Goal: Task Accomplishment & Management: Manage account settings

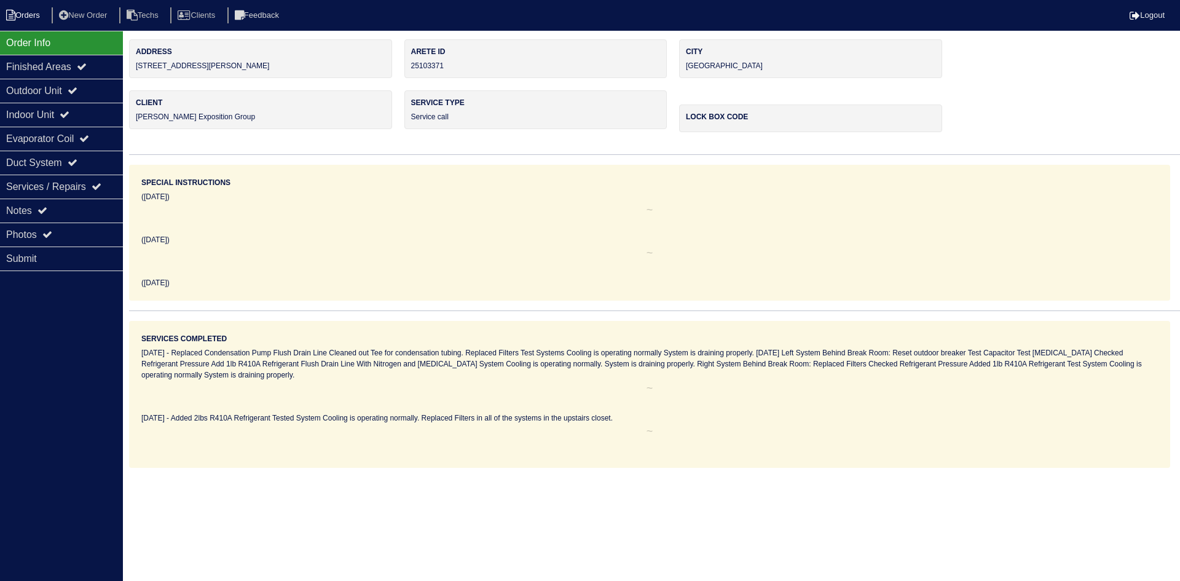
click at [22, 14] on li "Orders" at bounding box center [25, 15] width 50 height 17
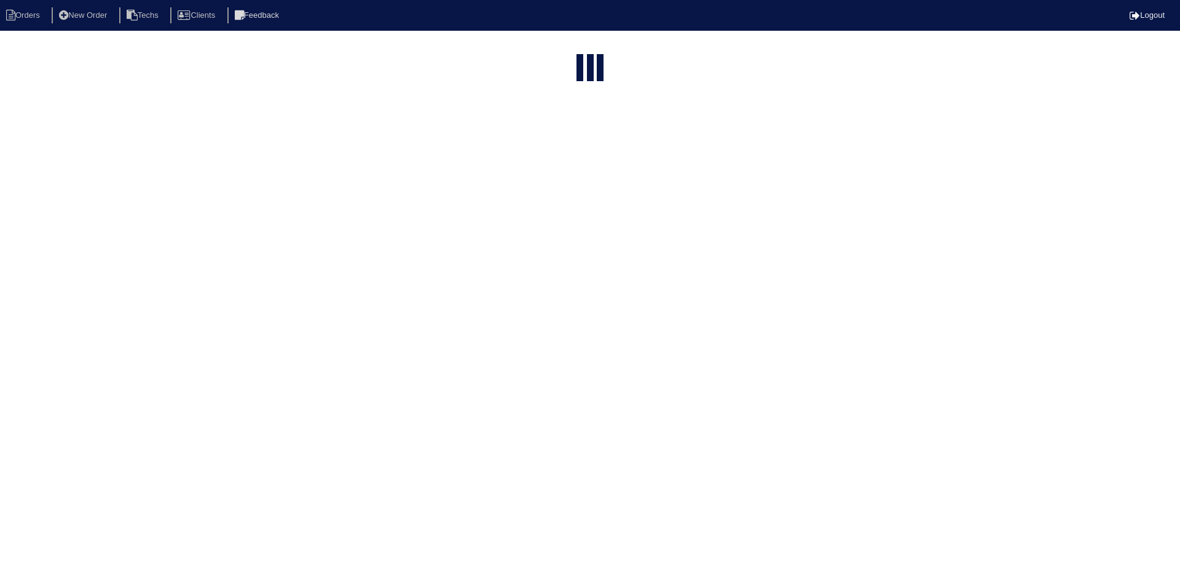
select select "15"
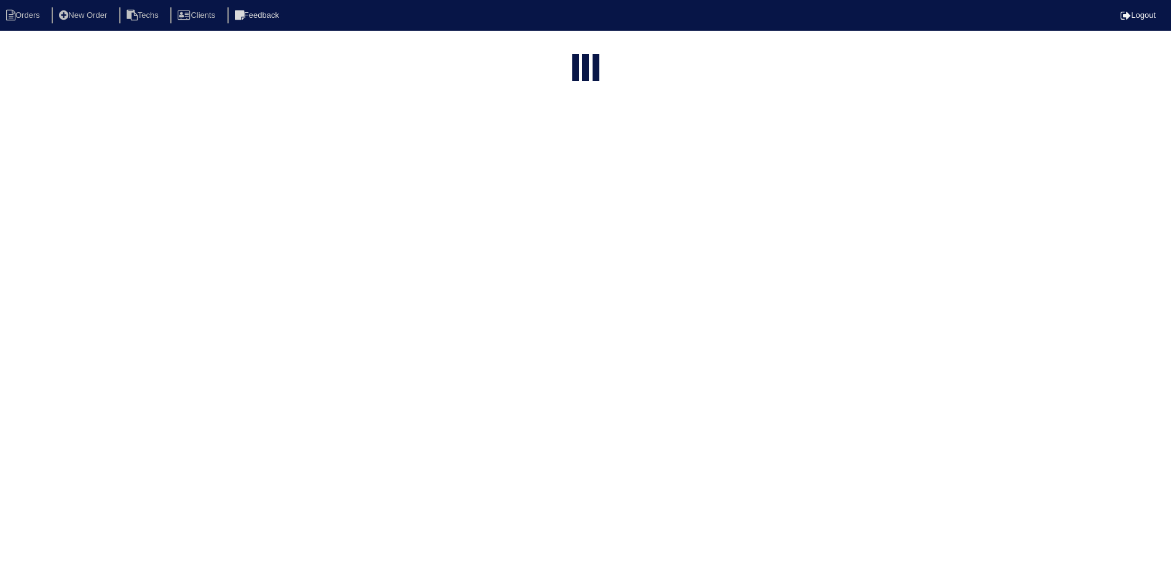
select select "field complete"
select select "need to quote"
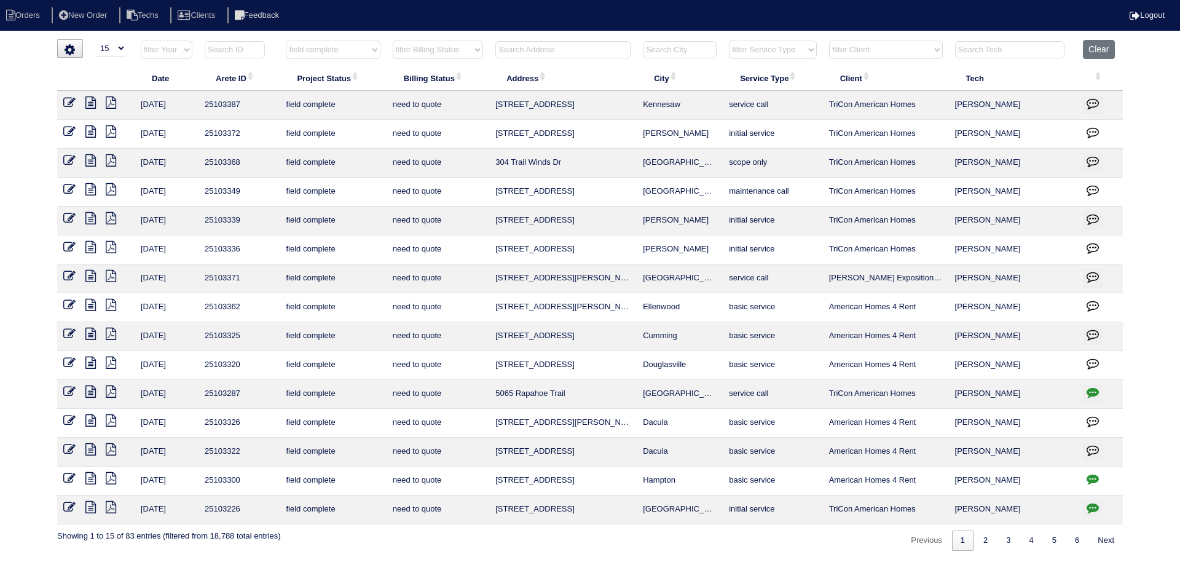
click at [934, 49] on select "filter Client -- Any Client -- Alan Luther American Homes 4 Rent Arete Personal…" at bounding box center [886, 50] width 114 height 18
select select "American Homes 4 Rent"
click at [830, 41] on select "filter Client -- Any Client -- Alan Luther American Homes 4 Rent Arete Personal…" at bounding box center [886, 50] width 114 height 18
select select "field complete"
select select "need to quote"
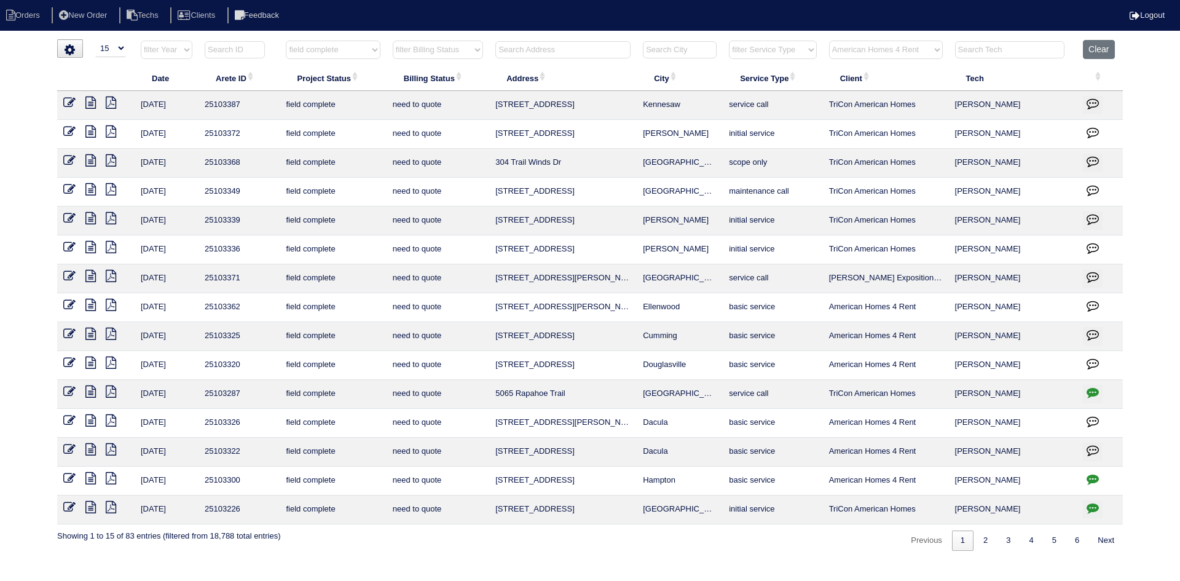
select select "American Homes 4 Rent"
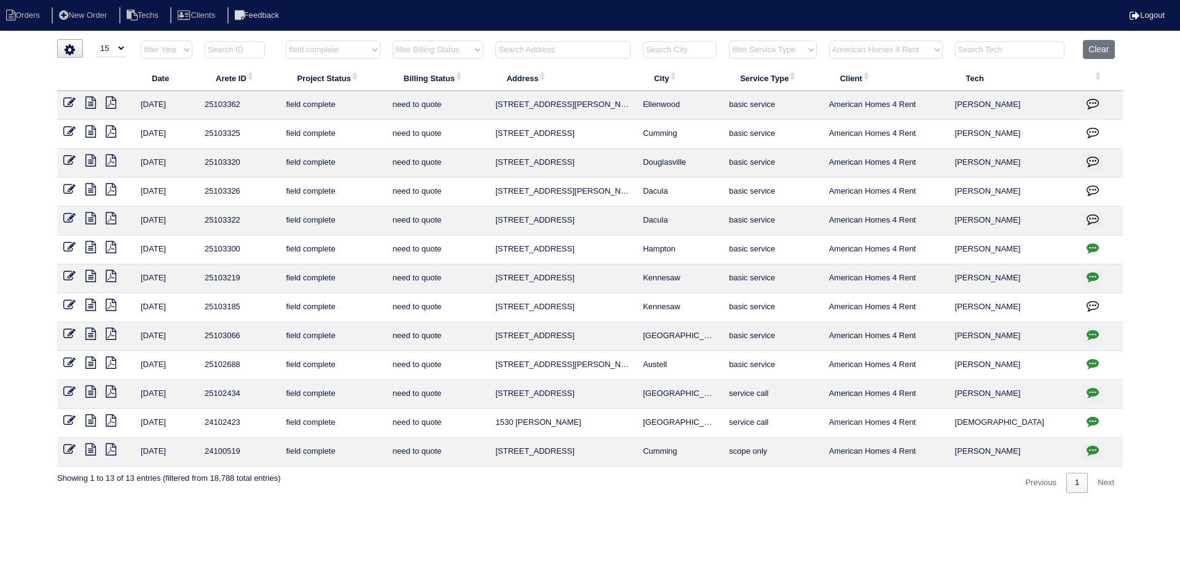
click at [89, 216] on icon at bounding box center [90, 218] width 10 height 12
click at [1099, 45] on button "Clear" at bounding box center [1098, 49] width 31 height 19
select select
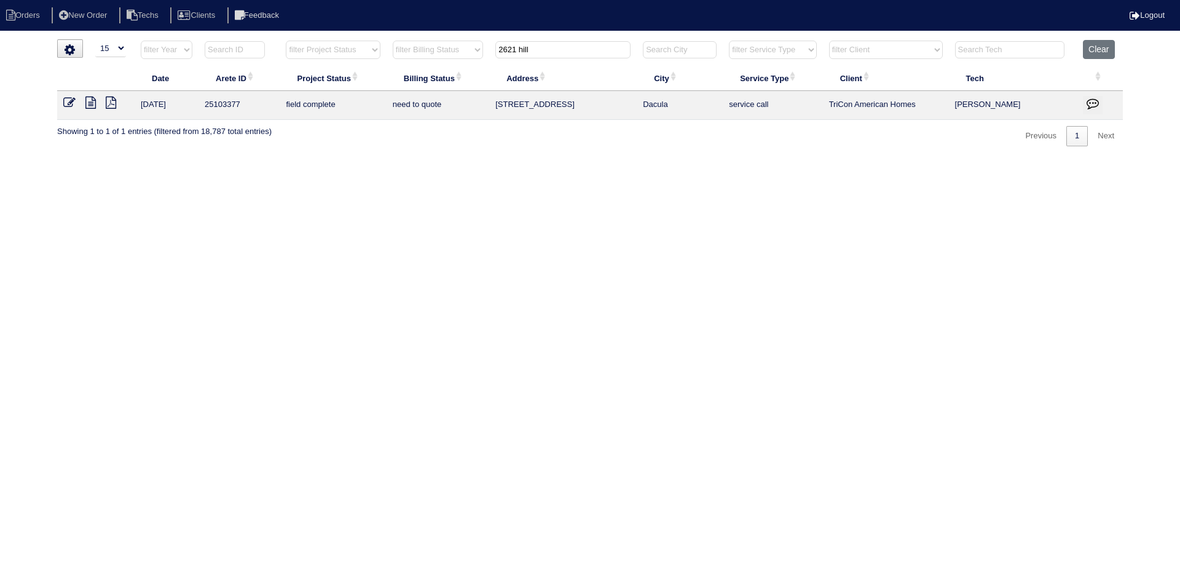
select select "15"
click at [1095, 48] on button "Clear" at bounding box center [1098, 49] width 31 height 19
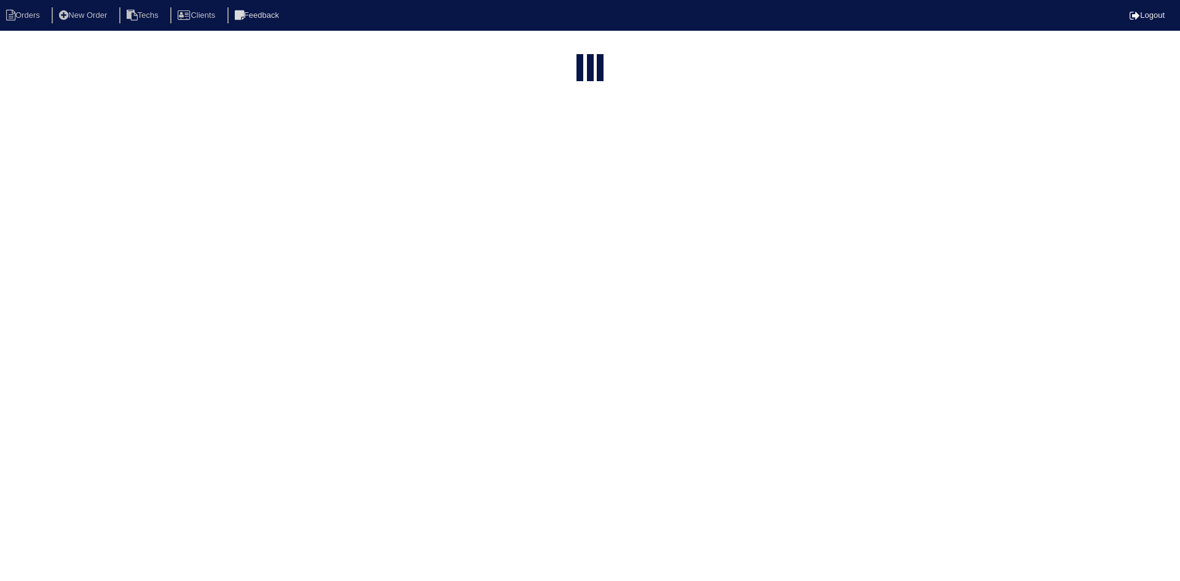
select select "15"
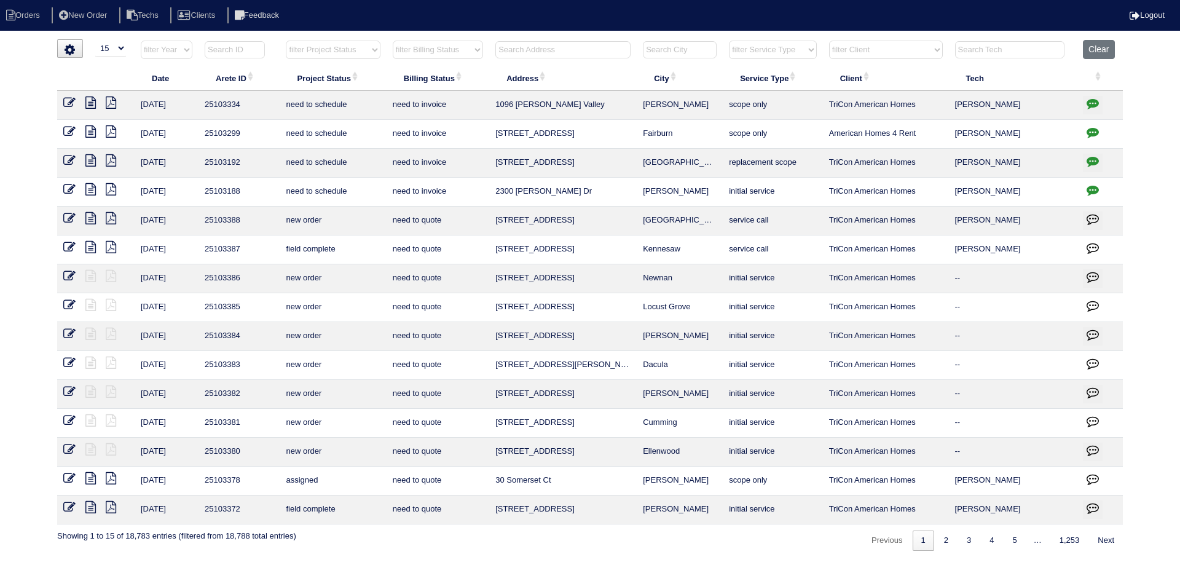
click at [372, 48] on select "filter Project Status -- Any Project Status -- new order assigned in progress f…" at bounding box center [333, 50] width 94 height 18
click at [286, 41] on select "filter Project Status -- Any Project Status -- new order assigned in progress f…" at bounding box center [333, 50] width 94 height 18
select select "field complete"
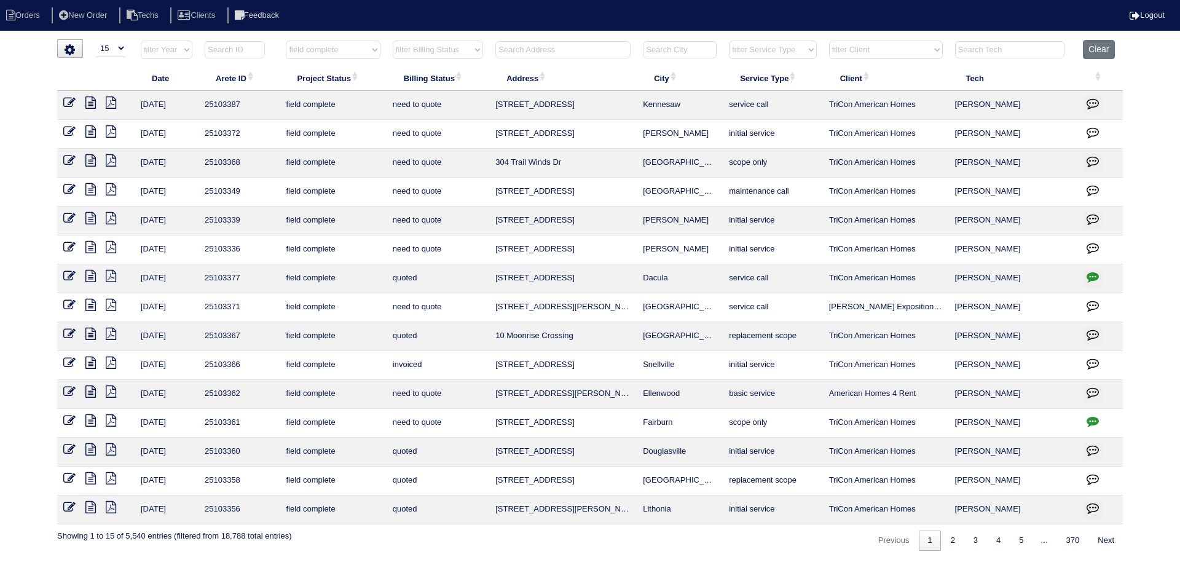
click at [476, 52] on select "filter Billing Status -- Any Billing Status -- need to quote quoted need to inv…" at bounding box center [438, 50] width 90 height 18
select select "need to quote"
click at [393, 41] on select "filter Billing Status -- Any Billing Status -- need to quote quoted need to inv…" at bounding box center [438, 50] width 90 height 18
select select "field complete"
select select "need to quote"
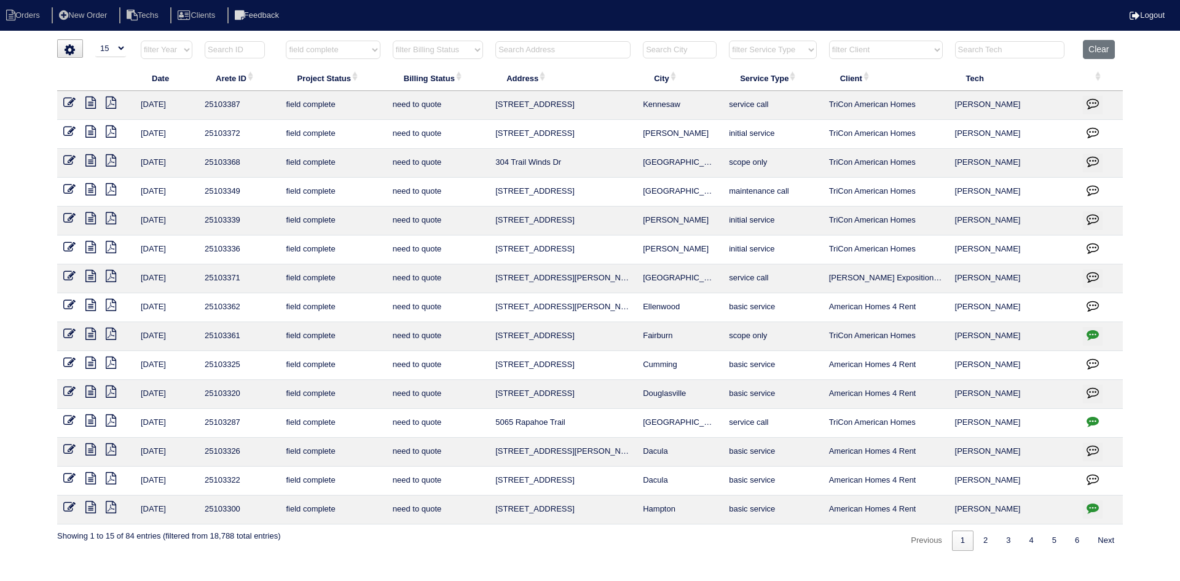
click at [90, 277] on icon at bounding box center [90, 276] width 10 height 12
click at [1093, 275] on icon "button" at bounding box center [1093, 276] width 12 height 12
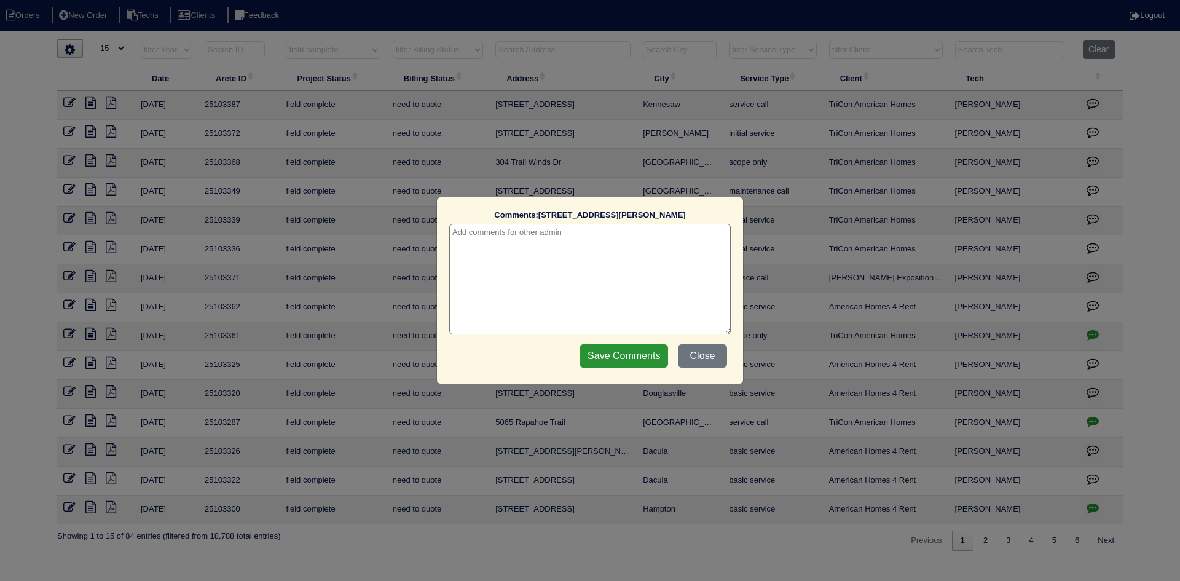
click at [586, 235] on textarea at bounding box center [590, 279] width 282 height 111
type textarea "9/12/25 - texted Dan to review quote - rk"
click at [620, 351] on input "Save Comments" at bounding box center [624, 355] width 89 height 23
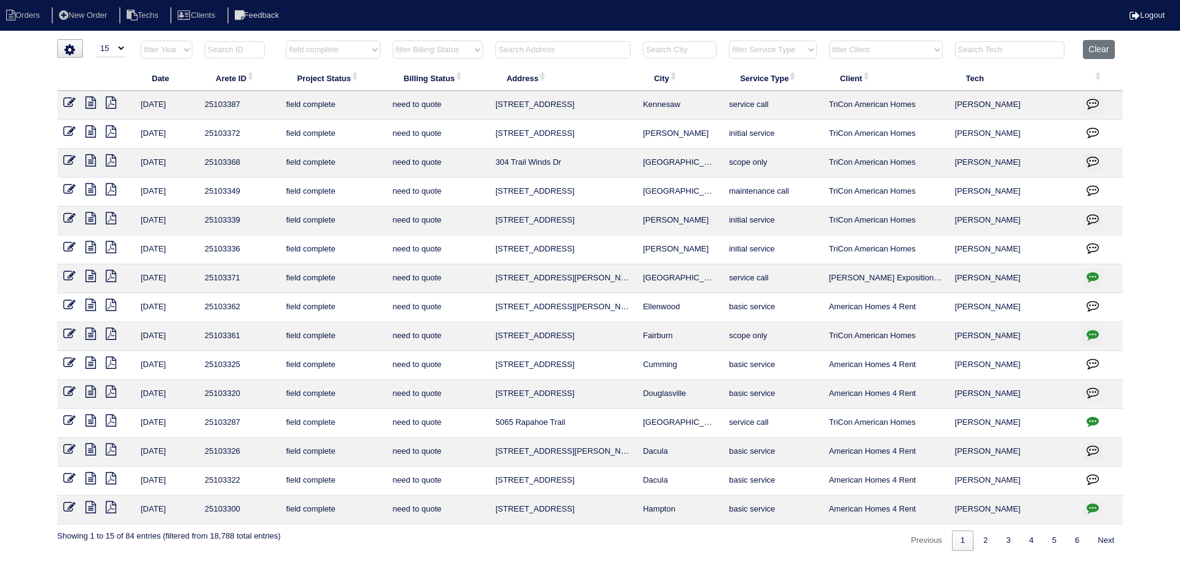
click at [1095, 331] on icon "button" at bounding box center [1093, 334] width 12 height 12
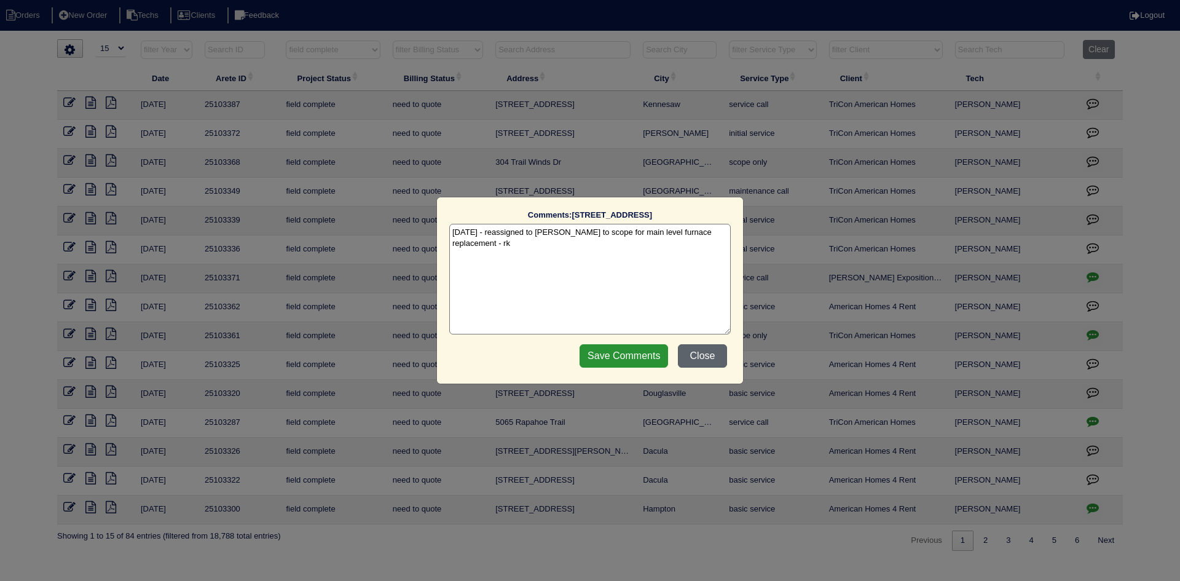
click at [719, 358] on button "Close" at bounding box center [702, 355] width 49 height 23
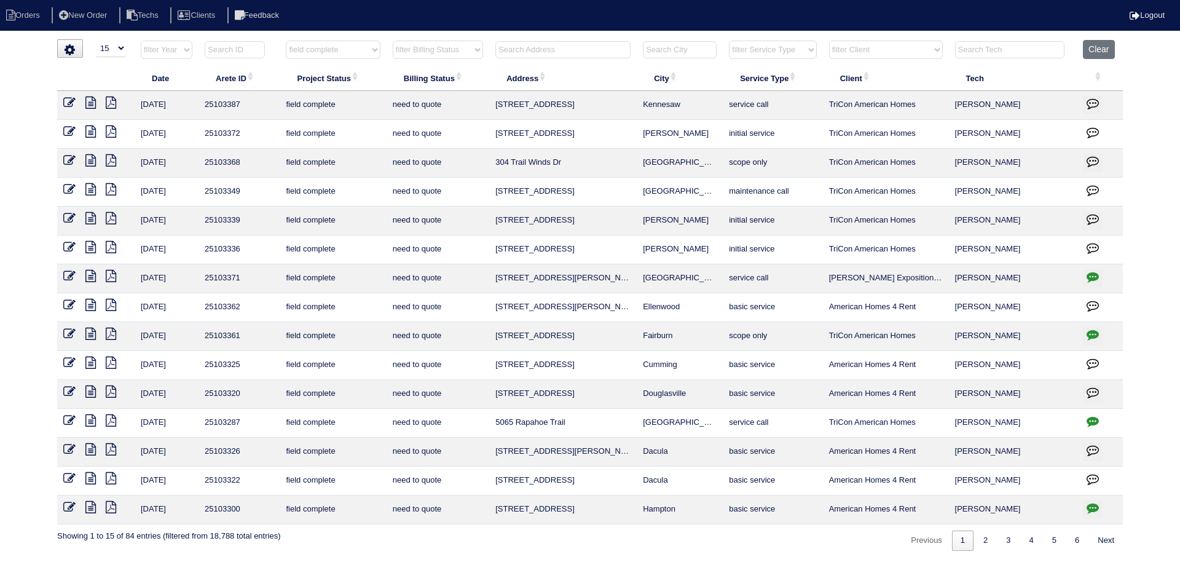
click at [84, 332] on link at bounding box center [74, 335] width 22 height 9
click at [90, 331] on icon at bounding box center [90, 334] width 10 height 12
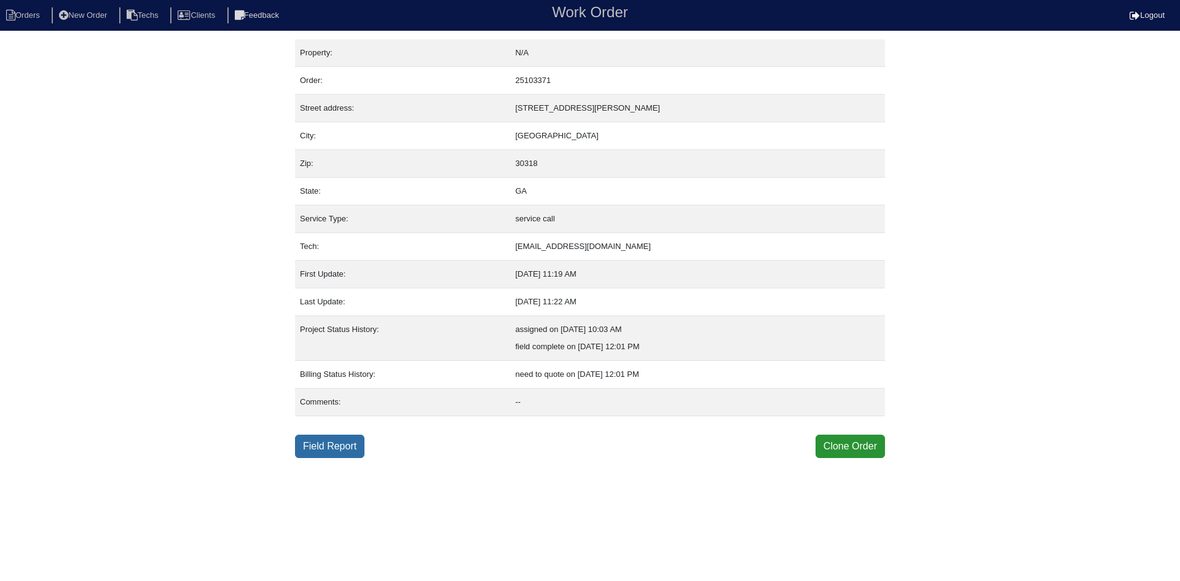
click at [334, 441] on link "Field Report" at bounding box center [329, 446] width 69 height 23
select select "0"
select select "3"
select select "Rheem"
select select "0"
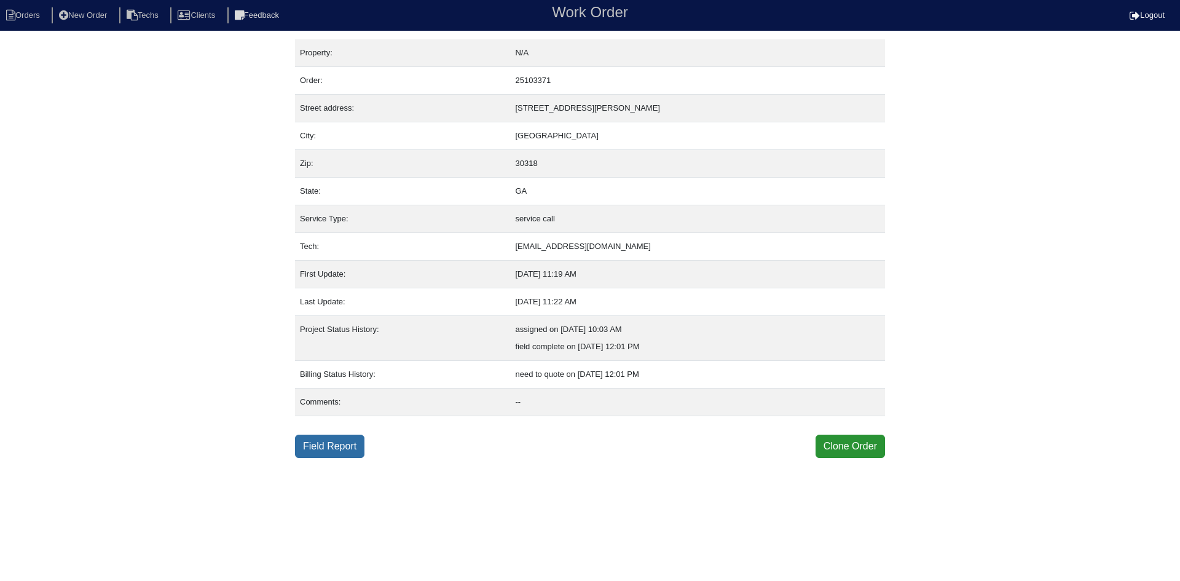
select select "0"
select select "1"
select select "0"
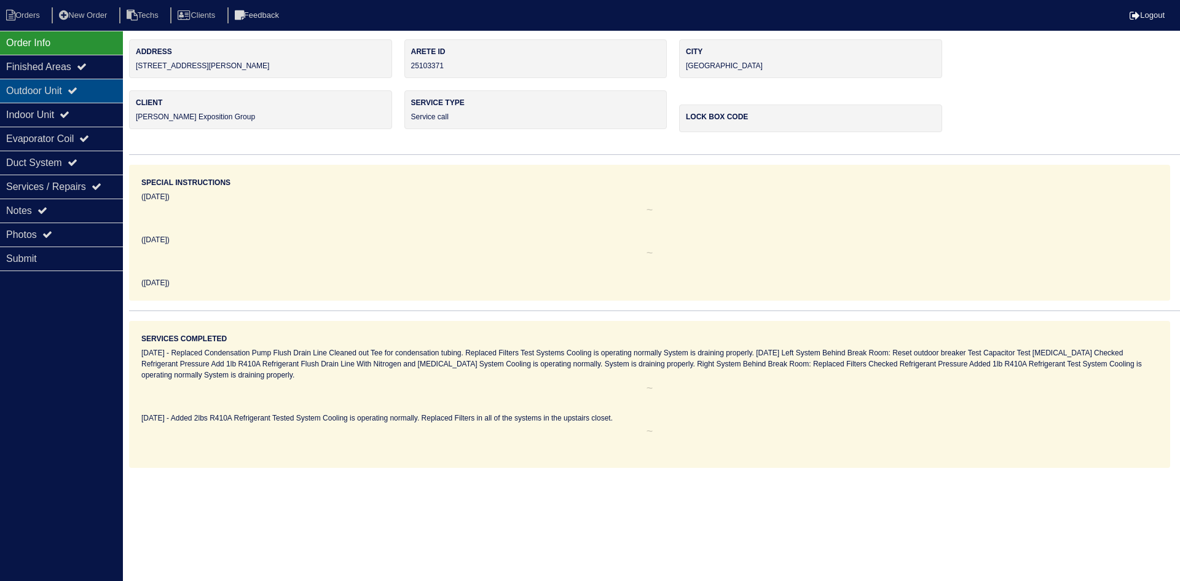
click at [88, 91] on div "Outdoor Unit" at bounding box center [61, 91] width 123 height 24
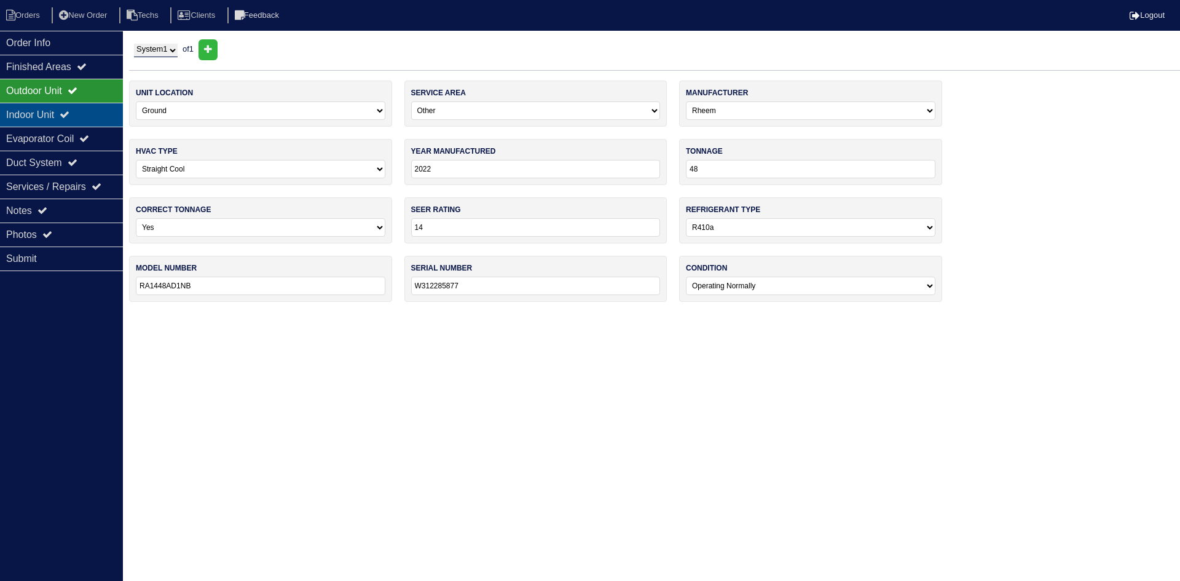
click at [84, 109] on div "Indoor Unit" at bounding box center [61, 115] width 123 height 24
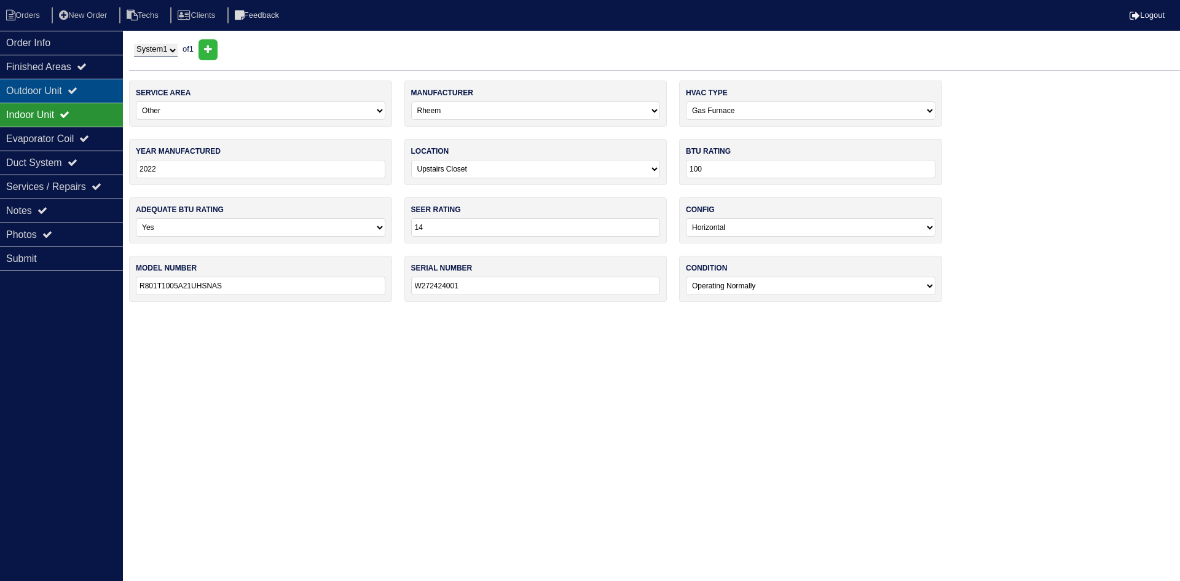
click at [76, 88] on div "Outdoor Unit" at bounding box center [61, 91] width 123 height 24
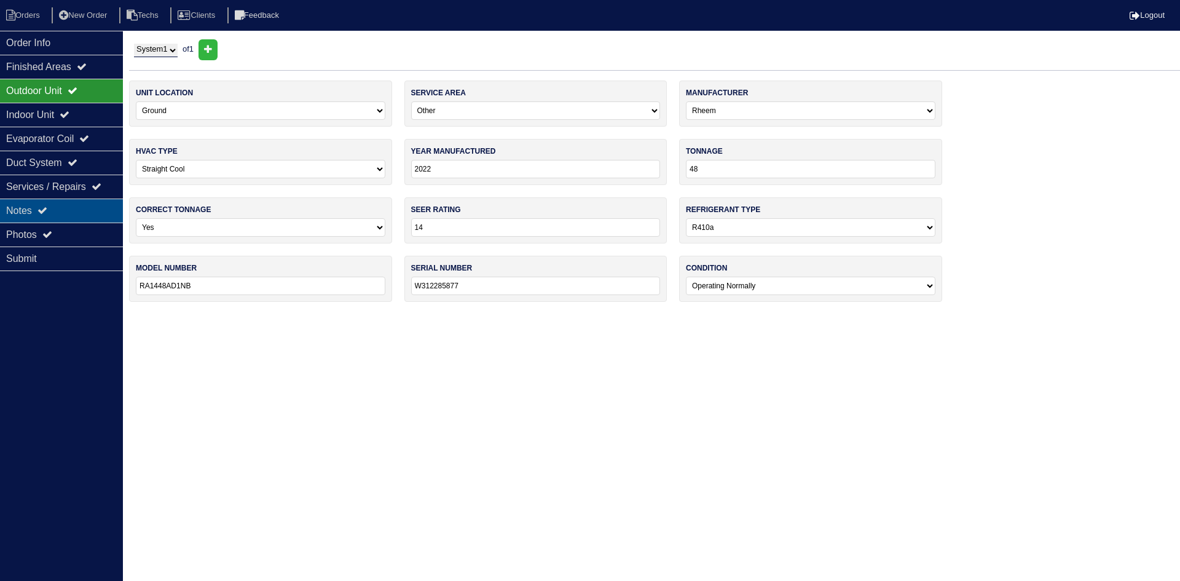
click at [79, 207] on div "Notes" at bounding box center [61, 211] width 123 height 24
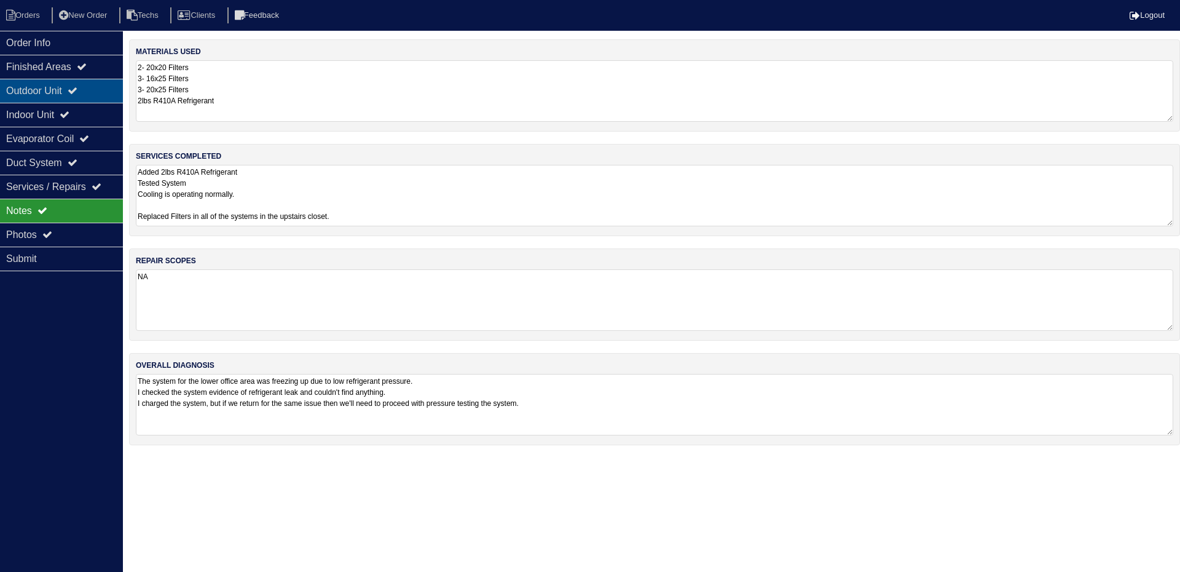
click at [50, 94] on div "Outdoor Unit" at bounding box center [61, 91] width 123 height 24
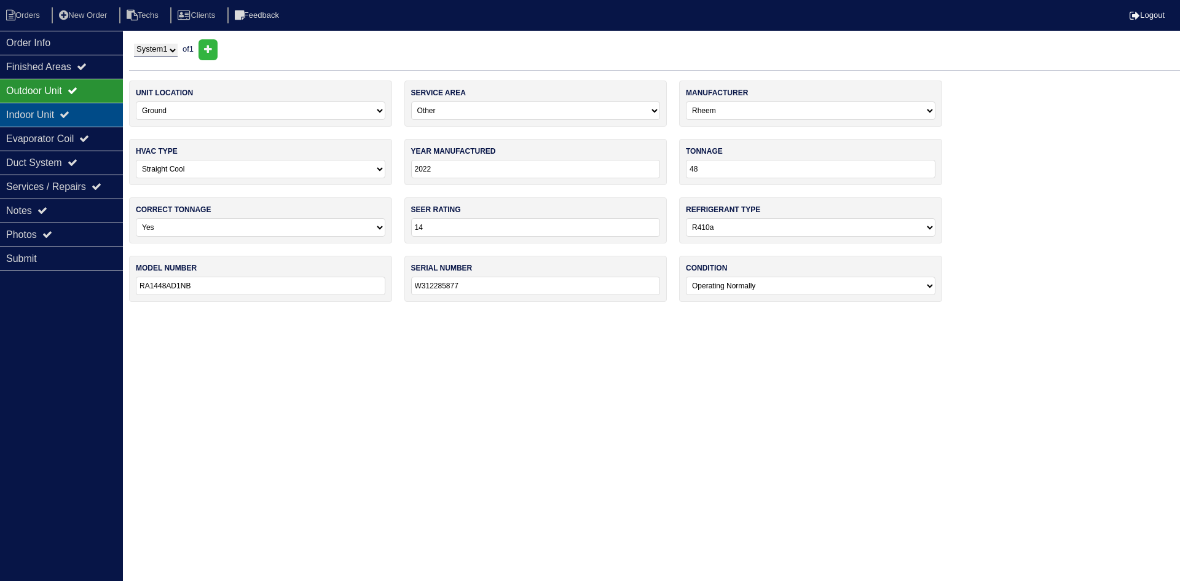
click at [50, 107] on div "Indoor Unit" at bounding box center [61, 115] width 123 height 24
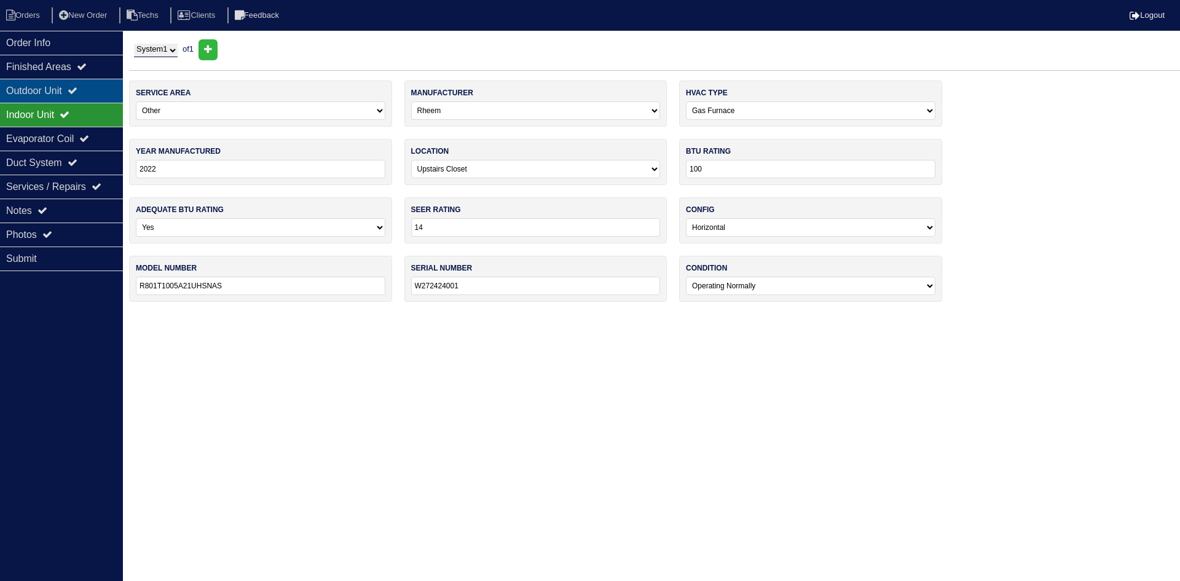
click at [50, 85] on div "Outdoor Unit" at bounding box center [61, 91] width 123 height 24
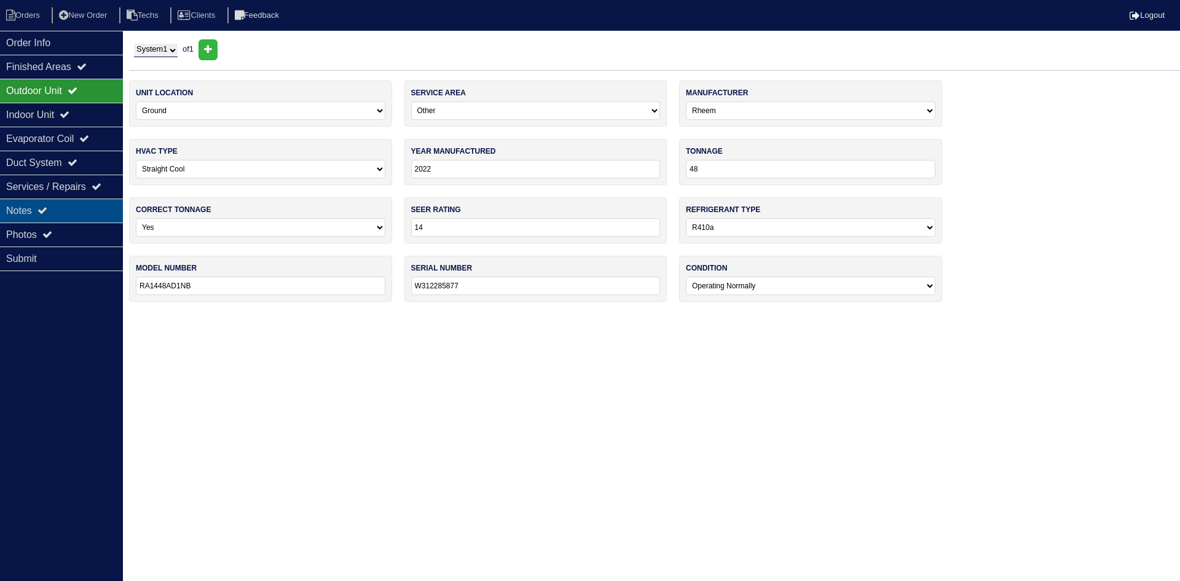
click at [22, 212] on div "Notes" at bounding box center [61, 211] width 123 height 24
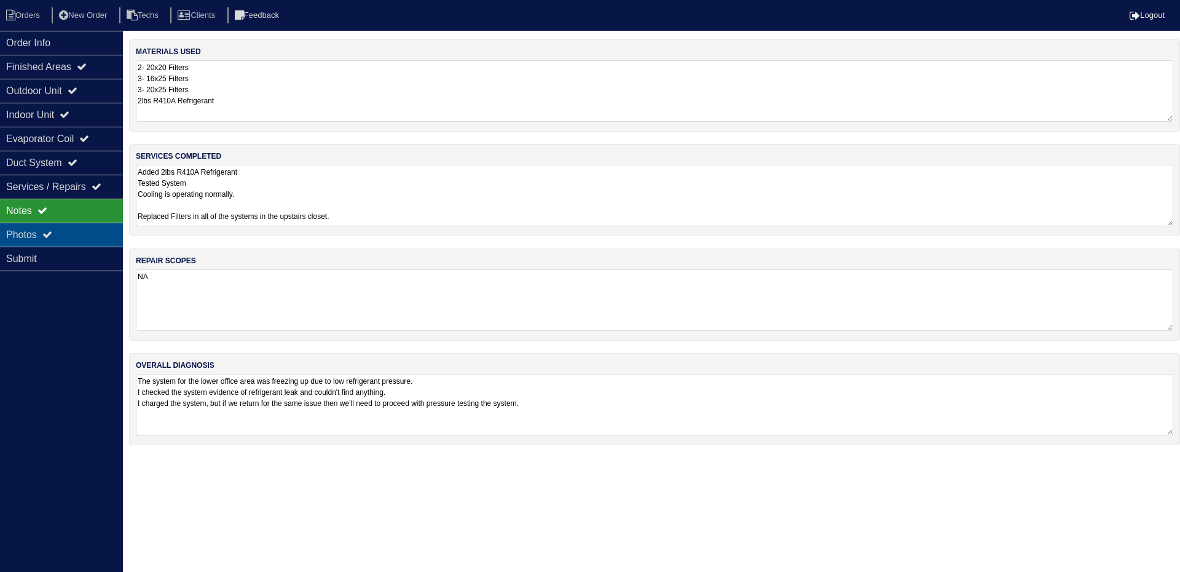
click at [45, 232] on div "Photos" at bounding box center [61, 235] width 123 height 24
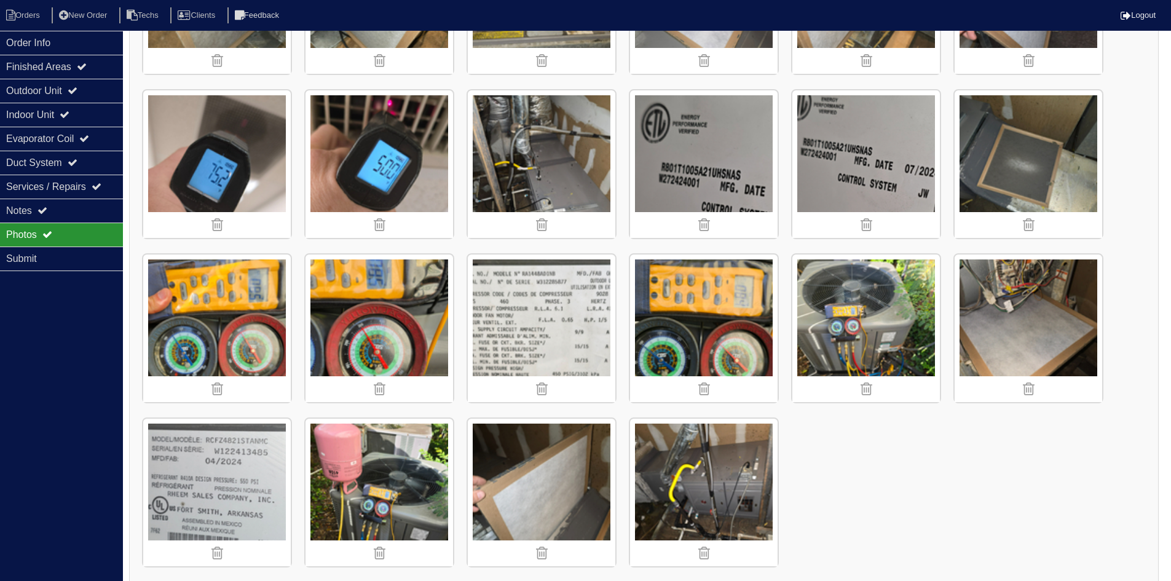
scroll to position [312, 0]
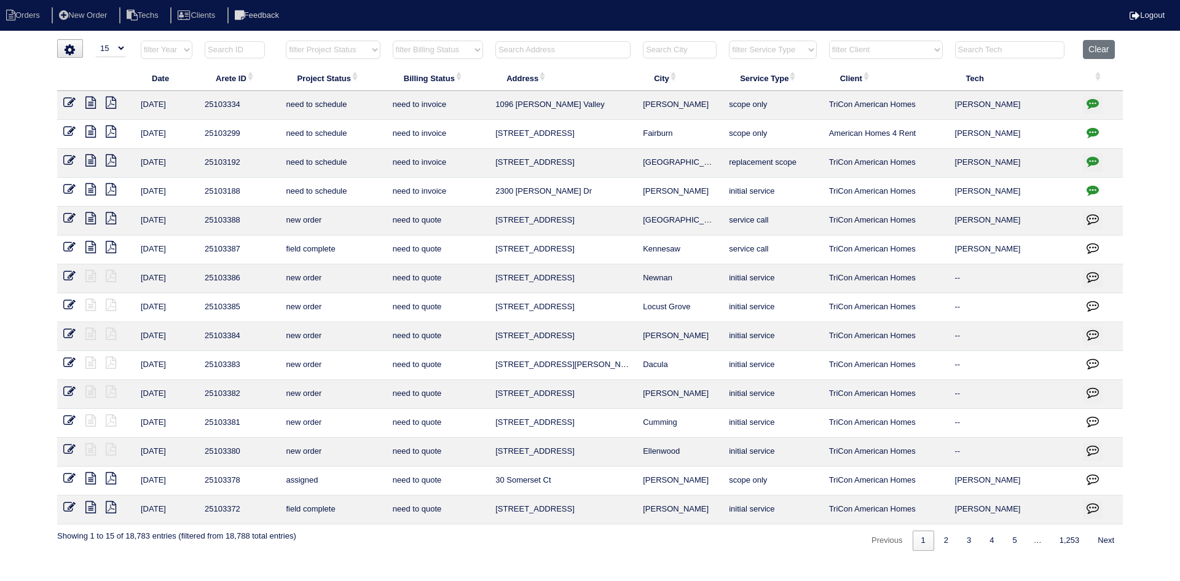
select select "15"
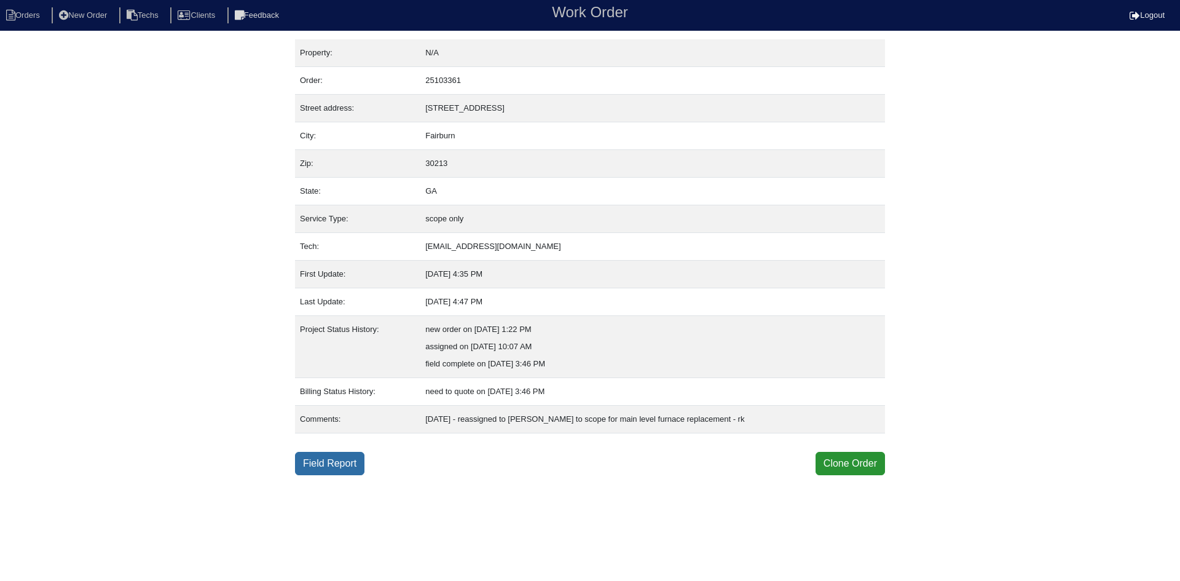
click at [313, 466] on link "Field Report" at bounding box center [329, 463] width 69 height 23
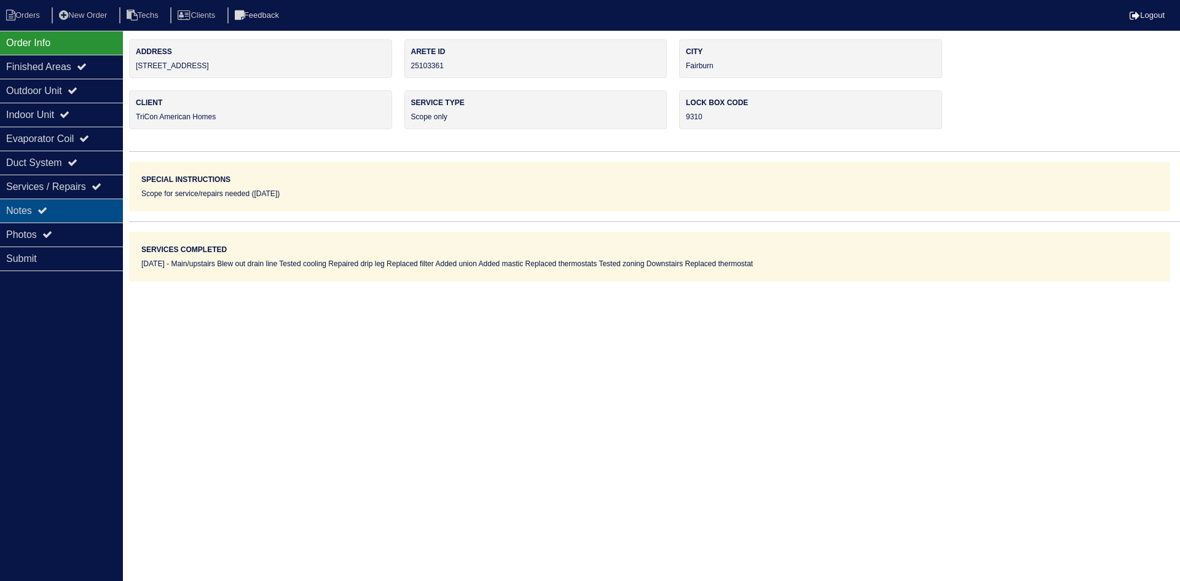
click at [56, 205] on div "Notes" at bounding box center [61, 211] width 123 height 24
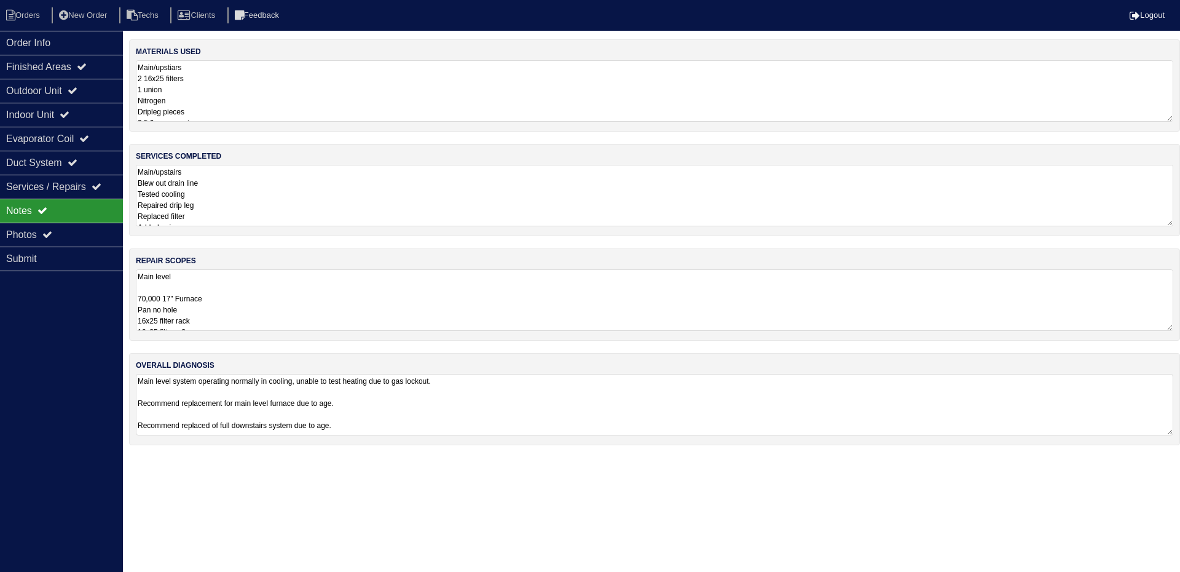
click at [314, 308] on textarea "Main level 70,000 17” Furnace Pan no hole 16x25 filter rack 16x25 filter x 2 Ar…" at bounding box center [655, 299] width 1038 height 61
click at [89, 42] on div "Order Info" at bounding box center [61, 43] width 123 height 24
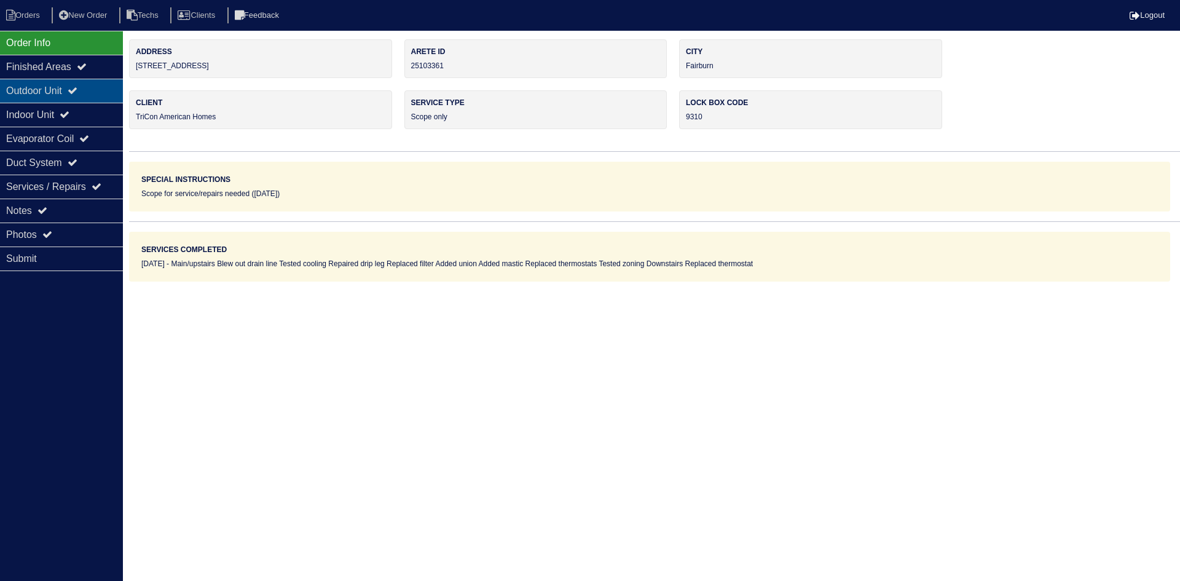
click at [46, 89] on div "Outdoor Unit" at bounding box center [61, 91] width 123 height 24
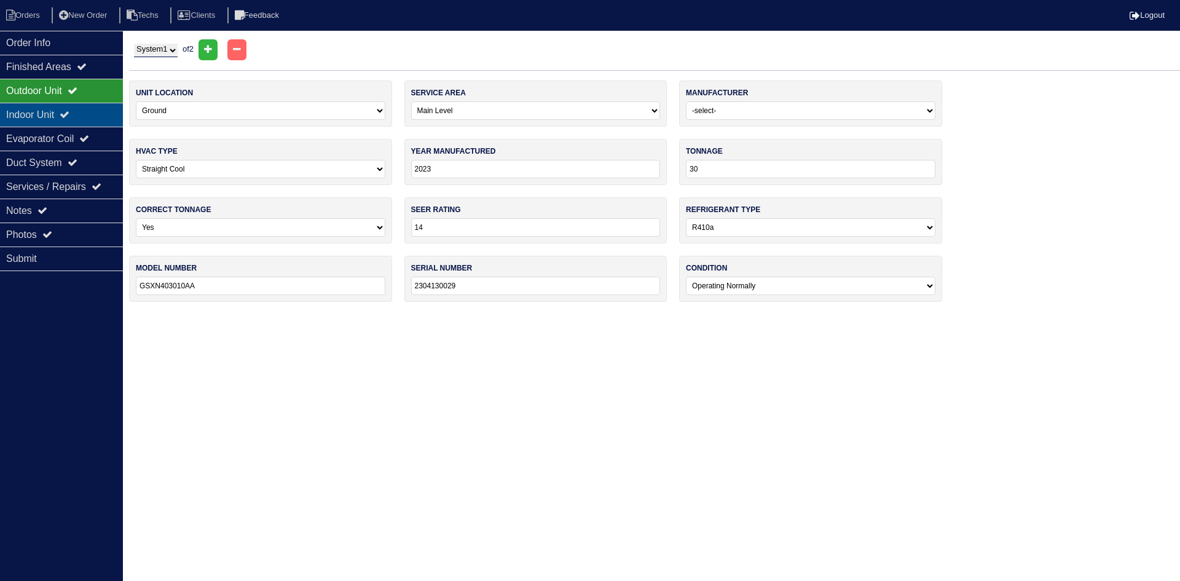
click at [55, 112] on div "Indoor Unit" at bounding box center [61, 115] width 123 height 24
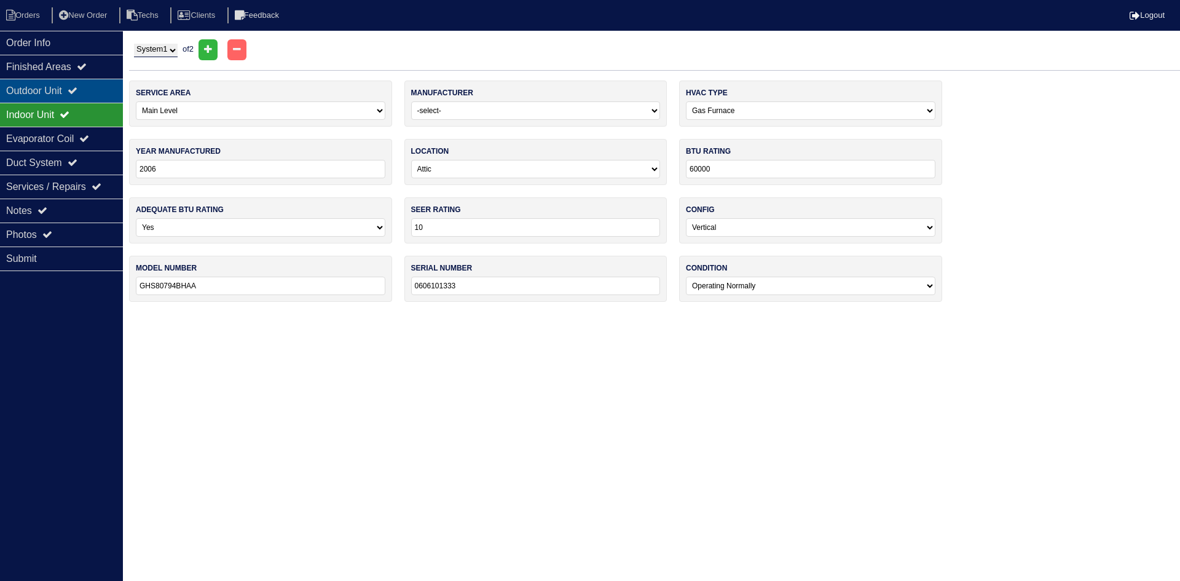
click at [66, 91] on div "Outdoor Unit" at bounding box center [61, 91] width 123 height 24
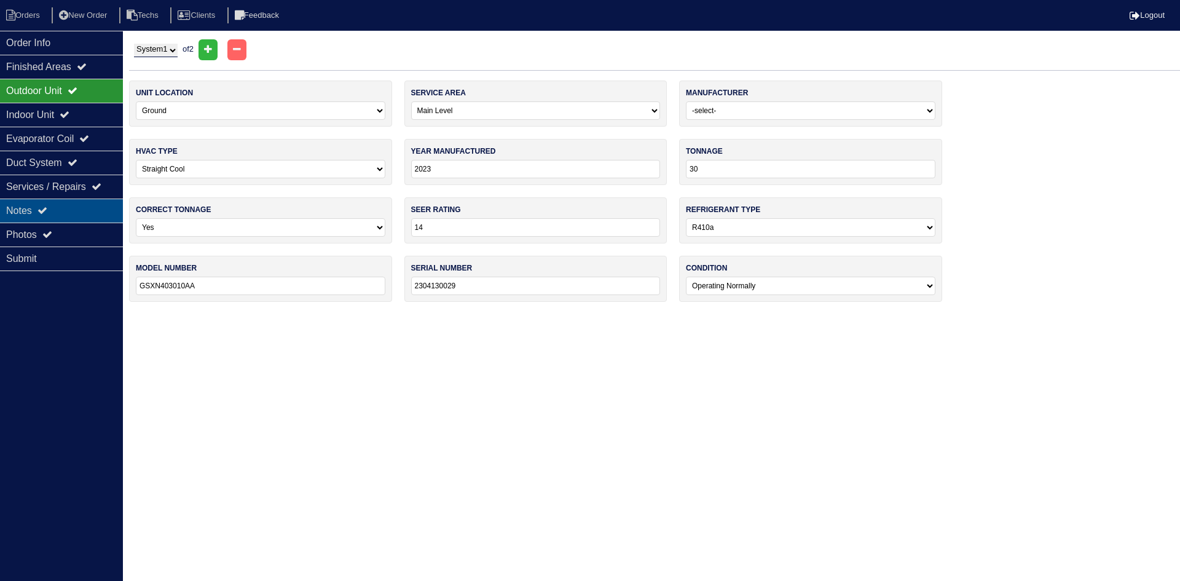
click at [52, 205] on div "Notes" at bounding box center [61, 211] width 123 height 24
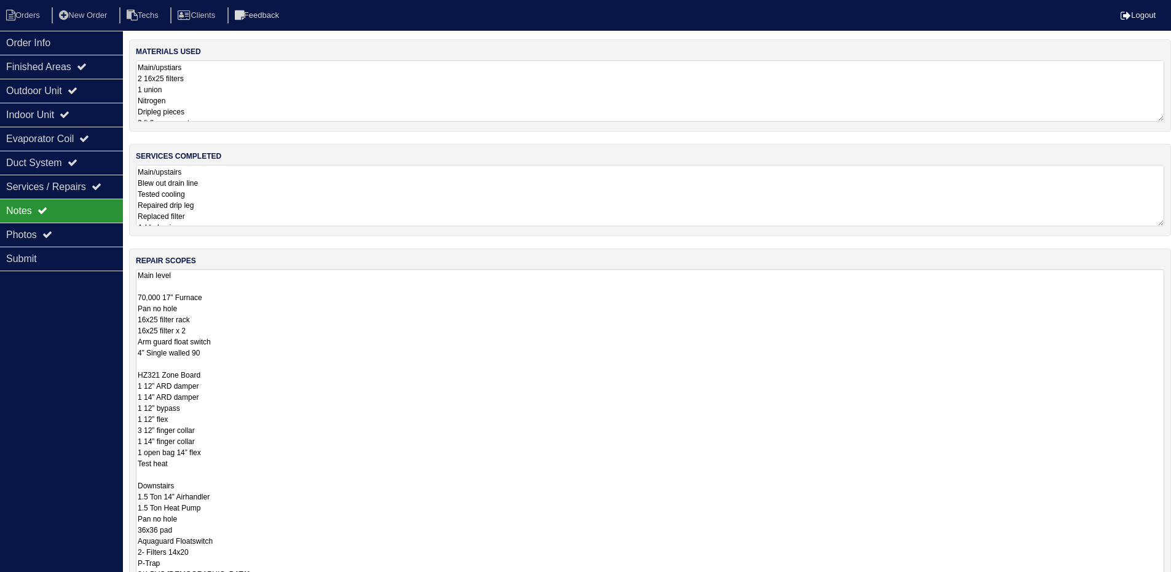
drag, startPoint x: 1168, startPoint y: 327, endPoint x: 1173, endPoint y: 553, distance: 226.2
click at [1171, 580] on html "Orders New Order Techs Clients Feedback Logout Orders New Order Users Clients M…" at bounding box center [585, 358] width 1171 height 717
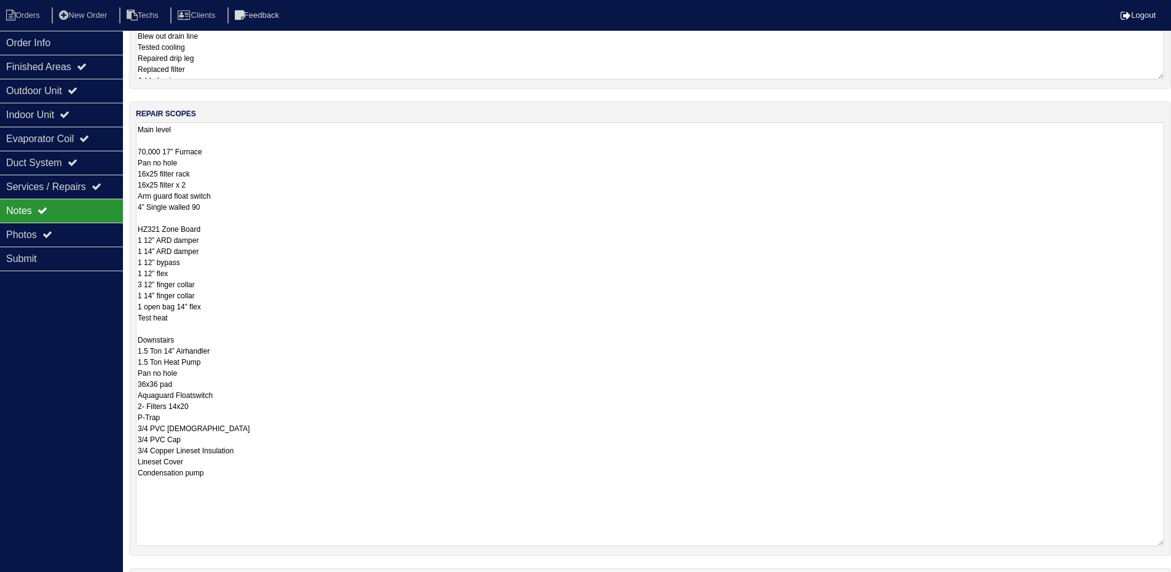
drag, startPoint x: 1159, startPoint y: 441, endPoint x: 1160, endPoint y: 554, distance: 113.7
click at [1160, 546] on textarea "Main level 70,000 17” Furnace Pan no hole 16x25 filter rack 16x25 filter x 2 Ar…" at bounding box center [650, 333] width 1028 height 423
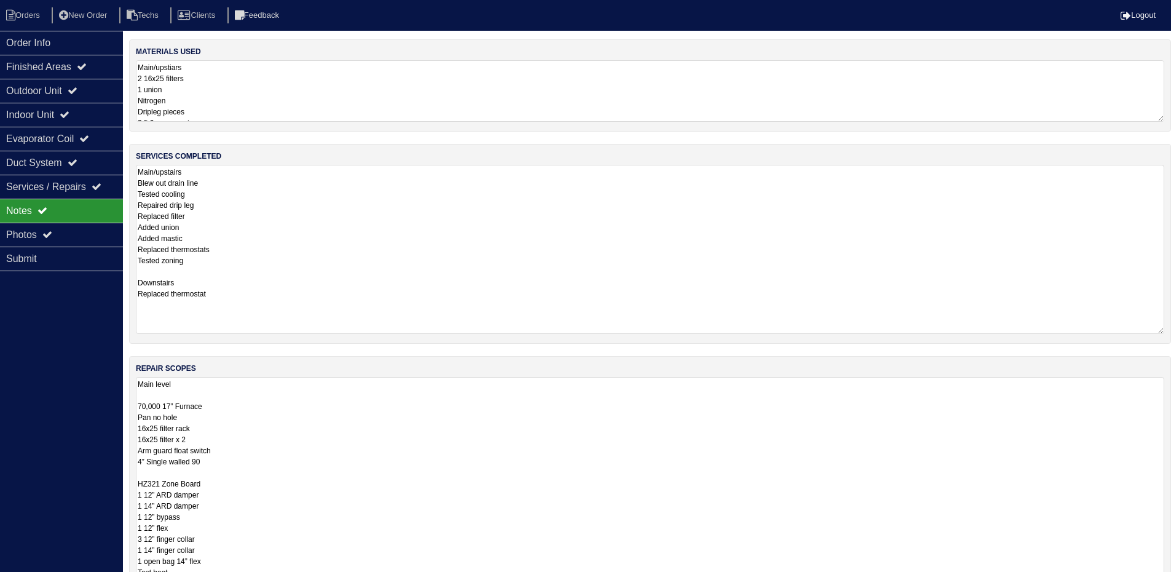
drag, startPoint x: 1159, startPoint y: 222, endPoint x: 1157, endPoint y: 329, distance: 107.6
click at [1157, 329] on textarea "Main/upstairs Blew out drain line Tested cooling Repaired drip leg Replaced fil…" at bounding box center [650, 249] width 1028 height 169
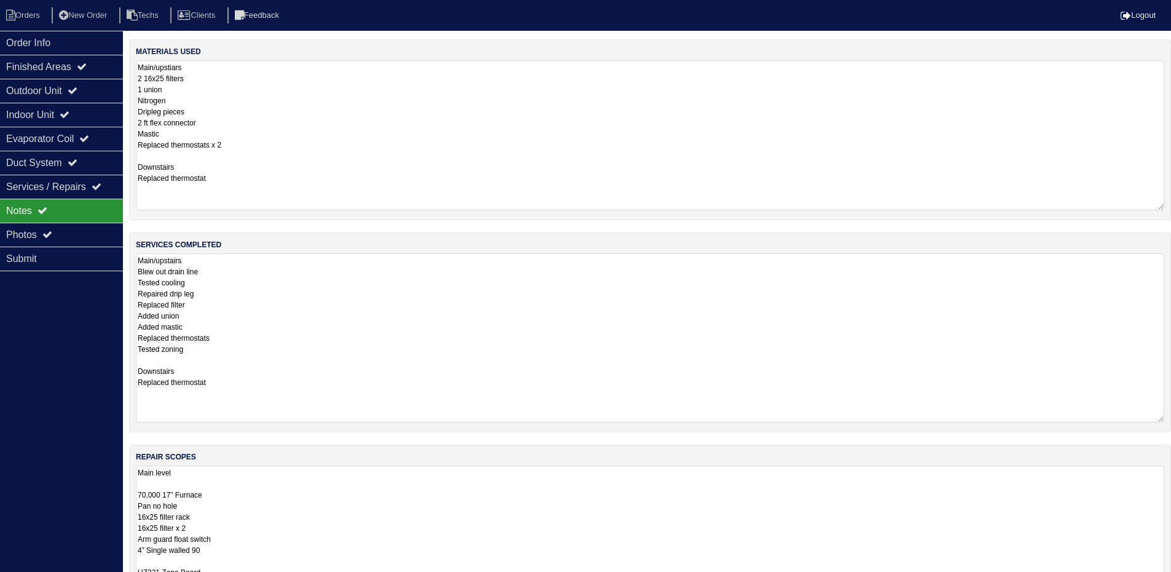
drag, startPoint x: 1161, startPoint y: 117, endPoint x: 1160, endPoint y: 207, distance: 89.7
click at [1163, 206] on textarea "Main/upstiars 2 16x25 filters 1 union Nitrogen Dripleg pieces 2 ft flex connect…" at bounding box center [650, 135] width 1028 height 150
click at [76, 90] on div "Outdoor Unit" at bounding box center [61, 91] width 123 height 24
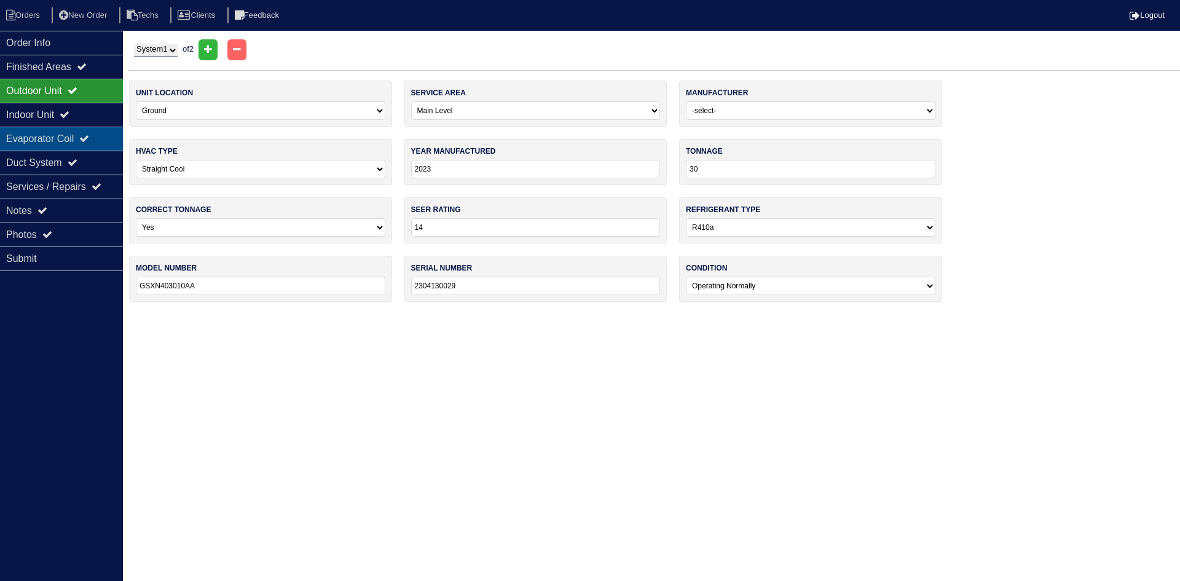
click at [80, 140] on div "Evaporator Coil" at bounding box center [61, 139] width 123 height 24
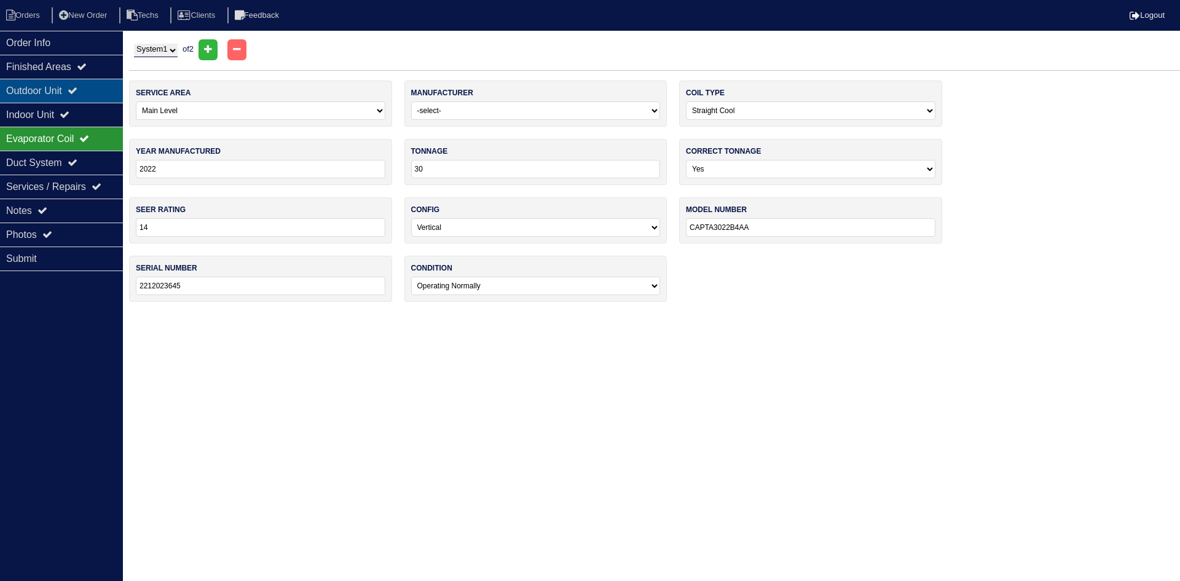
click at [92, 84] on div "Outdoor Unit" at bounding box center [61, 91] width 123 height 24
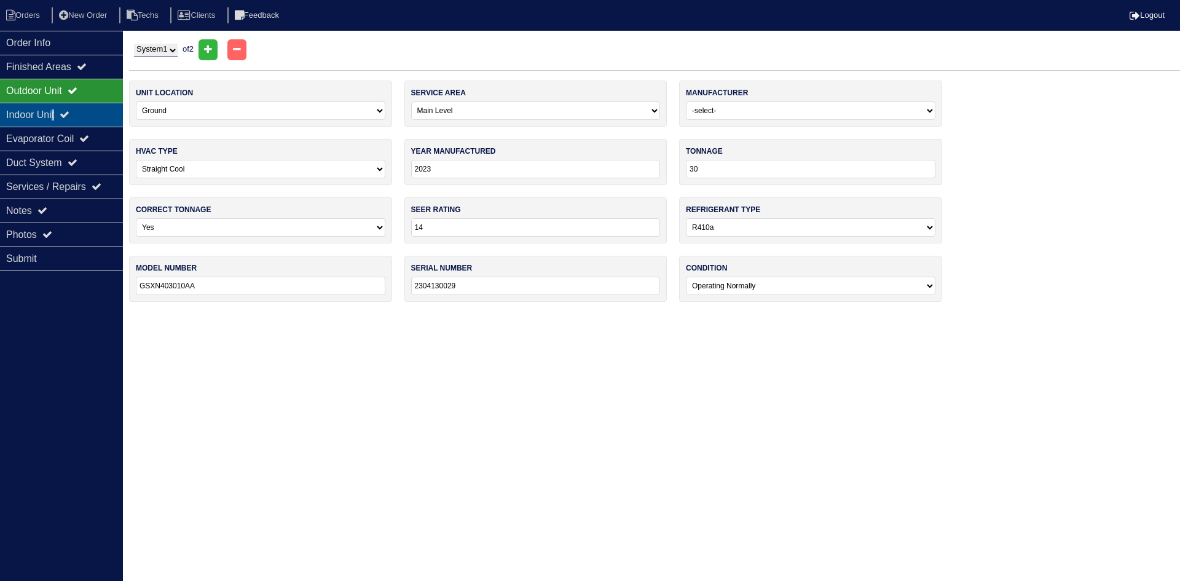
click at [60, 117] on div "Indoor Unit" at bounding box center [61, 115] width 123 height 24
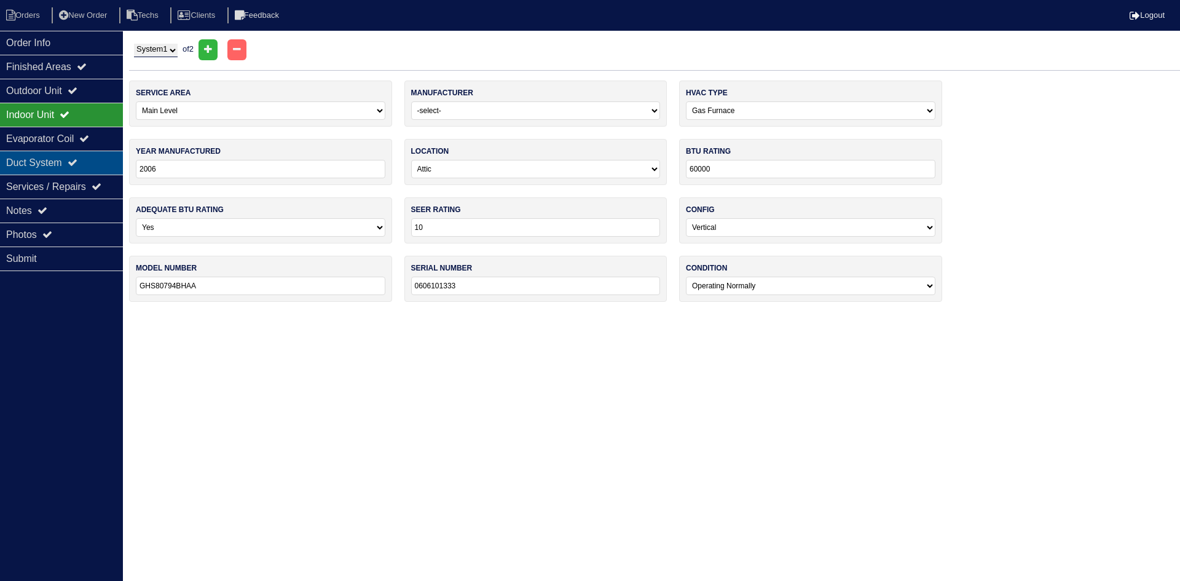
click at [77, 160] on icon at bounding box center [73, 162] width 10 height 10
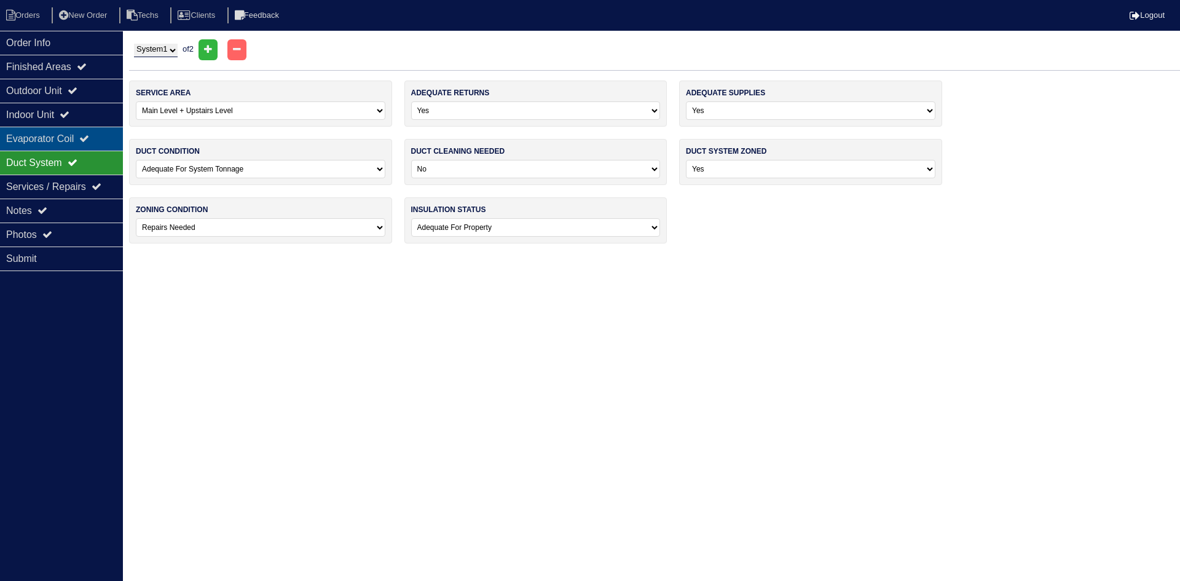
click at [88, 148] on div "Evaporator Coil" at bounding box center [61, 139] width 123 height 24
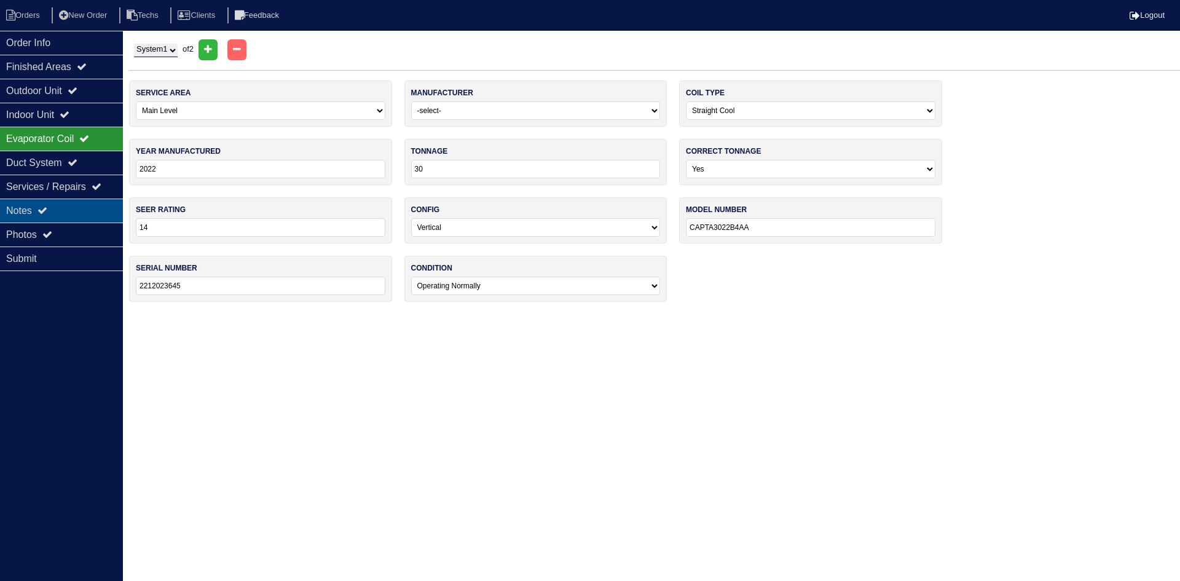
click at [47, 213] on icon at bounding box center [42, 210] width 10 height 10
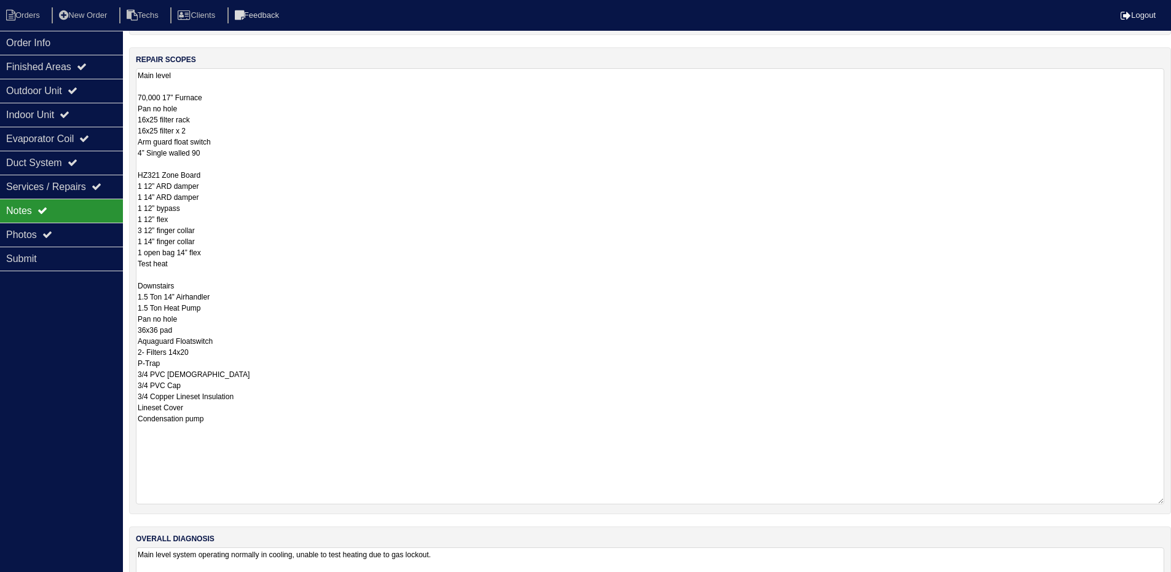
scroll to position [395, 0]
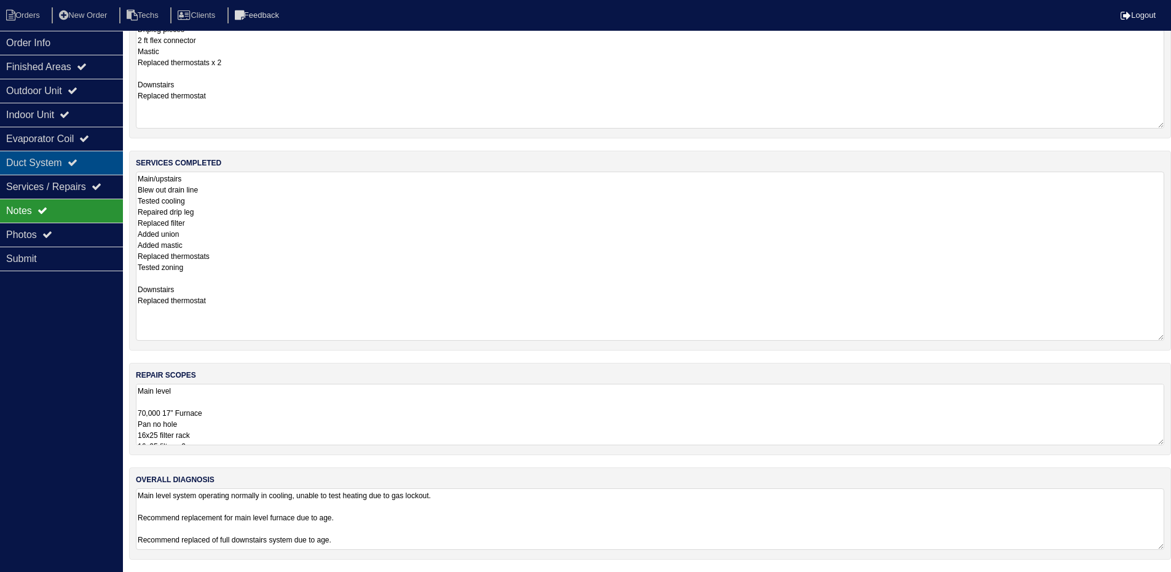
click at [55, 157] on div "Duct System" at bounding box center [61, 163] width 123 height 24
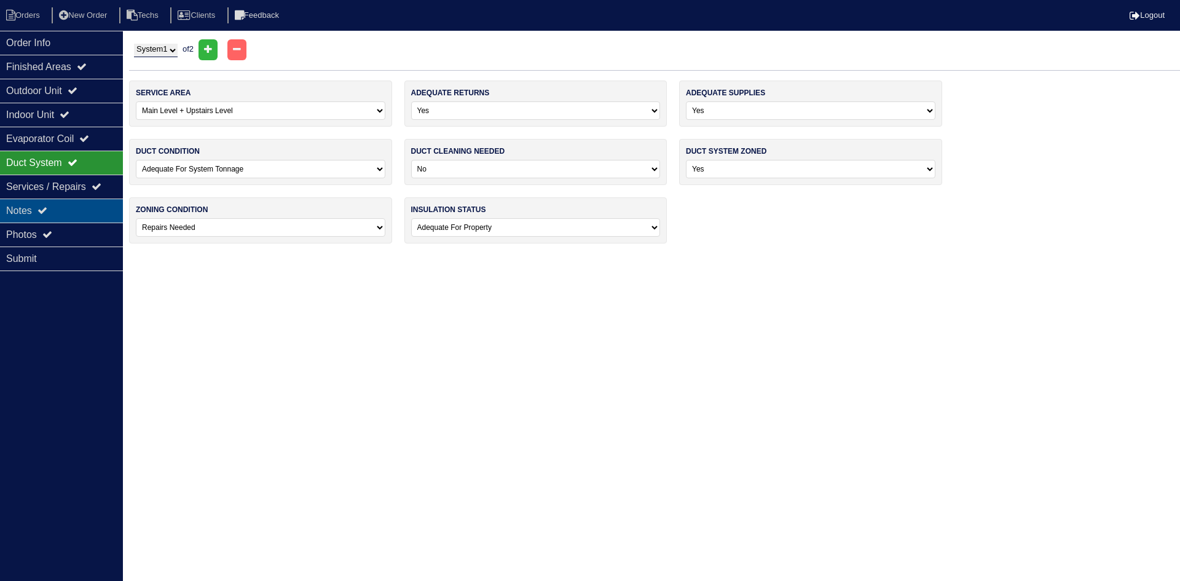
click at [60, 205] on div "Notes" at bounding box center [61, 211] width 123 height 24
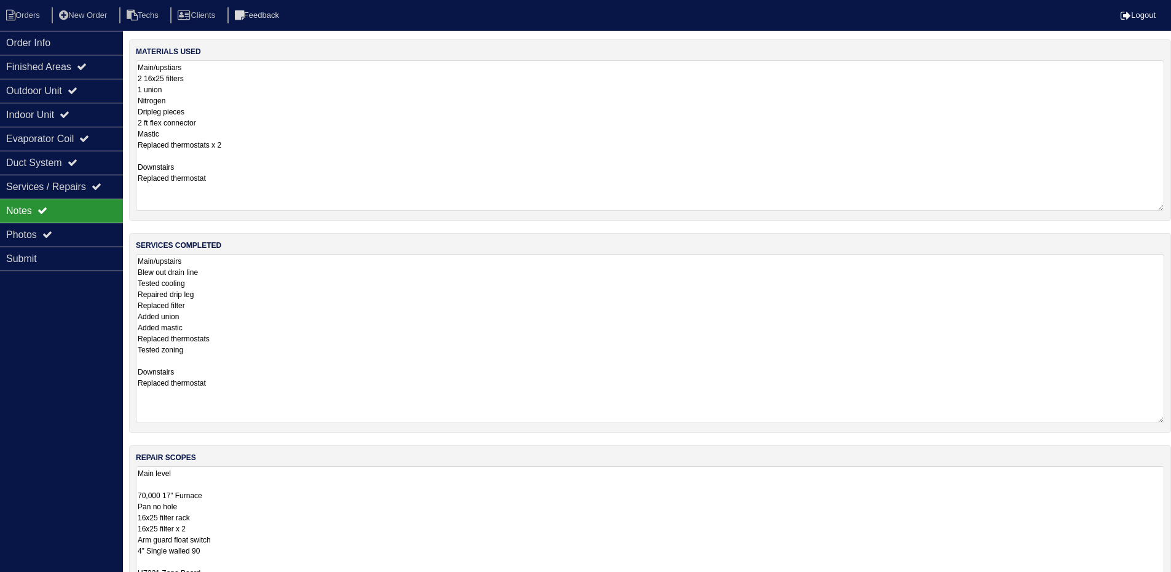
drag, startPoint x: 1160, startPoint y: 525, endPoint x: 1176, endPoint y: 609, distance: 85.8
click at [1171, 580] on html "Orders New Order Techs Clients Feedback Logout Orders New Order Users Clients M…" at bounding box center [585, 359] width 1171 height 719
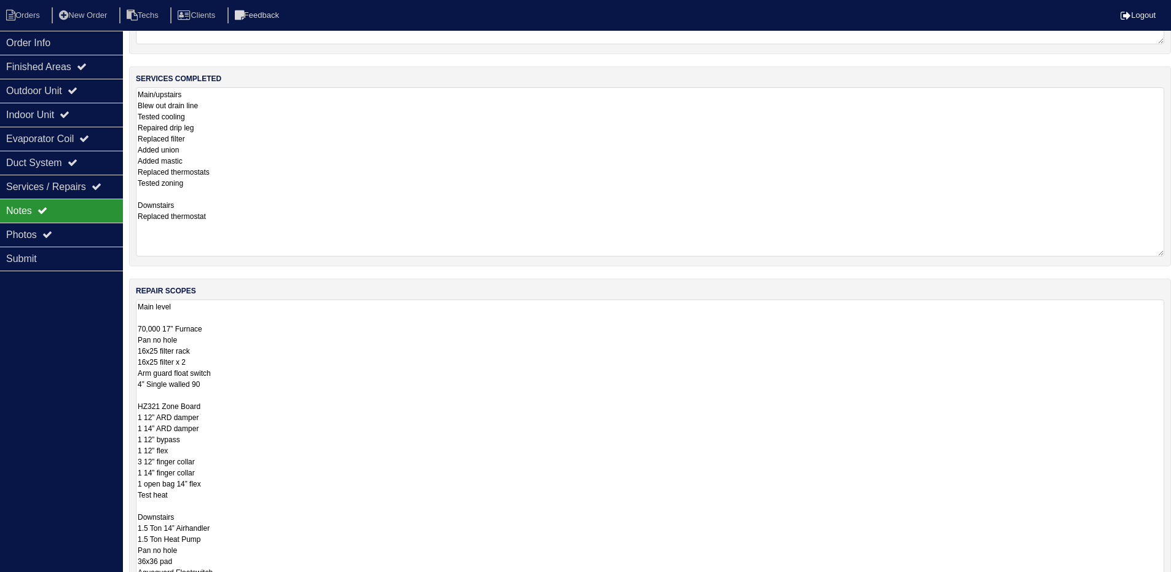
drag, startPoint x: 1161, startPoint y: 441, endPoint x: 1179, endPoint y: 606, distance: 166.4
click at [1171, 580] on html "Orders New Order Techs Clients Feedback Logout Orders New Order Users Clients M…" at bounding box center [585, 285] width 1171 height 904
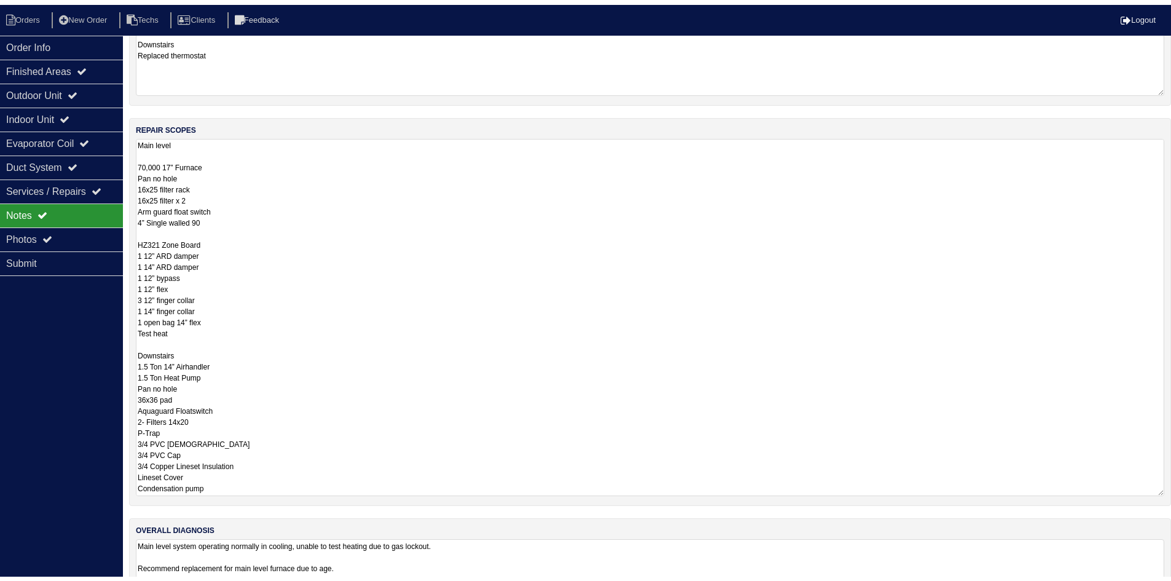
scroll to position [0, 0]
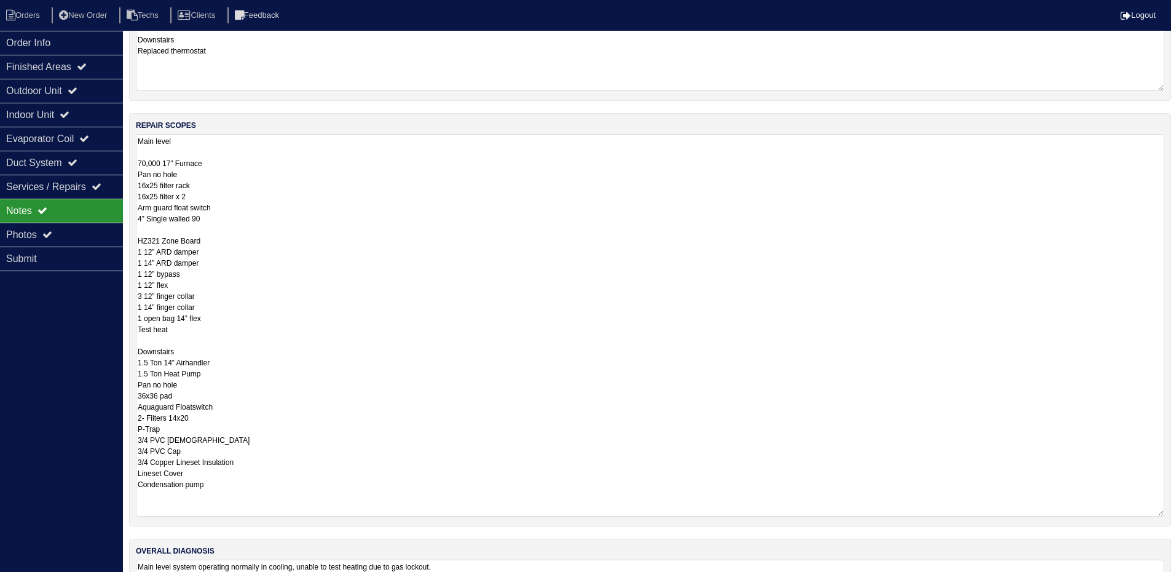
drag, startPoint x: 1160, startPoint y: 443, endPoint x: 1159, endPoint y: 524, distance: 81.1
click at [1159, 516] on textarea "Main level 70,000 17” Furnace Pan no hole 16x25 filter rack 16x25 filter x 2 Ar…" at bounding box center [650, 325] width 1028 height 382
click at [54, 242] on div "Photos" at bounding box center [61, 235] width 123 height 24
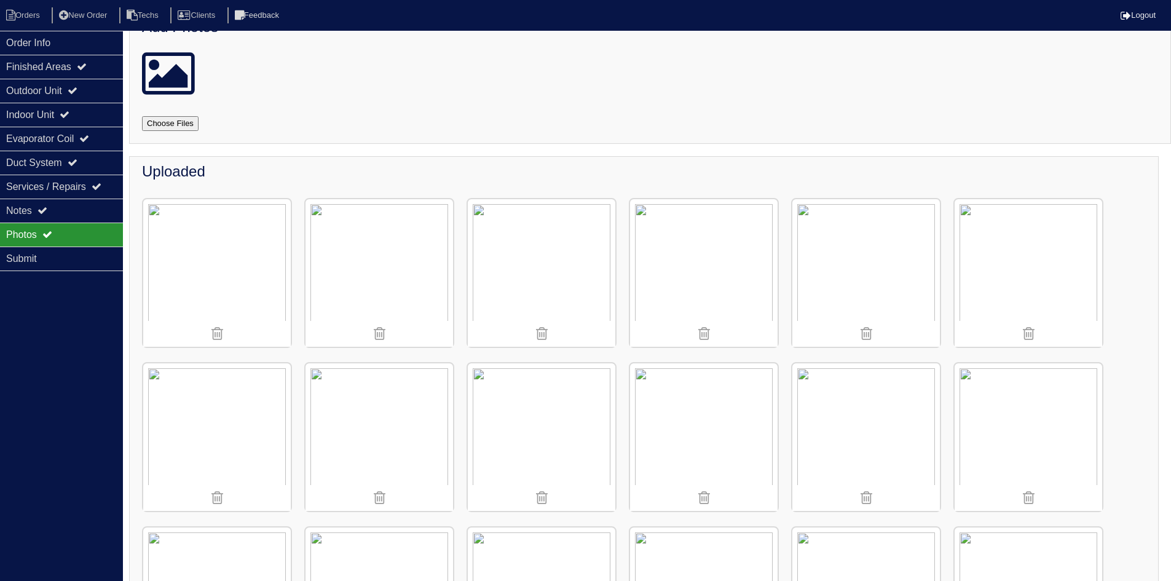
scroll to position [25, 0]
click at [699, 442] on img at bounding box center [704, 440] width 148 height 148
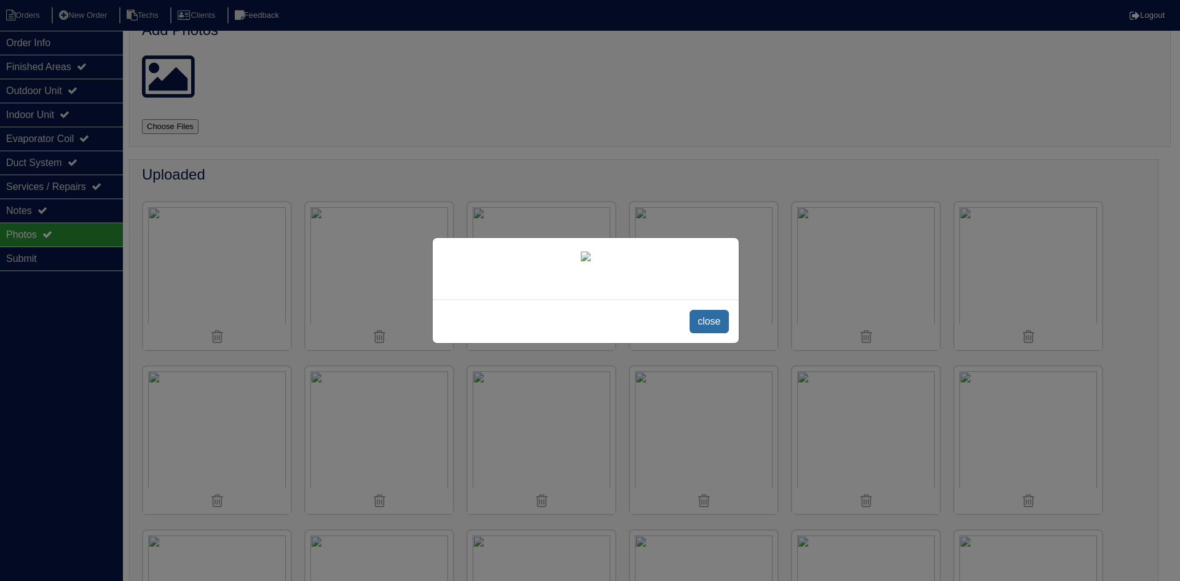
click at [703, 321] on span "close" at bounding box center [709, 321] width 39 height 23
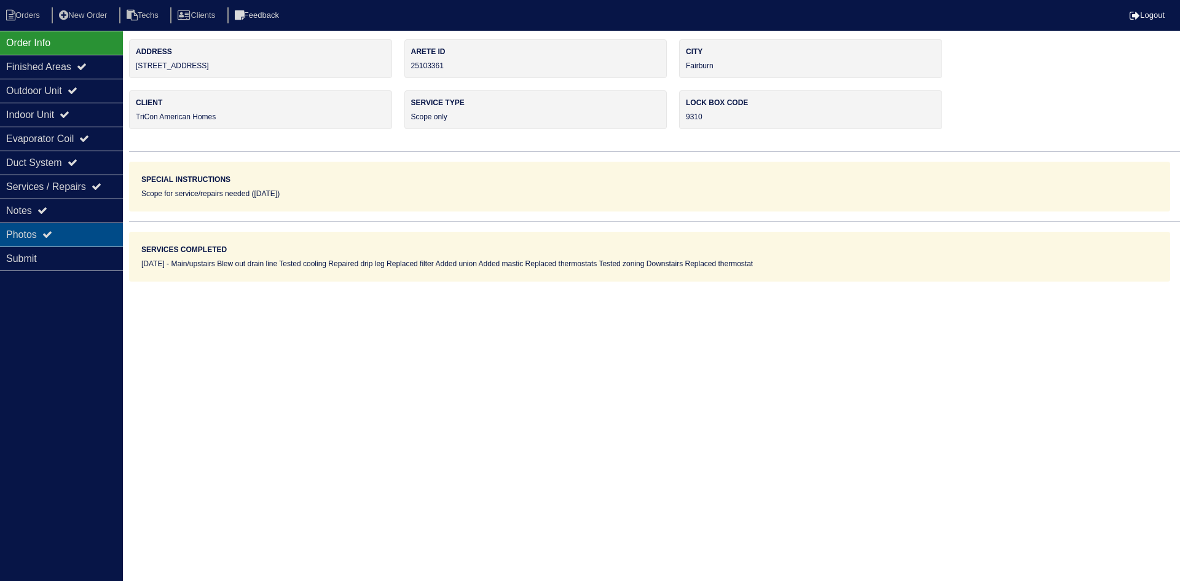
click at [69, 232] on div "Photos" at bounding box center [61, 235] width 123 height 24
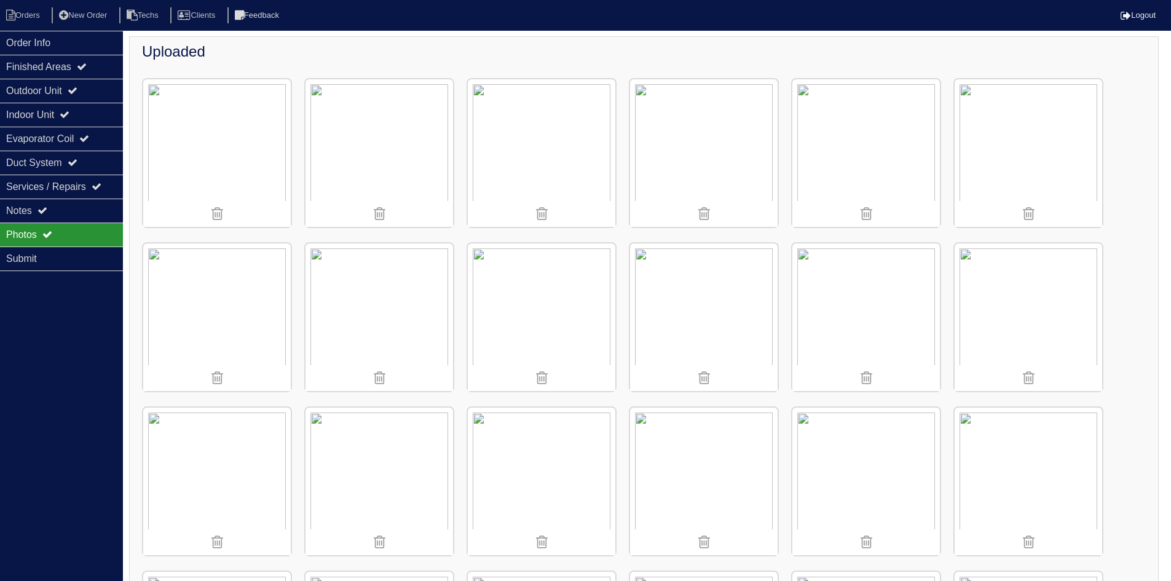
scroll to position [184, 0]
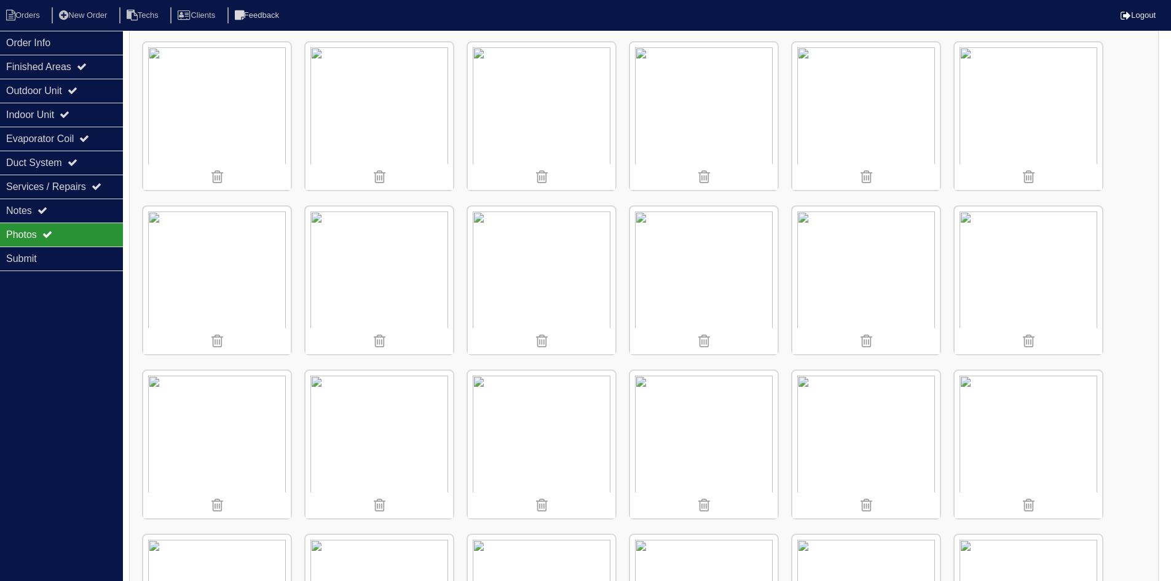
click at [725, 275] on img at bounding box center [704, 281] width 148 height 148
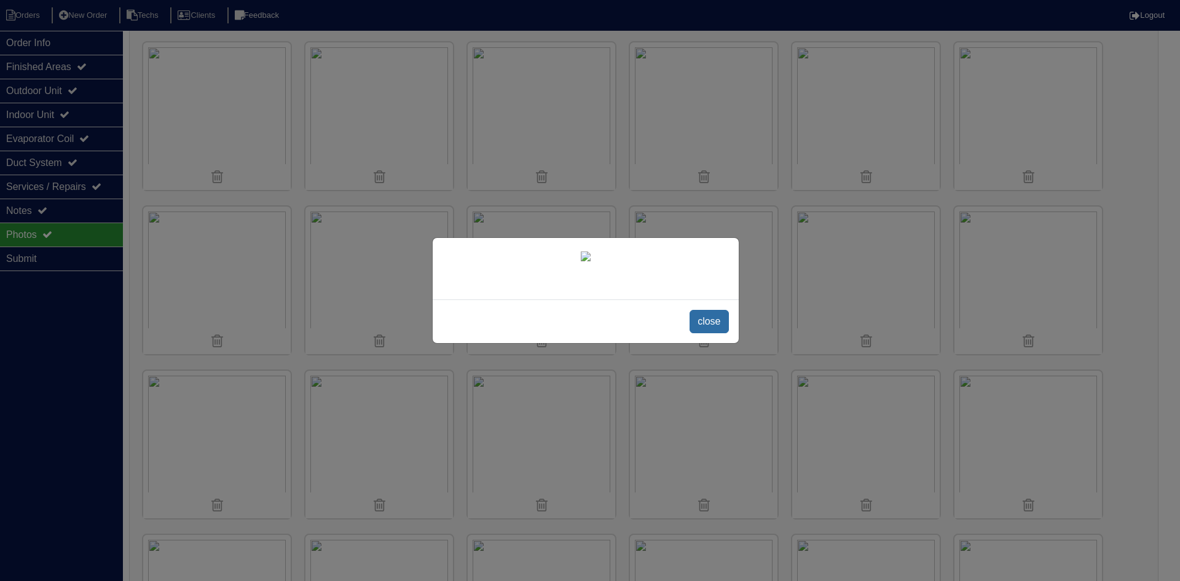
click at [719, 333] on span "close" at bounding box center [709, 321] width 39 height 23
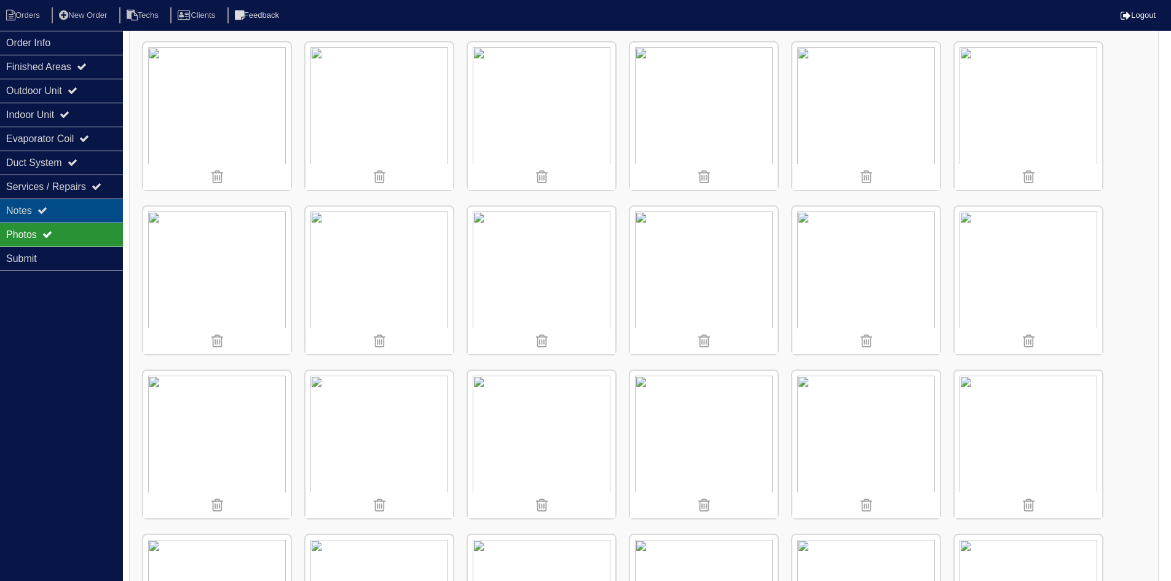
click at [74, 208] on div "Notes" at bounding box center [61, 211] width 123 height 24
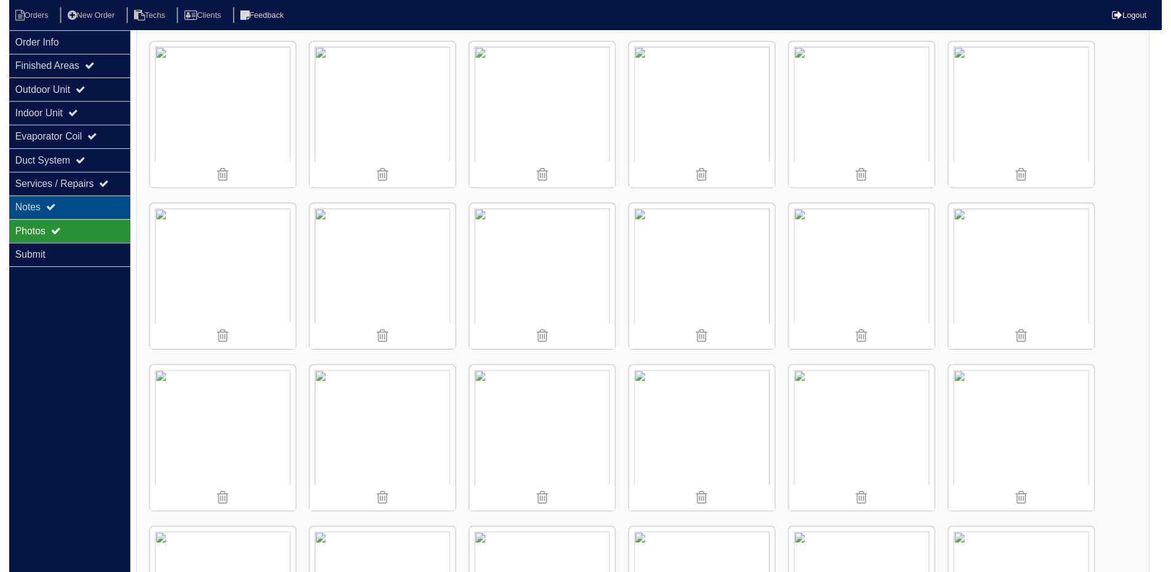
scroll to position [0, 0]
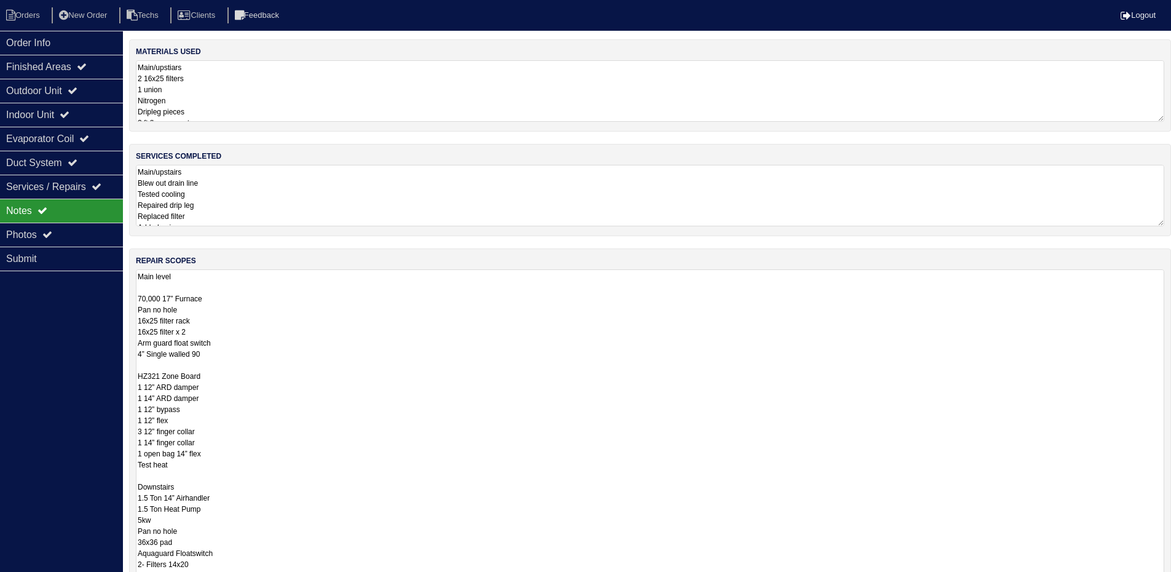
drag, startPoint x: 1168, startPoint y: 328, endPoint x: 1118, endPoint y: 475, distance: 154.5
click at [1122, 580] on html "Orders New Order Techs Clients Feedback Logout Orders New Order Users Clients M…" at bounding box center [585, 369] width 1171 height 739
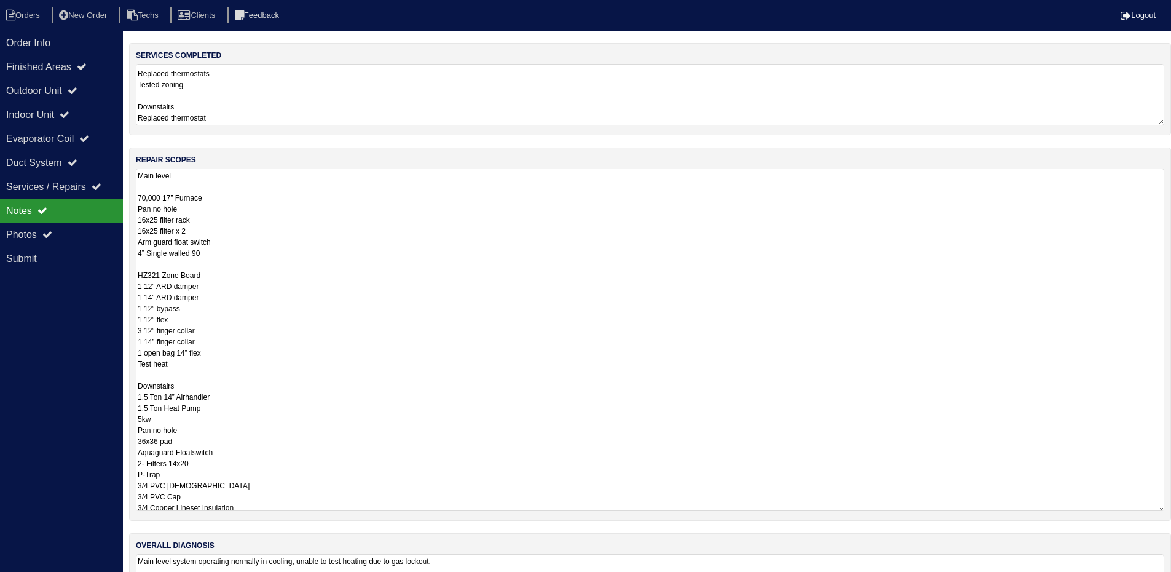
scroll to position [167, 0]
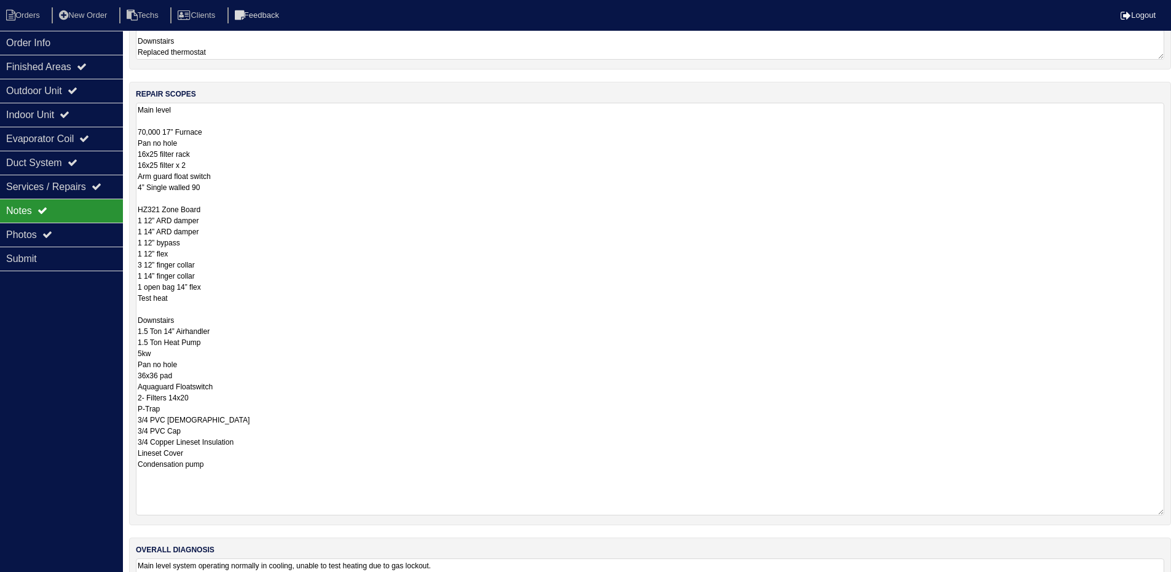
drag, startPoint x: 1161, startPoint y: 442, endPoint x: 870, endPoint y: 478, distance: 293.0
click at [1157, 513] on textarea "Main level 70,000 17” Furnace Pan no hole 16x25 filter rack 16x25 filter x 2 Ar…" at bounding box center [650, 309] width 1028 height 412
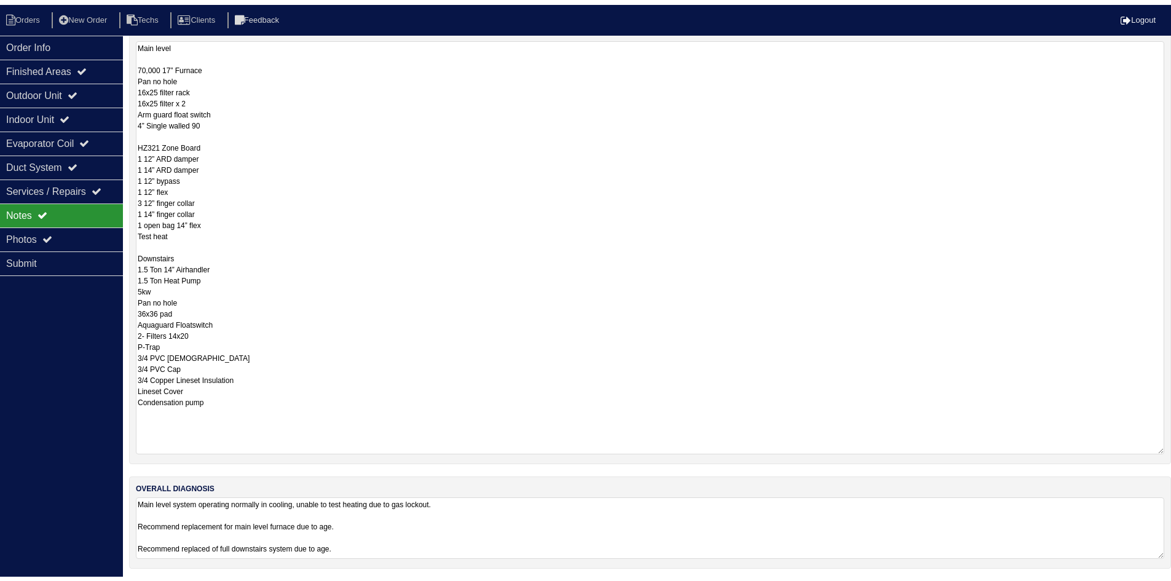
scroll to position [237, 0]
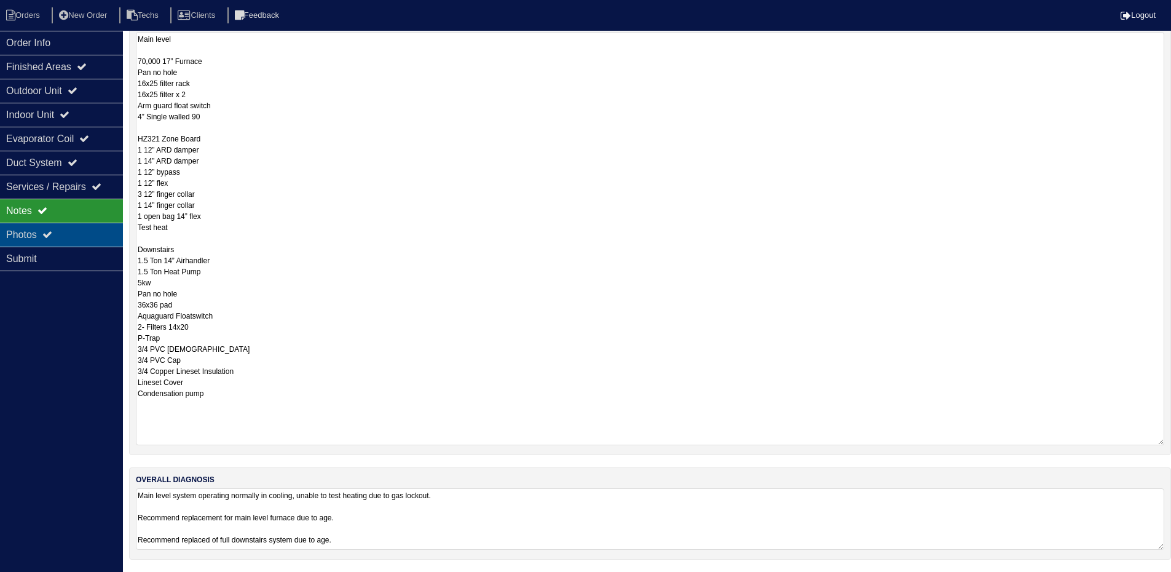
click at [25, 237] on div "Photos" at bounding box center [61, 235] width 123 height 24
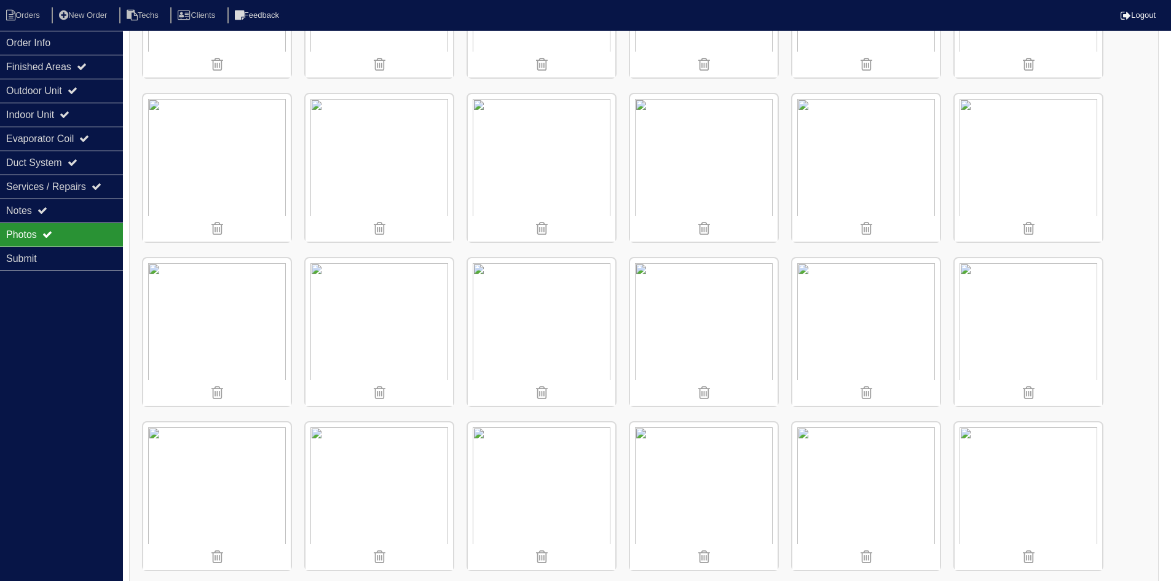
scroll to position [1620, 0]
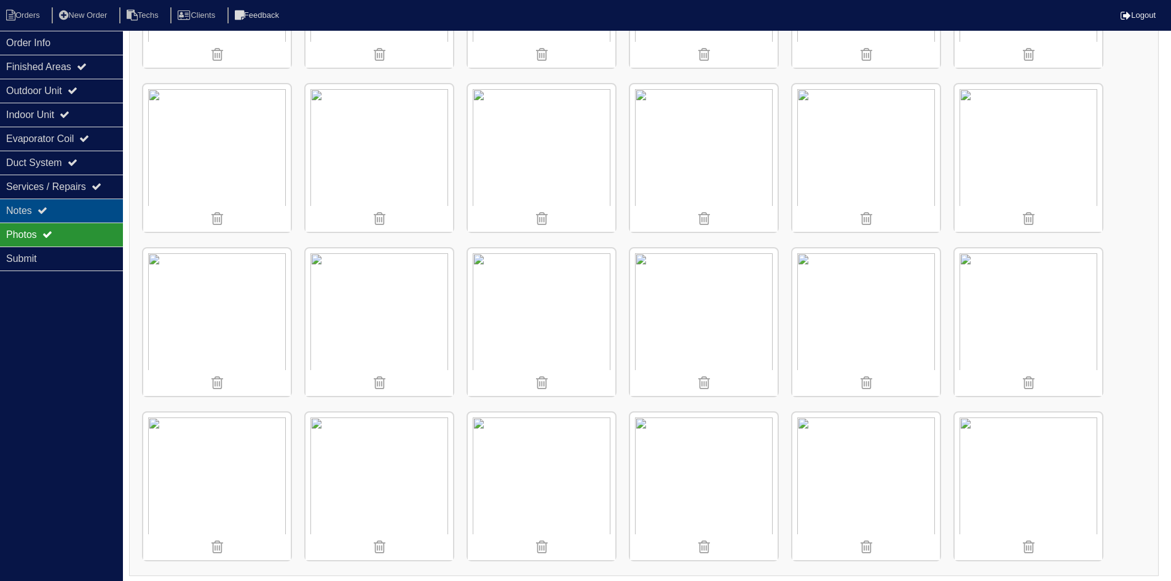
click at [52, 212] on div "Notes" at bounding box center [61, 211] width 123 height 24
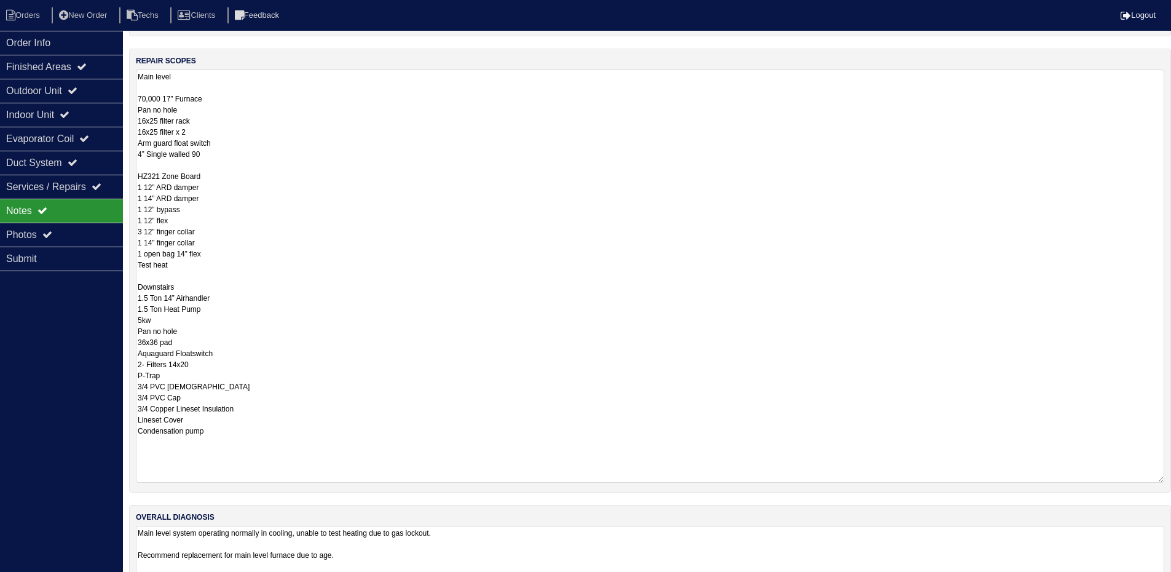
scroll to position [237, 0]
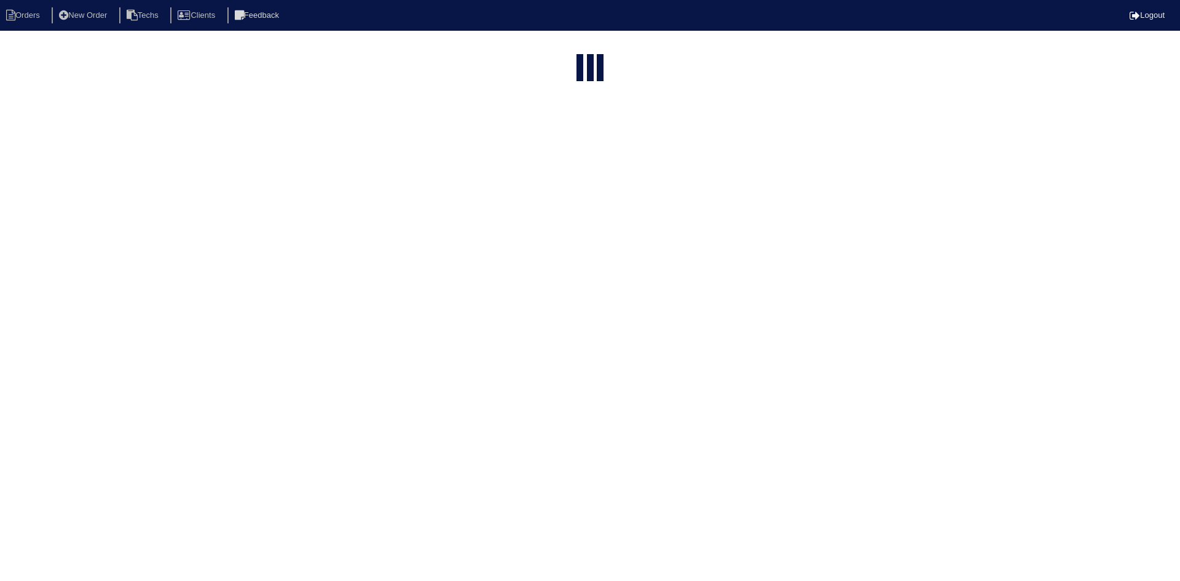
select select "15"
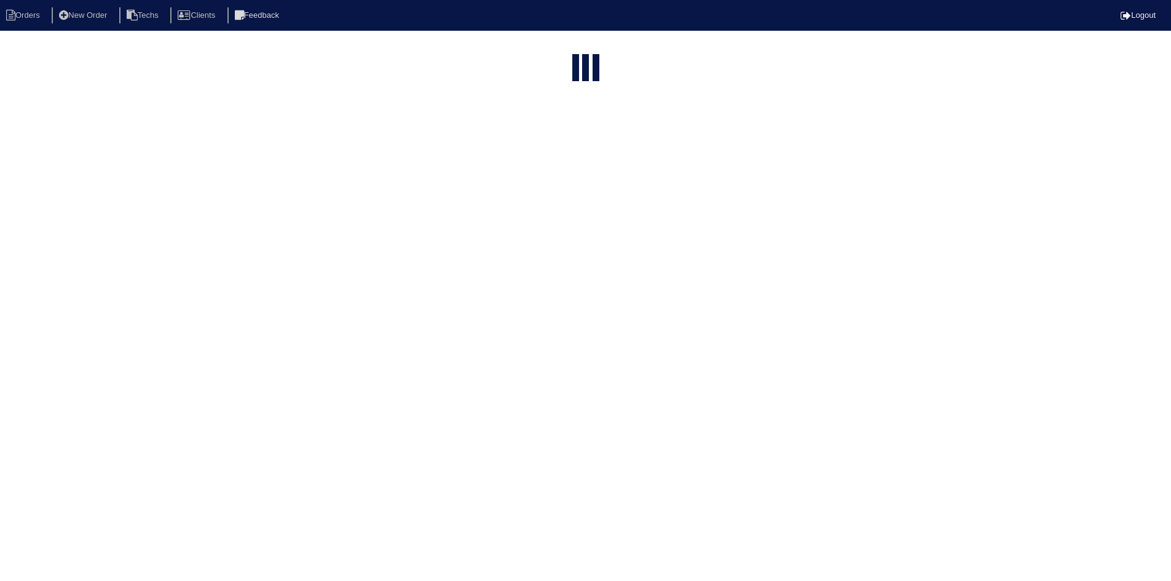
select select "field complete"
select select "need to quote"
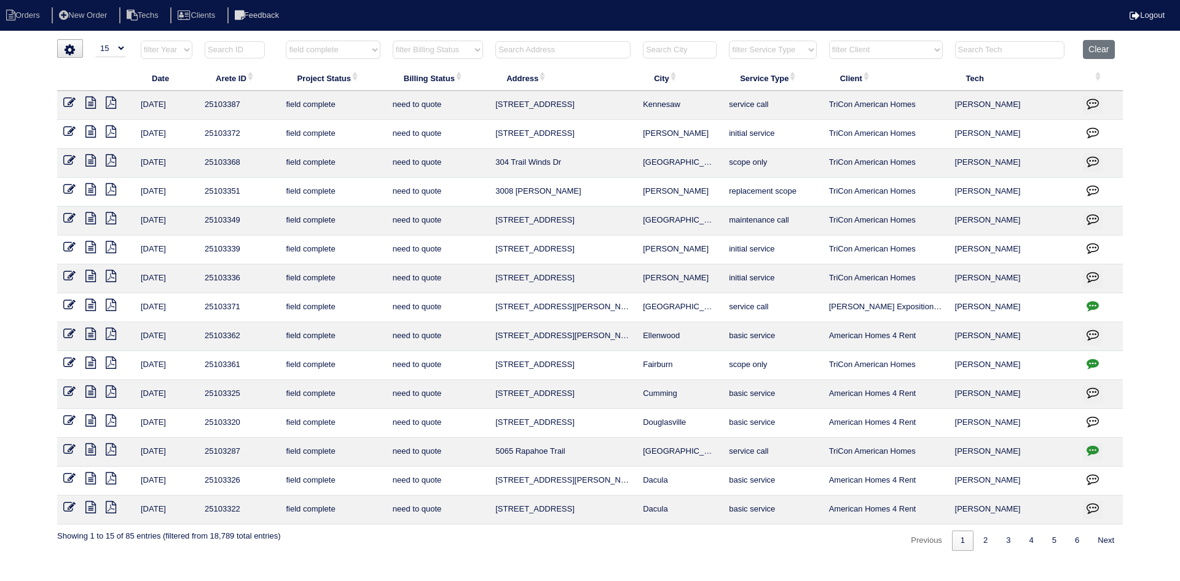
click at [1094, 363] on icon "button" at bounding box center [1093, 363] width 12 height 12
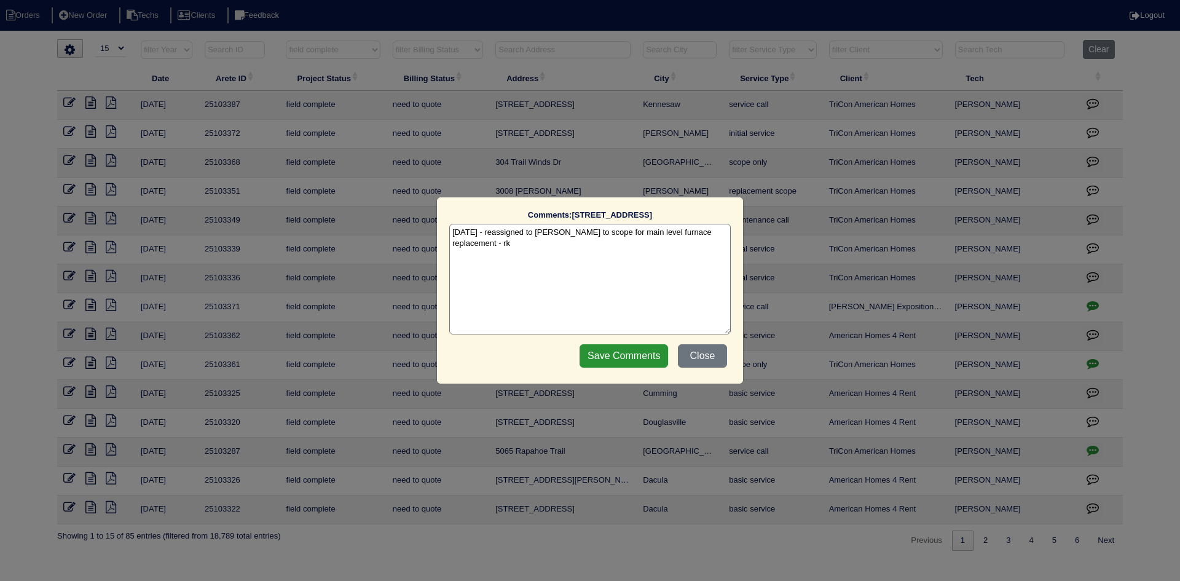
click at [480, 251] on textarea "[DATE] - reassigned to [PERSON_NAME] to scope for main level furnace replacemen…" at bounding box center [590, 279] width 282 height 111
type textarea "[DATE] - reassigned to [PERSON_NAME] to scope for main level furnace replacemen…"
click at [621, 355] on input "Save Comments" at bounding box center [624, 355] width 89 height 23
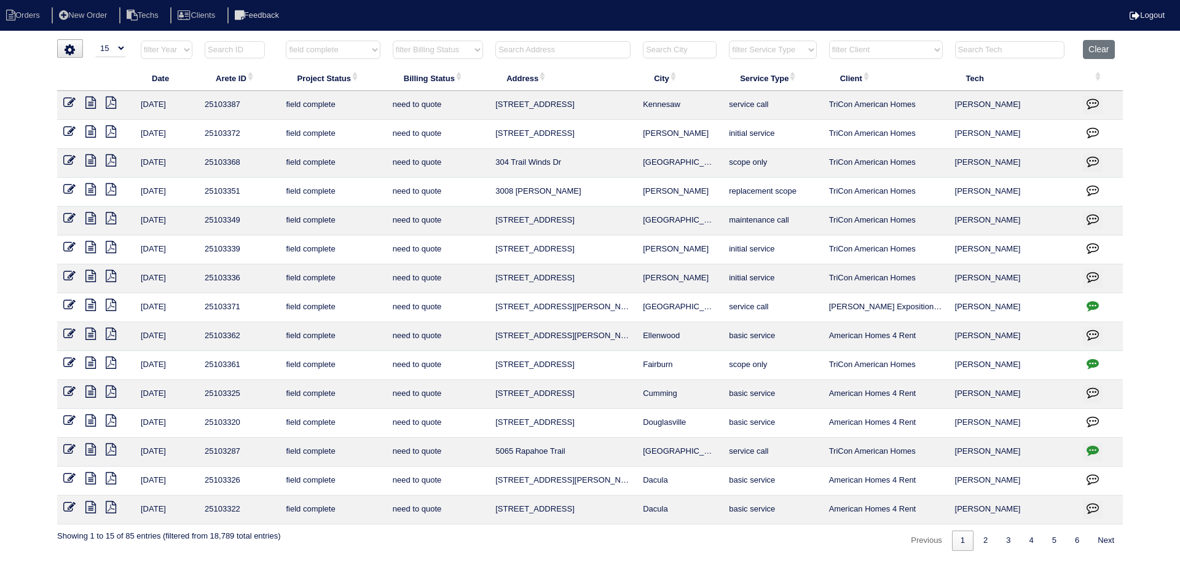
click at [929, 49] on select "filter Client -- Any Client -- [PERSON_NAME] American Homes 4 Rent Arete Person…" at bounding box center [886, 50] width 114 height 18
select select "American Homes 4 Rent"
click at [830, 41] on select "filter Client -- Any Client -- Alan Luther American Homes 4 Rent Arete Personal…" at bounding box center [886, 50] width 114 height 18
select select "field complete"
select select "need to quote"
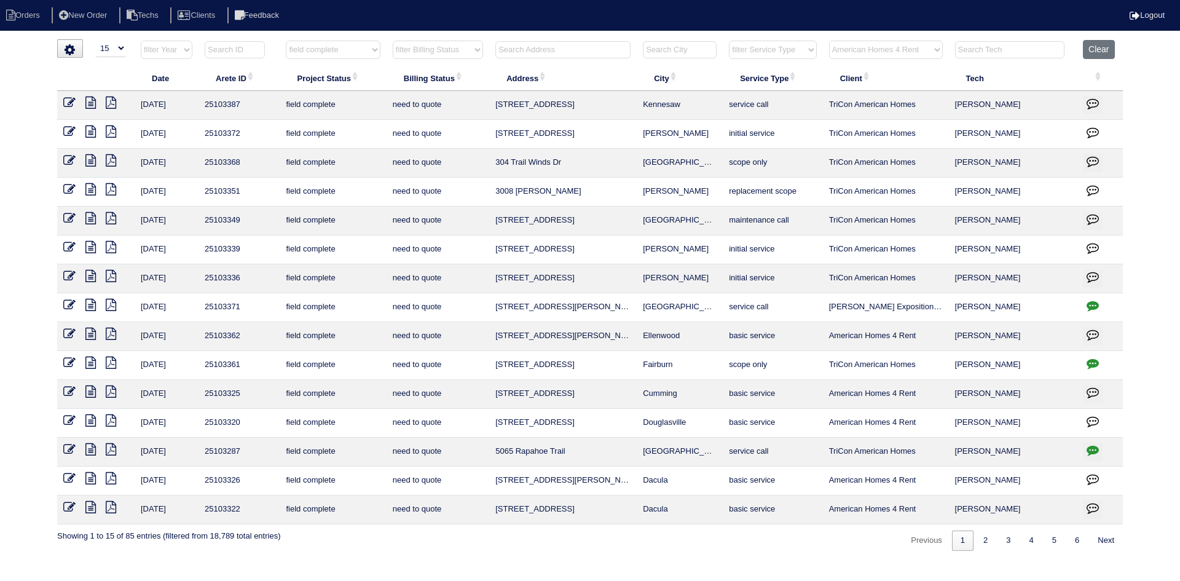
select select "American Homes 4 Rent"
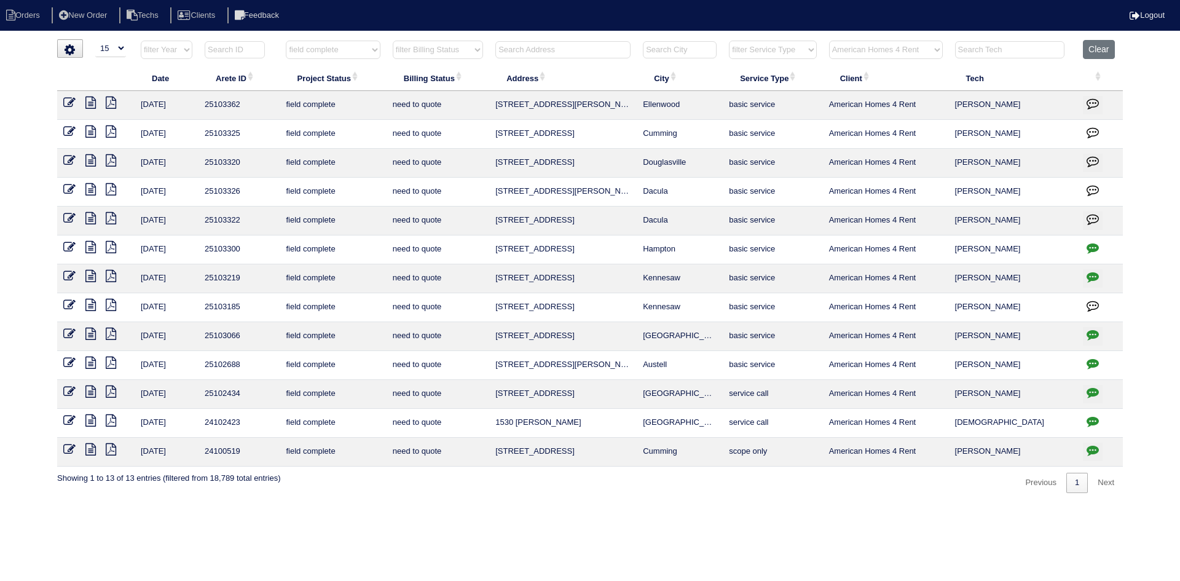
click at [1091, 274] on icon "button" at bounding box center [1093, 276] width 12 height 12
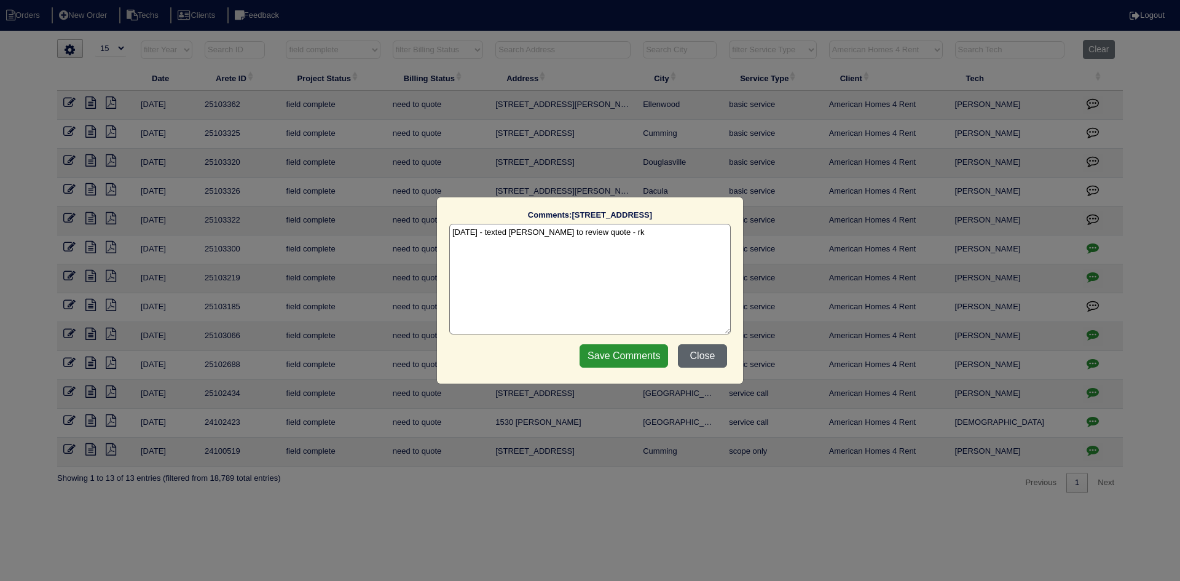
click at [699, 349] on button "Close" at bounding box center [702, 355] width 49 height 23
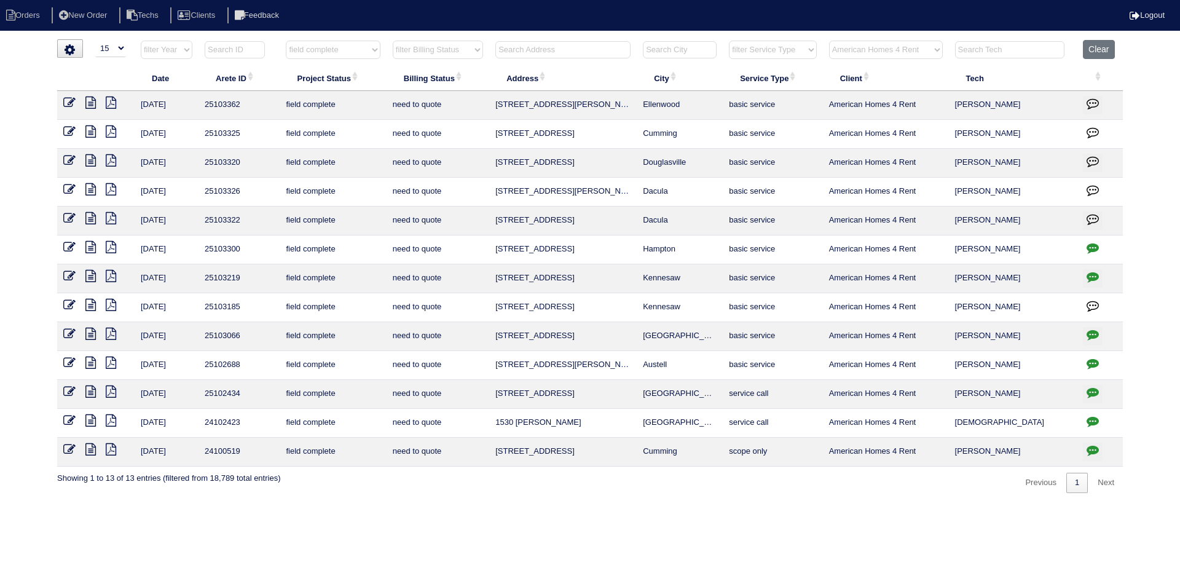
click at [1092, 246] on icon "button" at bounding box center [1093, 248] width 12 height 12
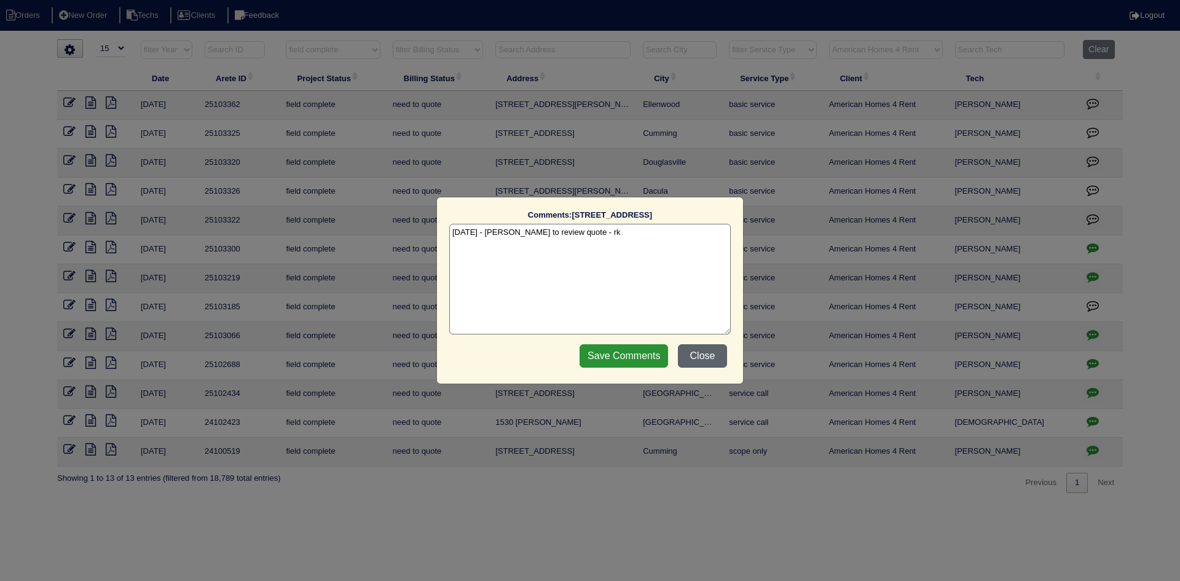
click at [707, 355] on button "Close" at bounding box center [702, 355] width 49 height 23
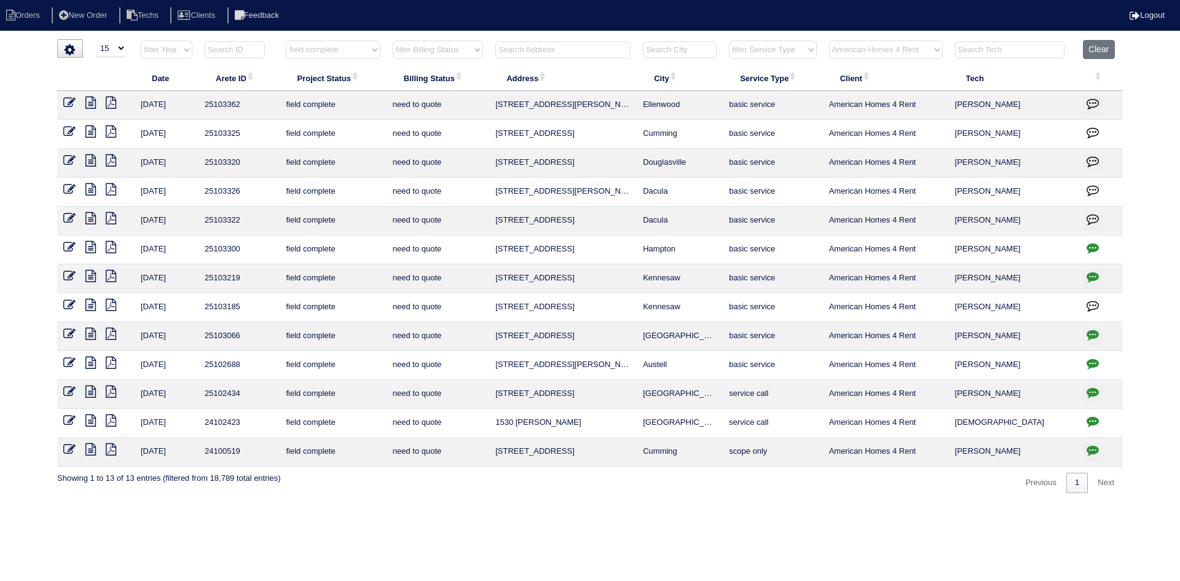
click at [111, 216] on icon at bounding box center [111, 218] width 10 height 12
click at [90, 215] on icon at bounding box center [90, 218] width 10 height 12
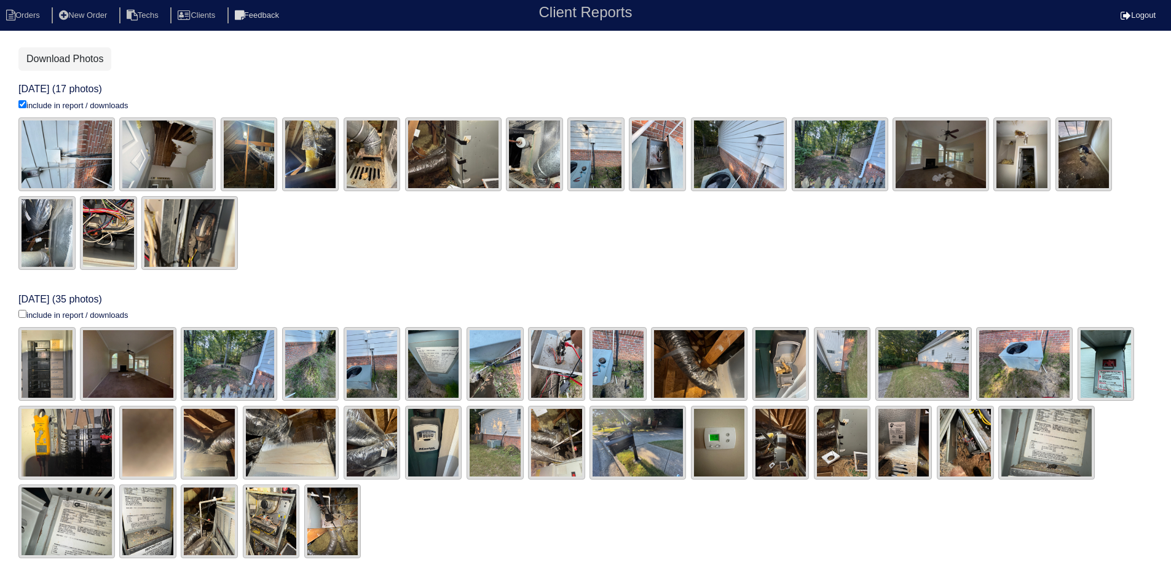
scroll to position [246, 0]
drag, startPoint x: 22, startPoint y: 311, endPoint x: 6, endPoint y: 311, distance: 16.6
click at [22, 311] on input "include in report / downloads" at bounding box center [22, 313] width 8 height 8
checkbox input "true"
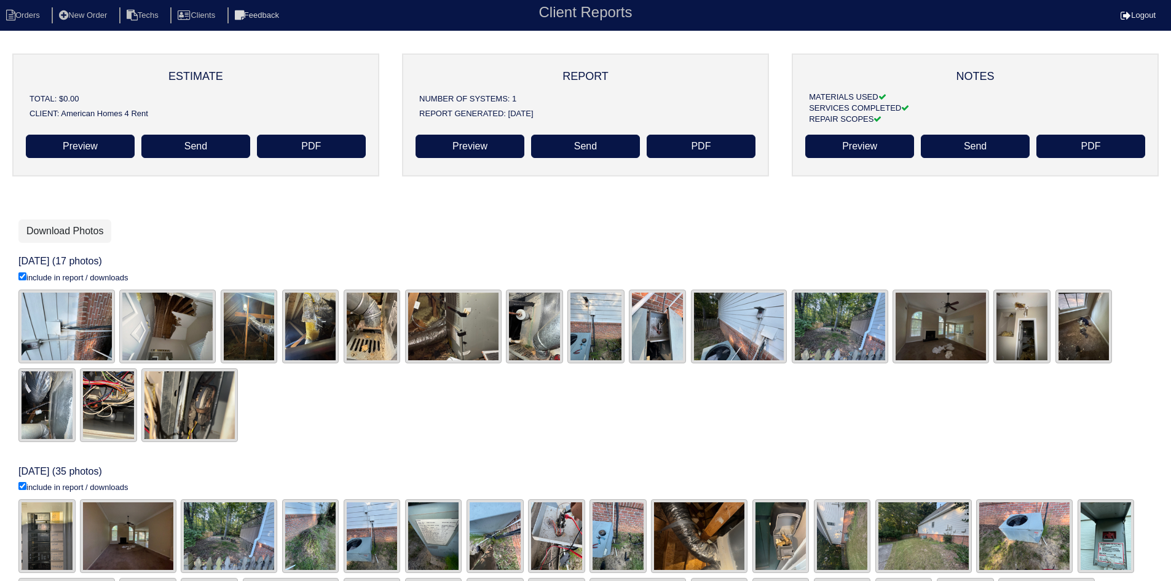
scroll to position [61, 0]
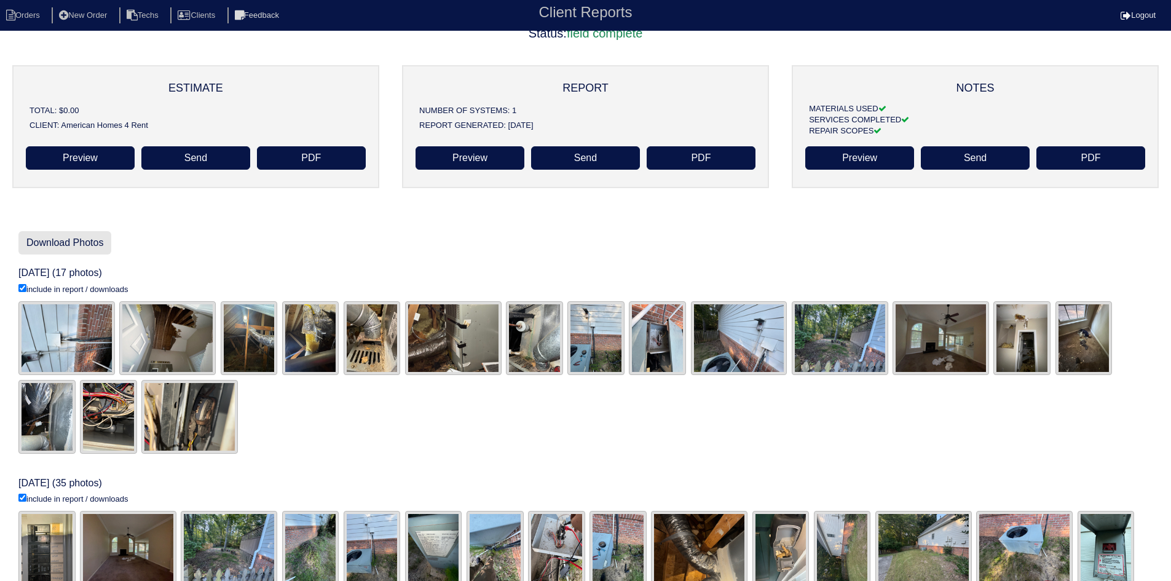
click at [45, 242] on link "Download Photos" at bounding box center [64, 242] width 93 height 23
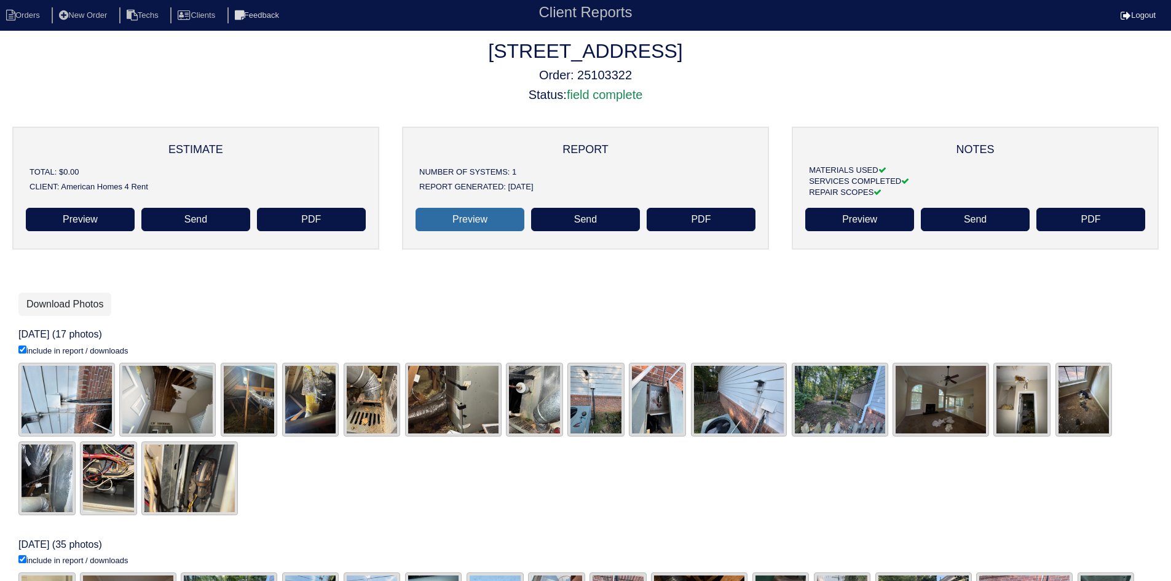
click at [492, 221] on link "Preview" at bounding box center [469, 219] width 109 height 23
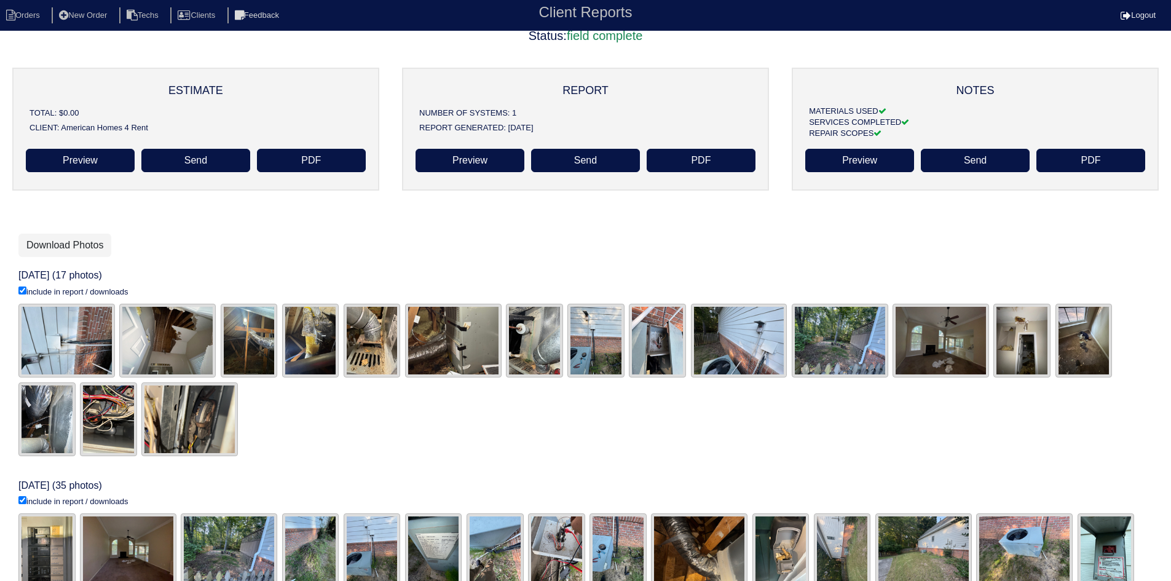
scroll to position [61, 0]
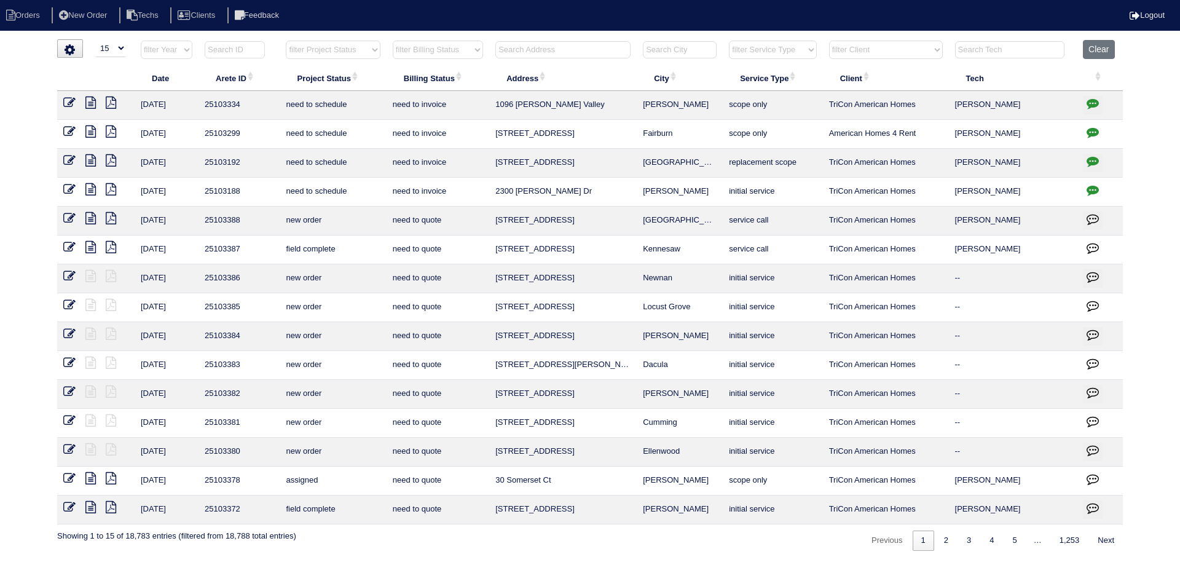
select select "15"
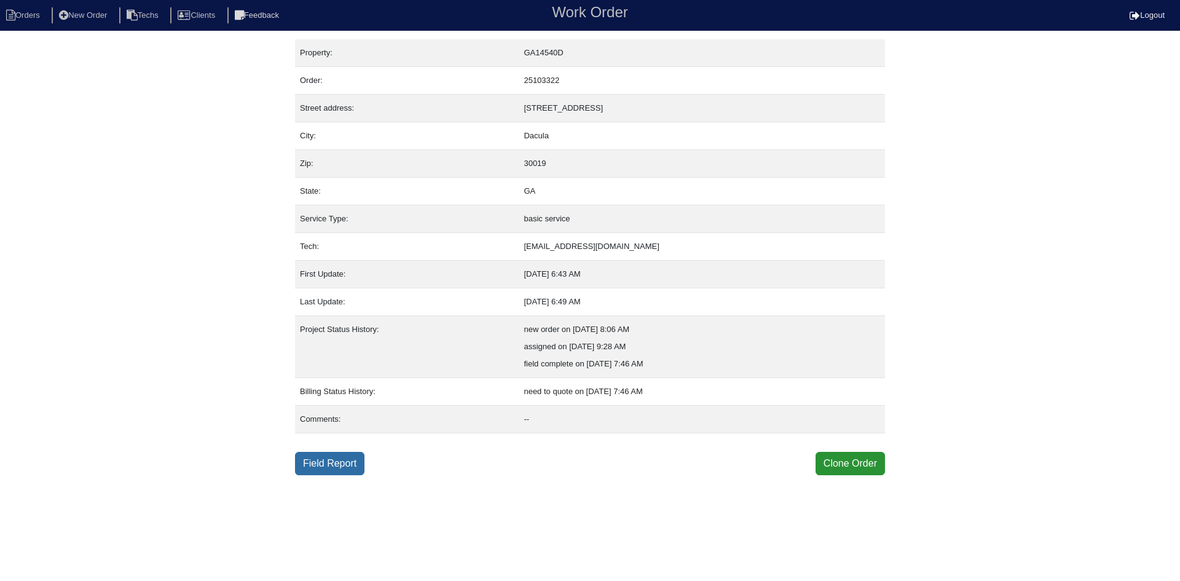
click at [322, 466] on link "Field Report" at bounding box center [329, 463] width 69 height 23
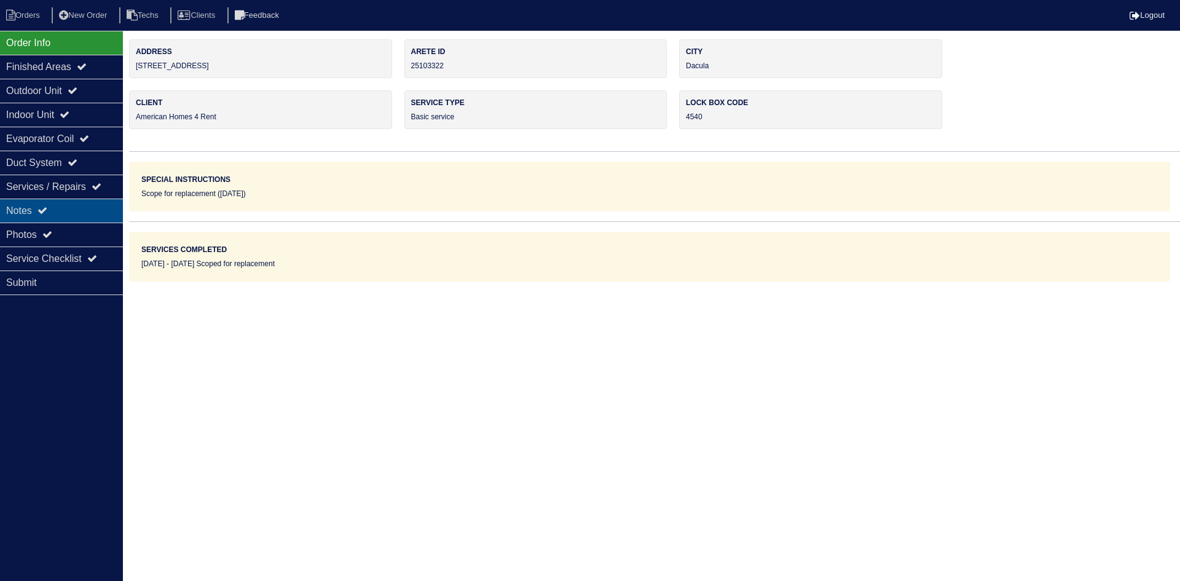
click at [75, 205] on div "Notes" at bounding box center [61, 211] width 123 height 24
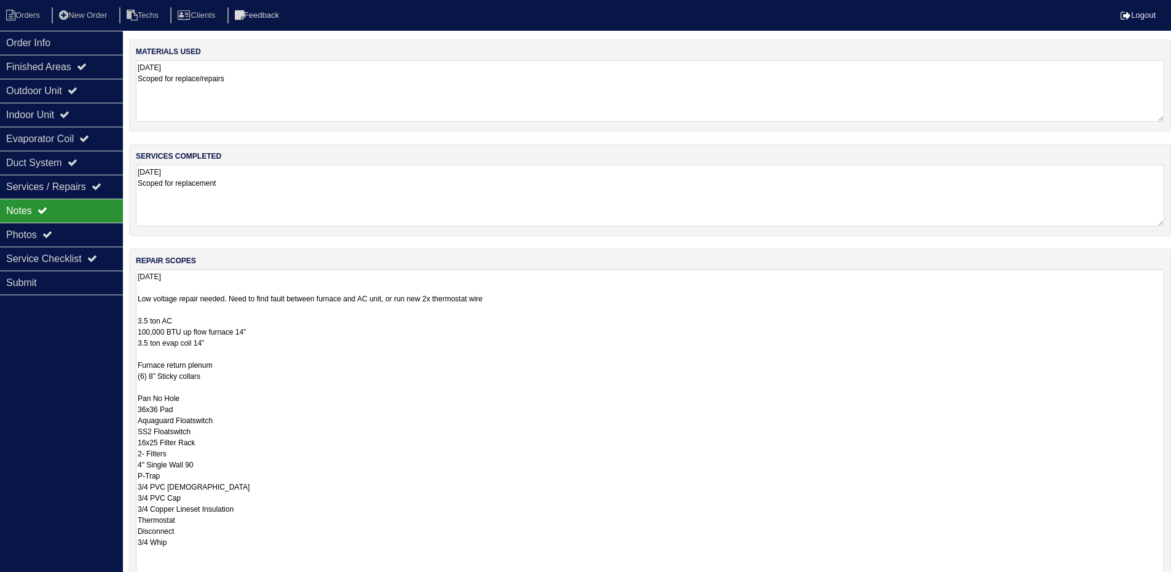
drag, startPoint x: 1168, startPoint y: 328, endPoint x: 1179, endPoint y: 610, distance: 282.3
click at [1171, 580] on html "Orders New Order Techs Clients Feedback Logout Orders New Order Users Clients M…" at bounding box center [585, 369] width 1171 height 739
click at [71, 159] on div "Duct System" at bounding box center [61, 163] width 123 height 24
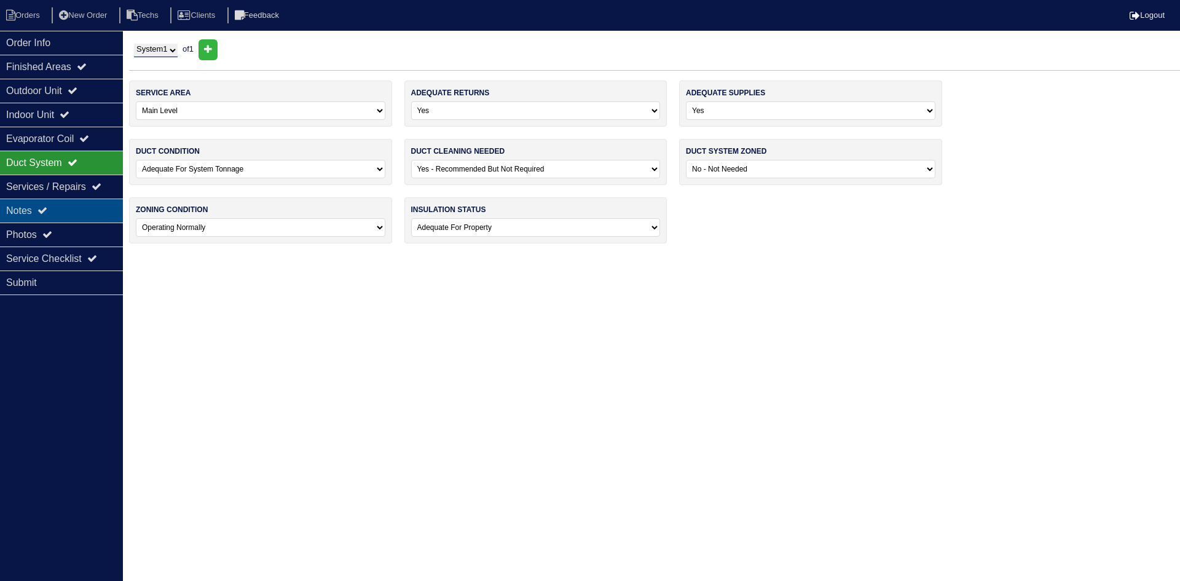
click at [75, 209] on div "Notes" at bounding box center [61, 211] width 123 height 24
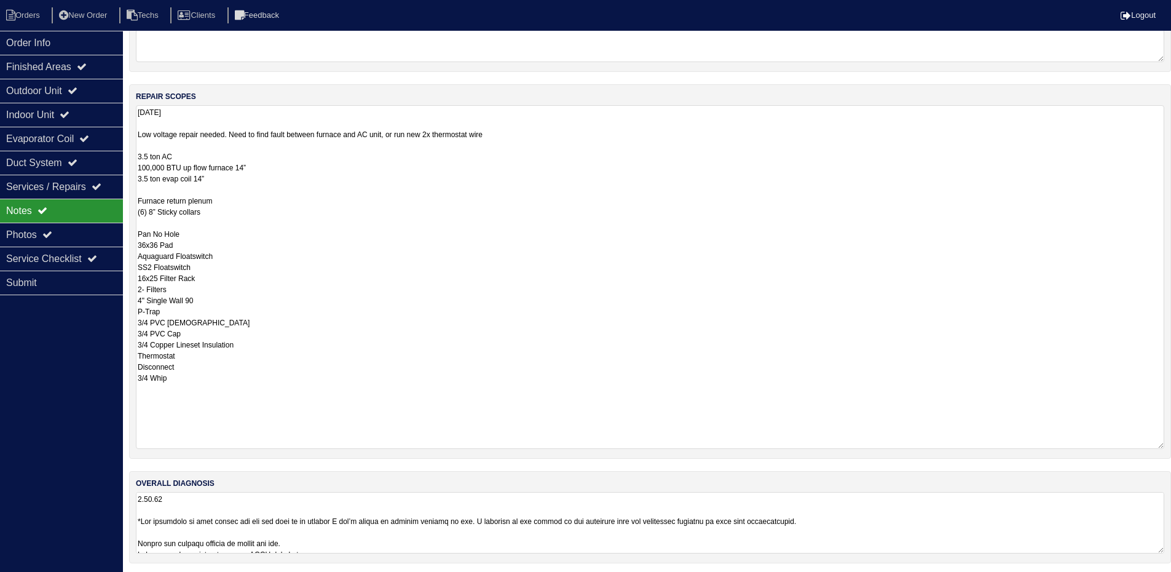
scroll to position [168, 0]
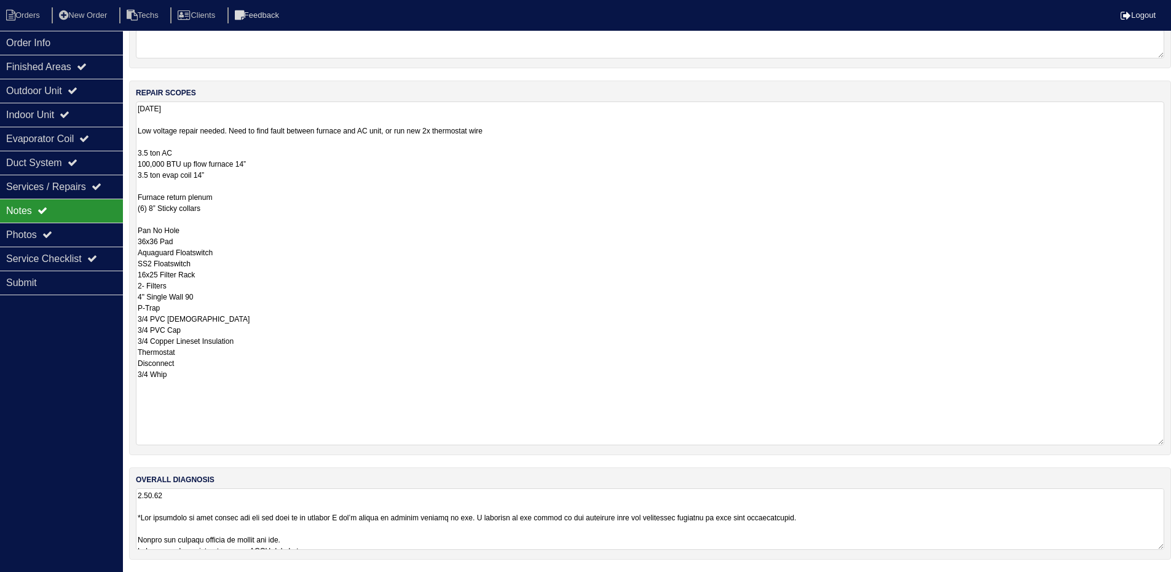
click at [996, 513] on textarea at bounding box center [650, 518] width 1028 height 61
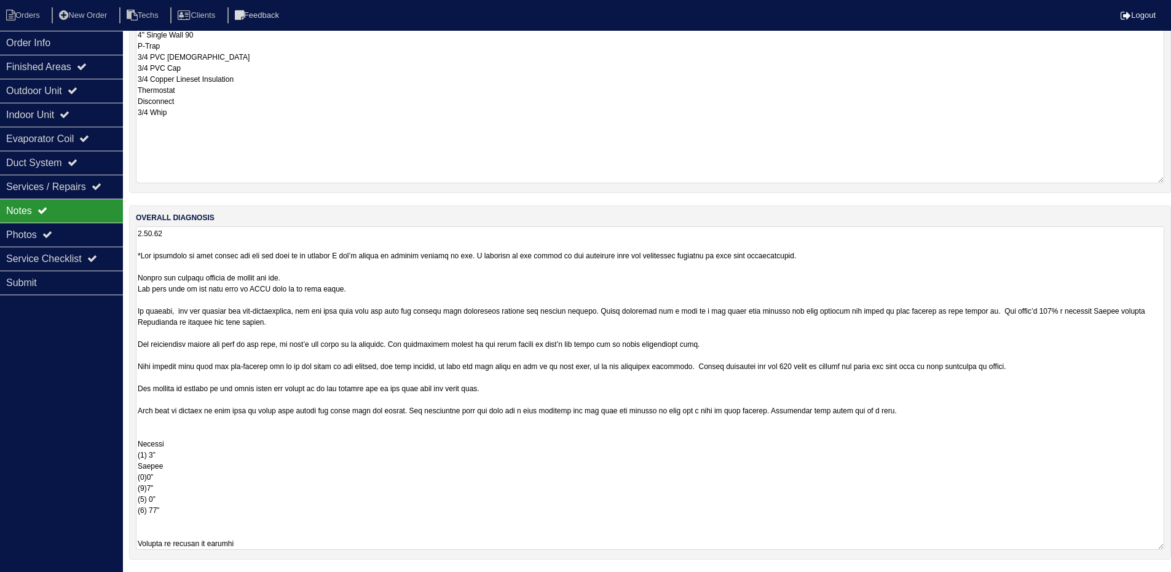
scroll to position [1, 0]
click at [103, 92] on div "Outdoor Unit" at bounding box center [61, 91] width 123 height 24
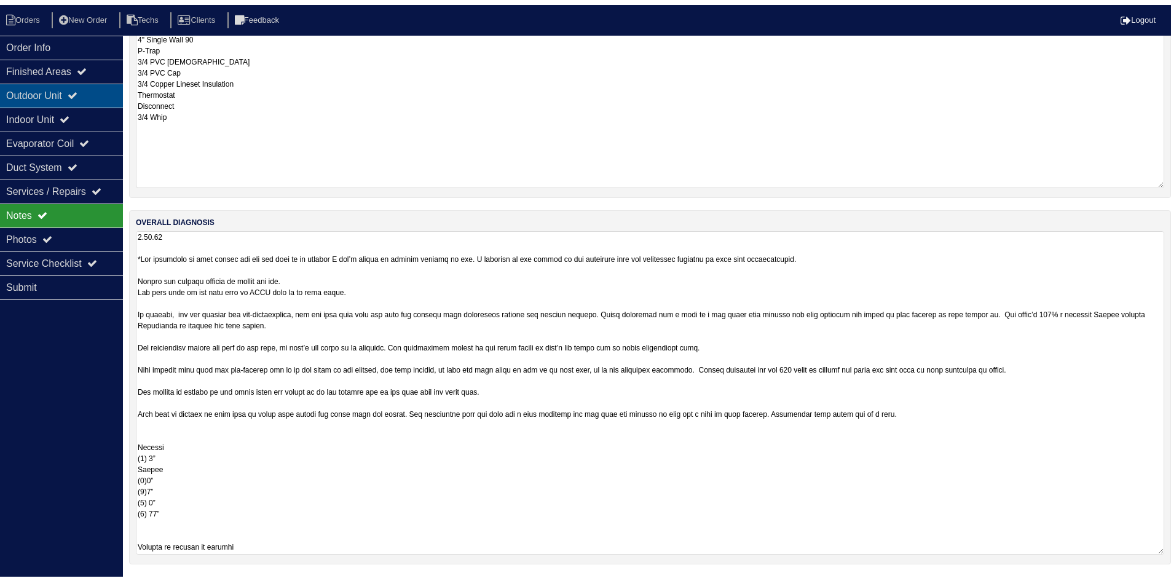
scroll to position [0, 0]
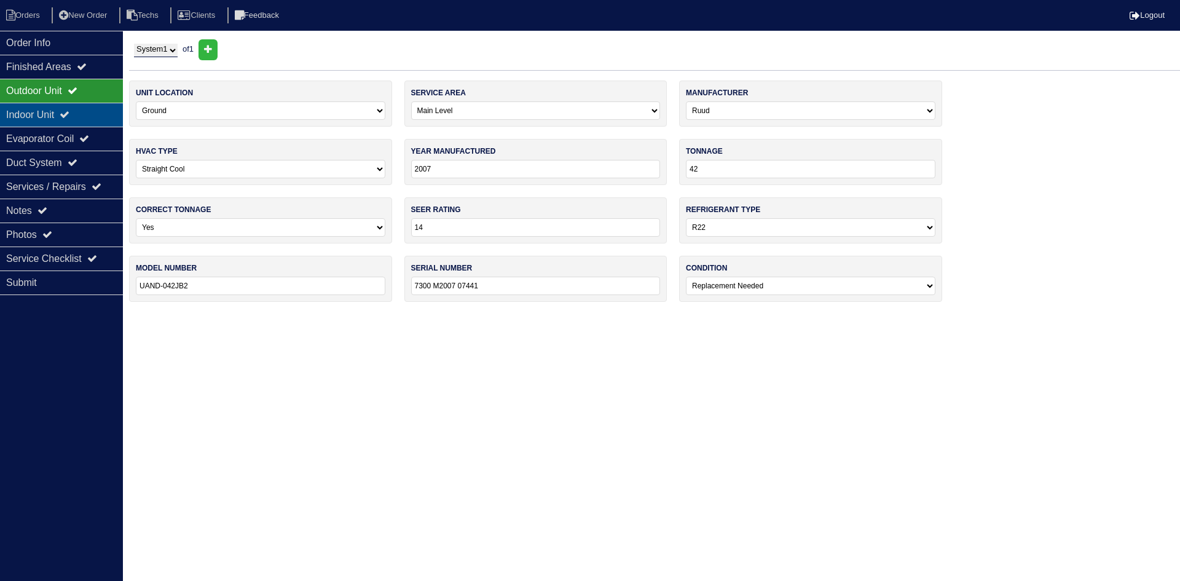
click at [90, 111] on div "Indoor Unit" at bounding box center [61, 115] width 123 height 24
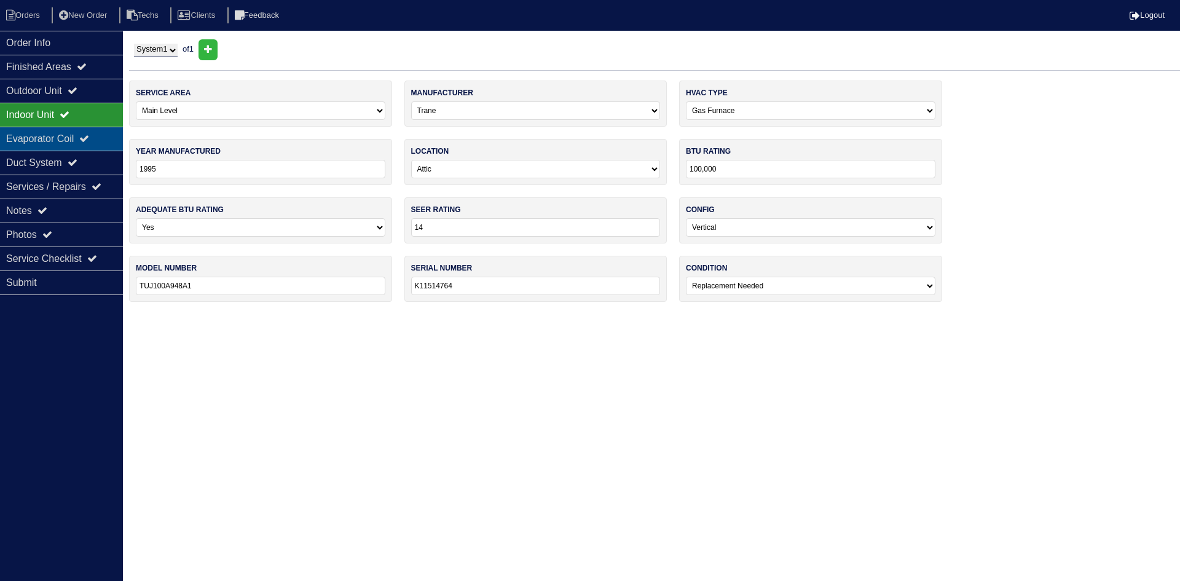
click at [85, 130] on div "Evaporator Coil" at bounding box center [61, 139] width 123 height 24
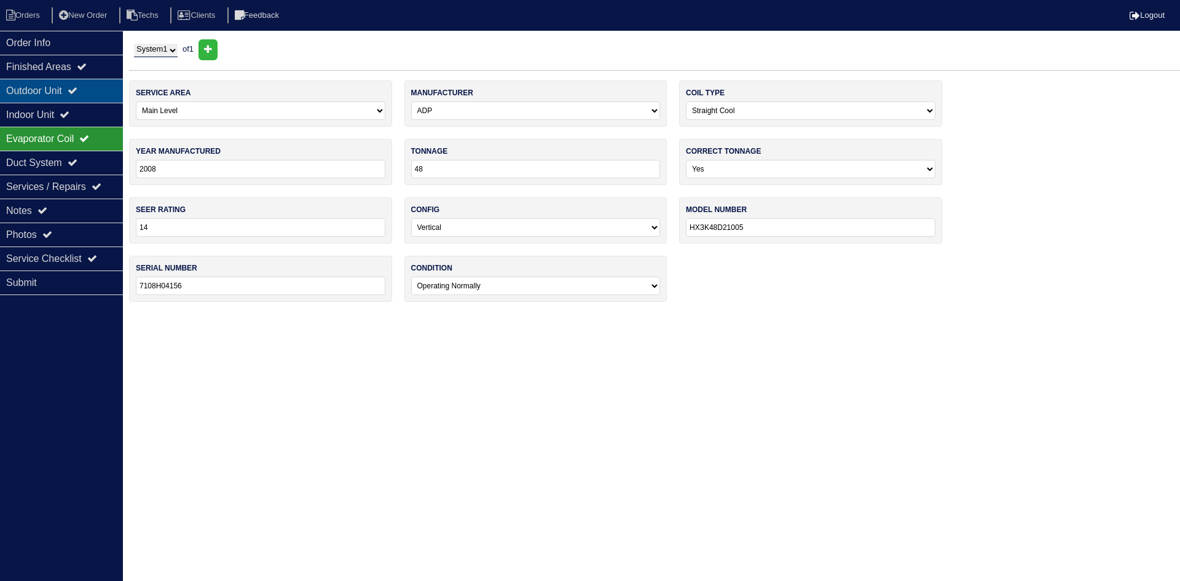
click at [107, 95] on div "Outdoor Unit" at bounding box center [61, 91] width 123 height 24
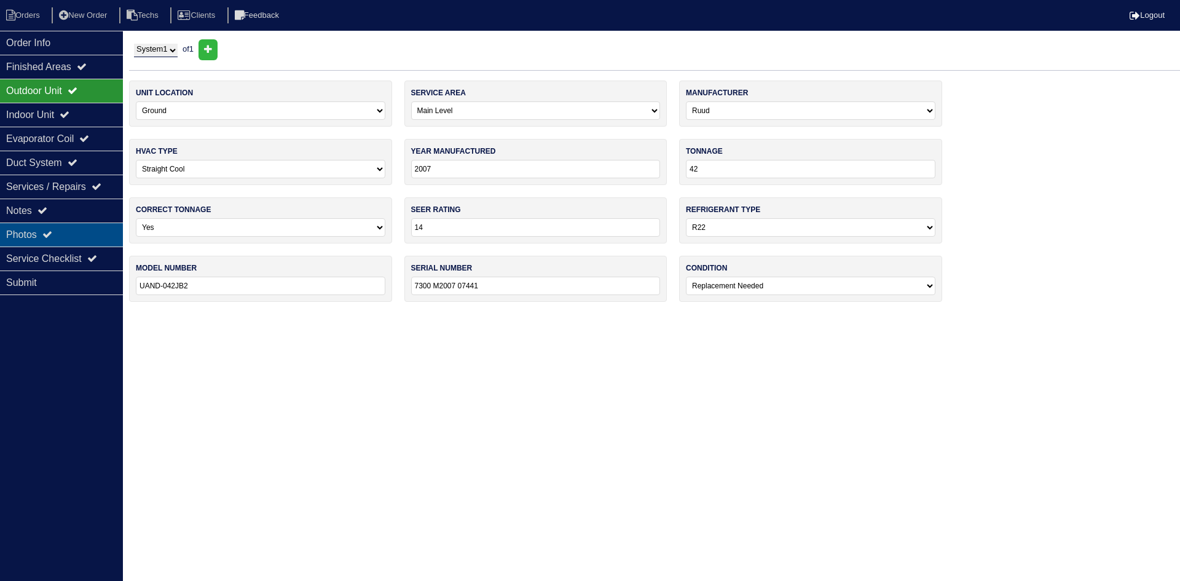
drag, startPoint x: 52, startPoint y: 227, endPoint x: 76, endPoint y: 234, distance: 25.1
click at [52, 227] on div "Photos" at bounding box center [61, 235] width 123 height 24
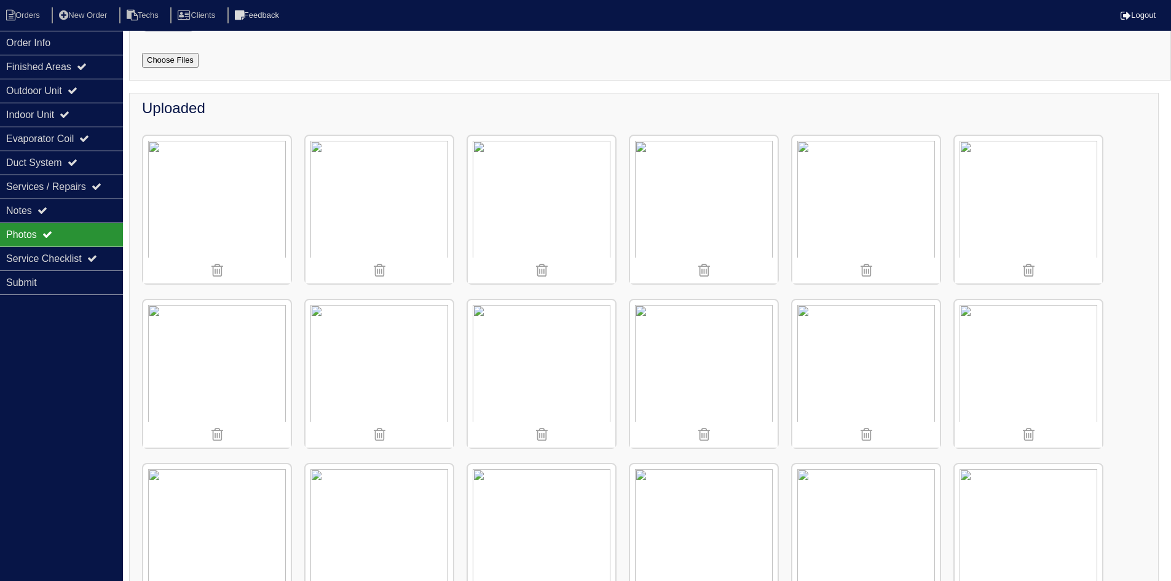
scroll to position [123, 0]
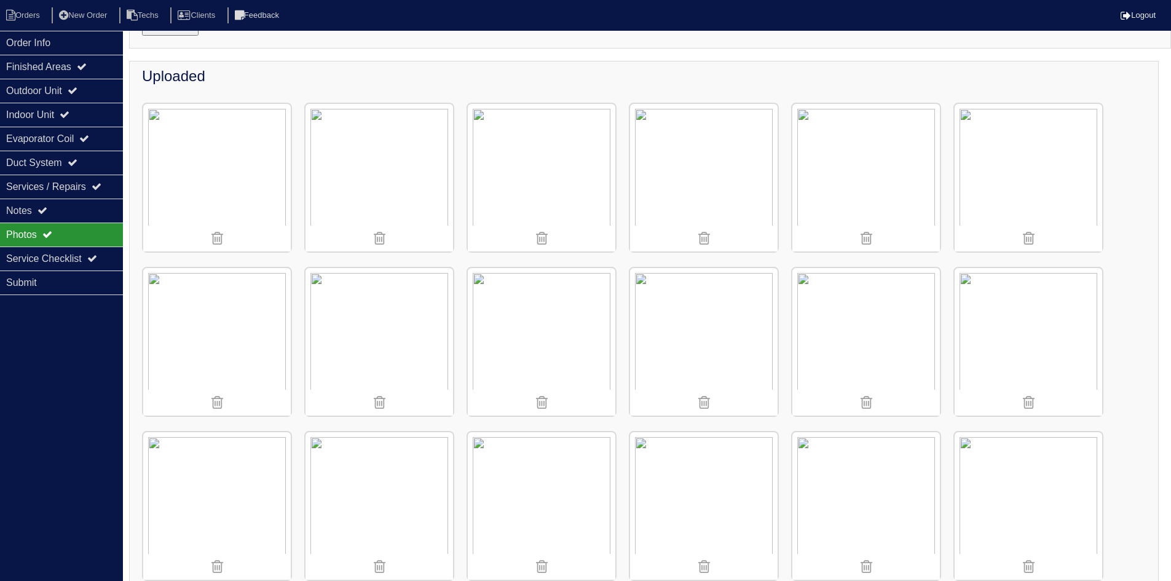
click at [698, 334] on img at bounding box center [704, 342] width 148 height 148
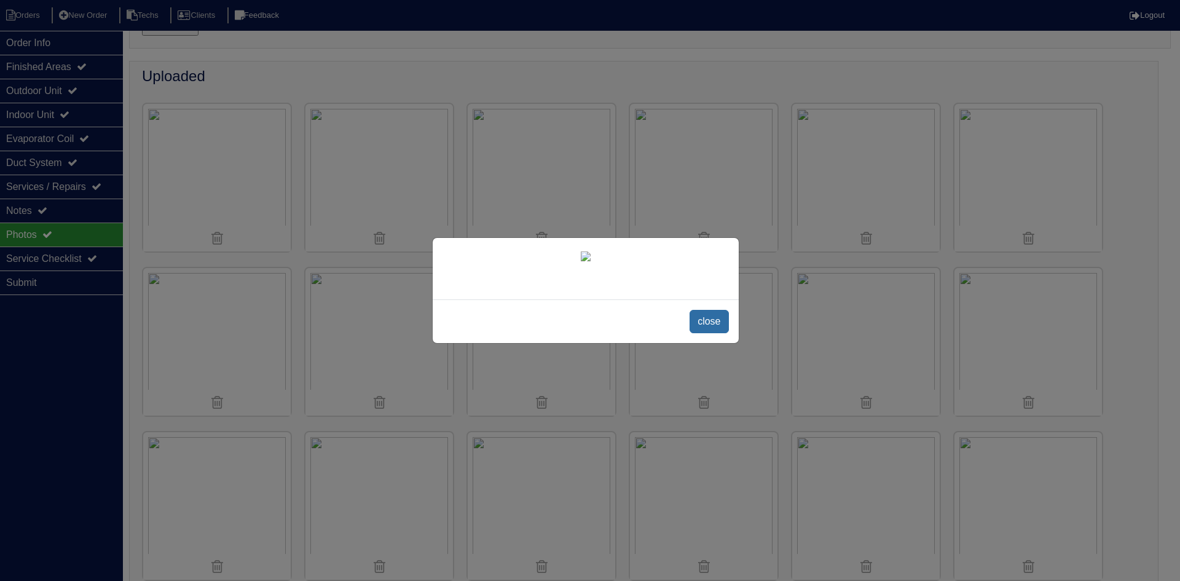
click at [716, 333] on span "close" at bounding box center [709, 321] width 39 height 23
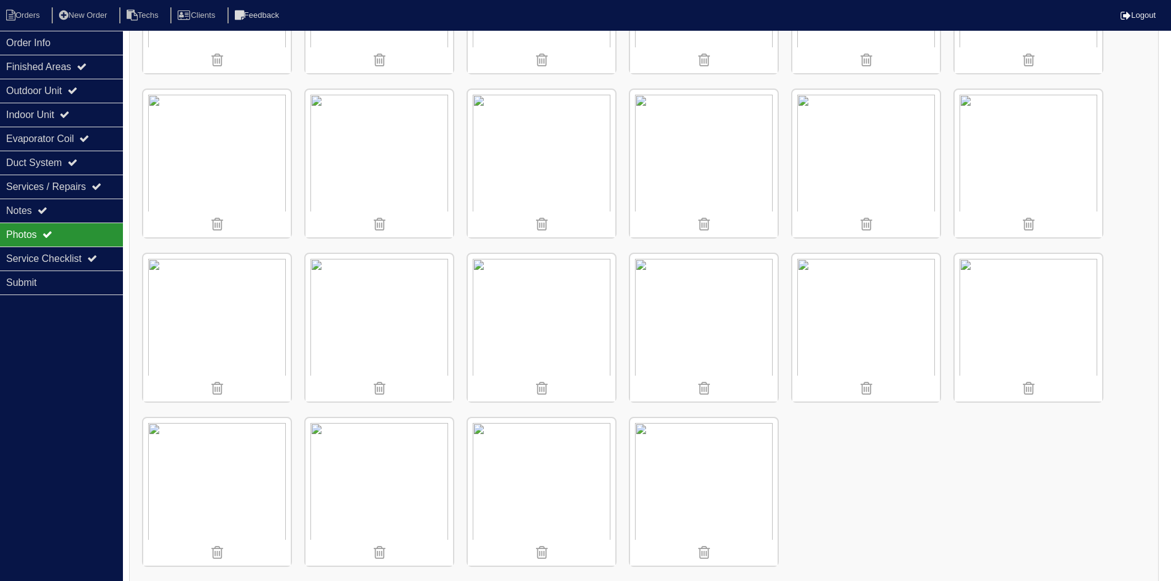
scroll to position [1129, 0]
click at [16, 7] on li "Orders" at bounding box center [25, 15] width 50 height 17
select select "15"
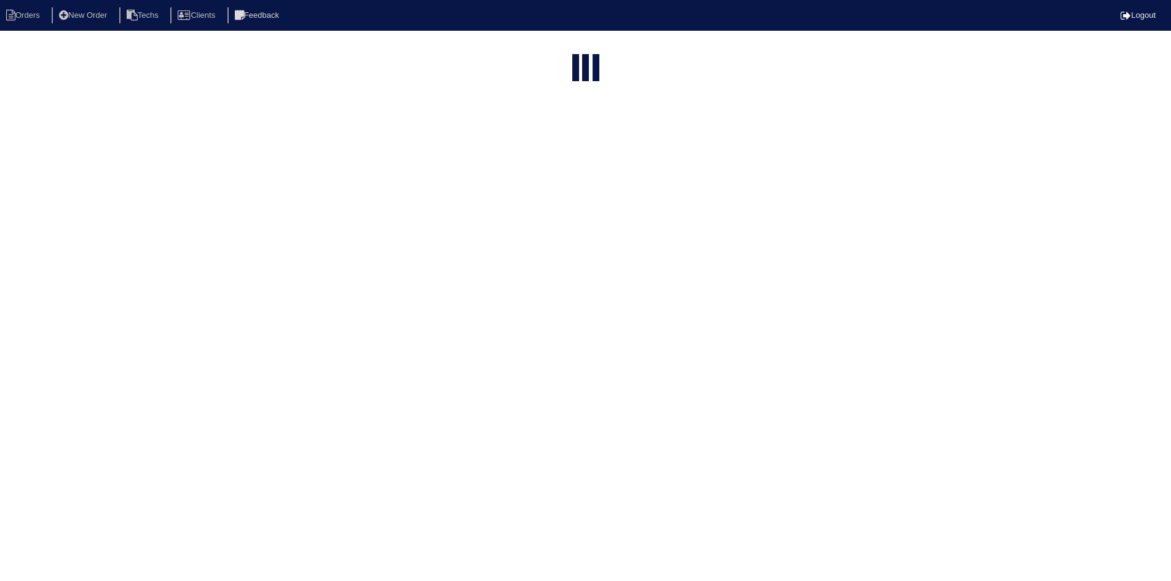
select select "field complete"
select select "need to quote"
select select "American Homes 4 Rent"
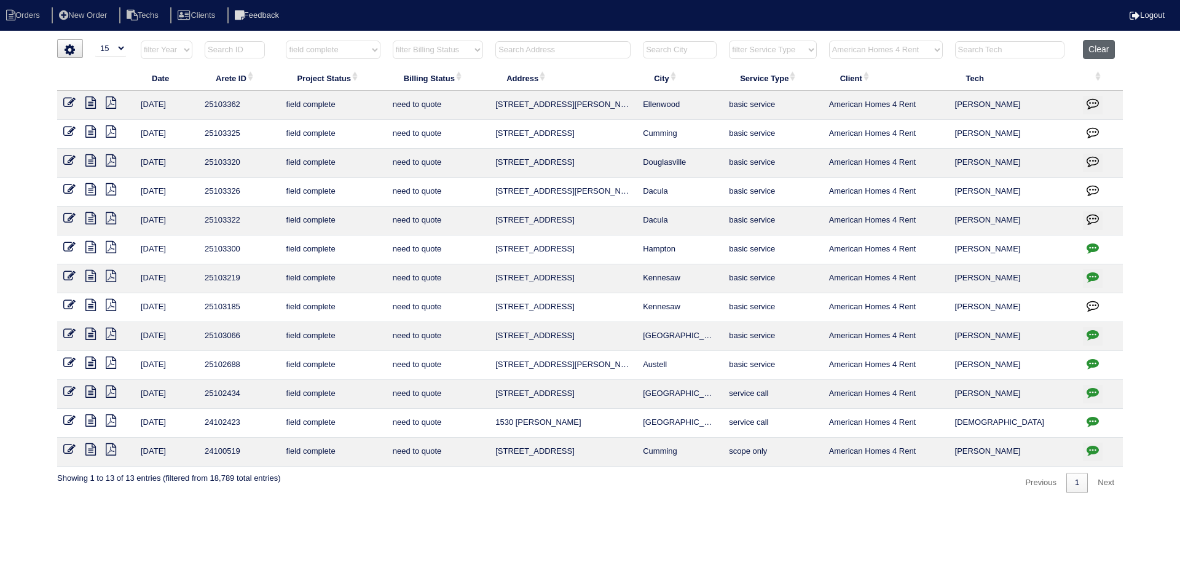
click at [1103, 49] on button "Clear" at bounding box center [1098, 49] width 31 height 19
select select
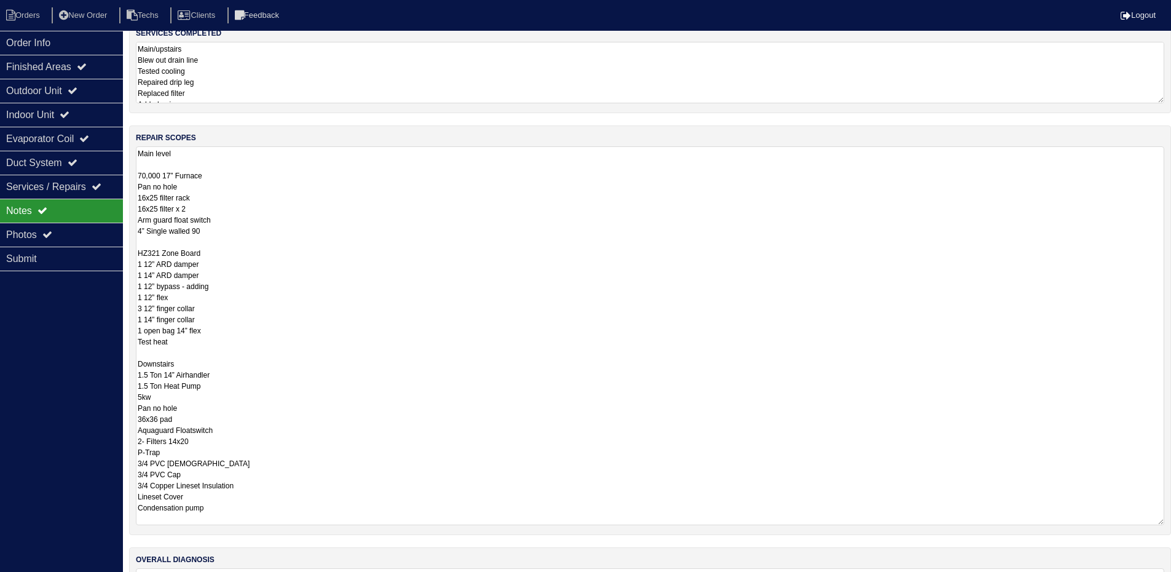
scroll to position [1, 0]
type textarea "Main level 70,000 17” Furnace Pan no hole 16x25 filter rack 16x25 filter x 2 Ar…"
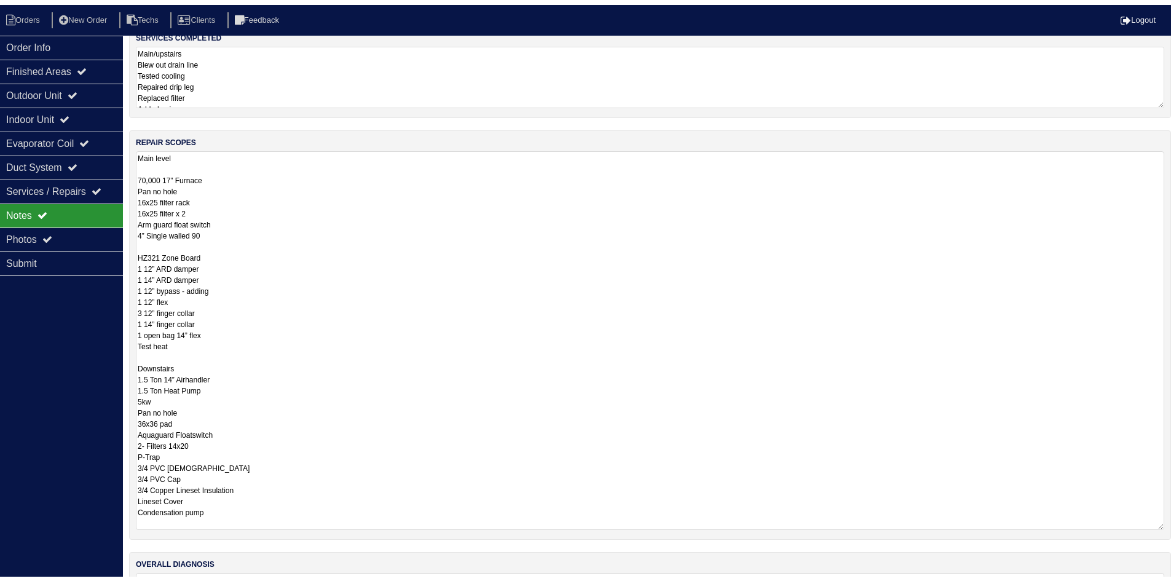
scroll to position [0, 0]
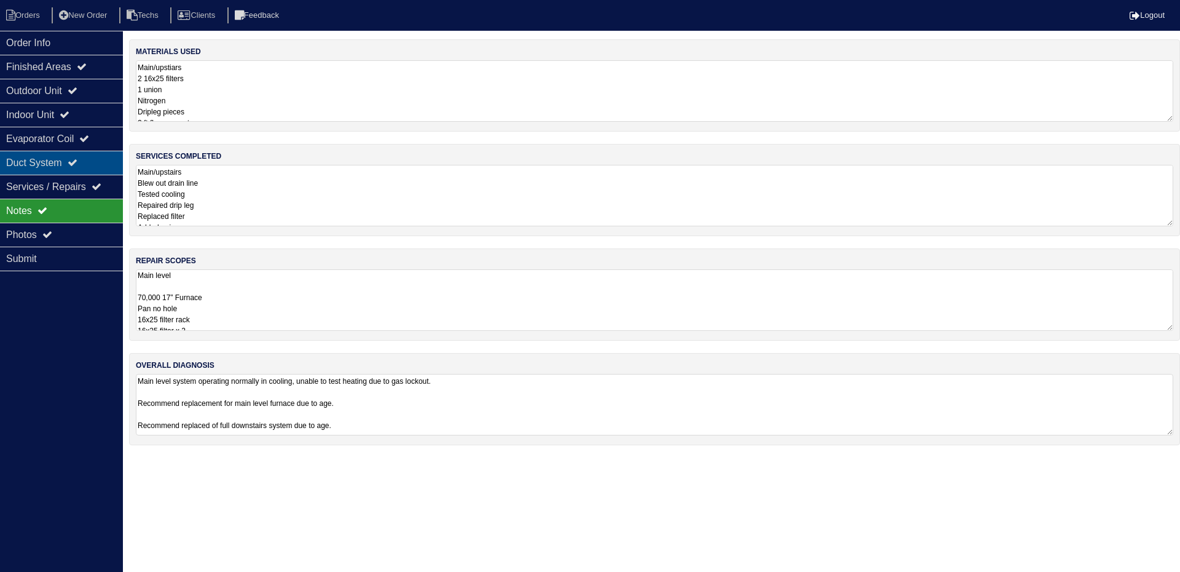
click at [51, 161] on div "Duct System" at bounding box center [61, 163] width 123 height 24
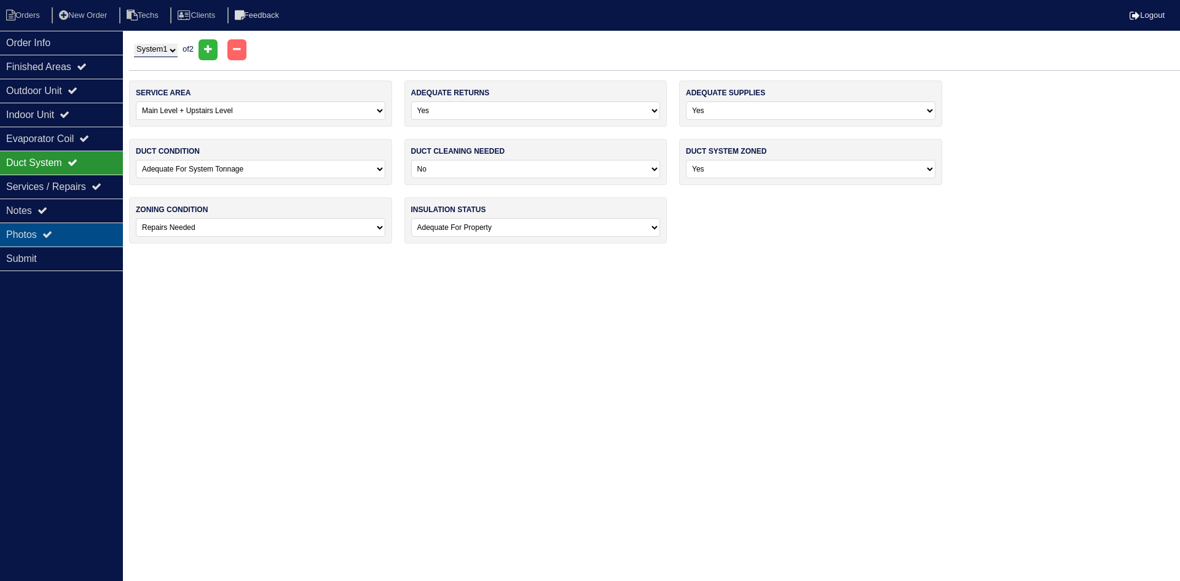
click at [52, 232] on icon at bounding box center [47, 234] width 10 height 10
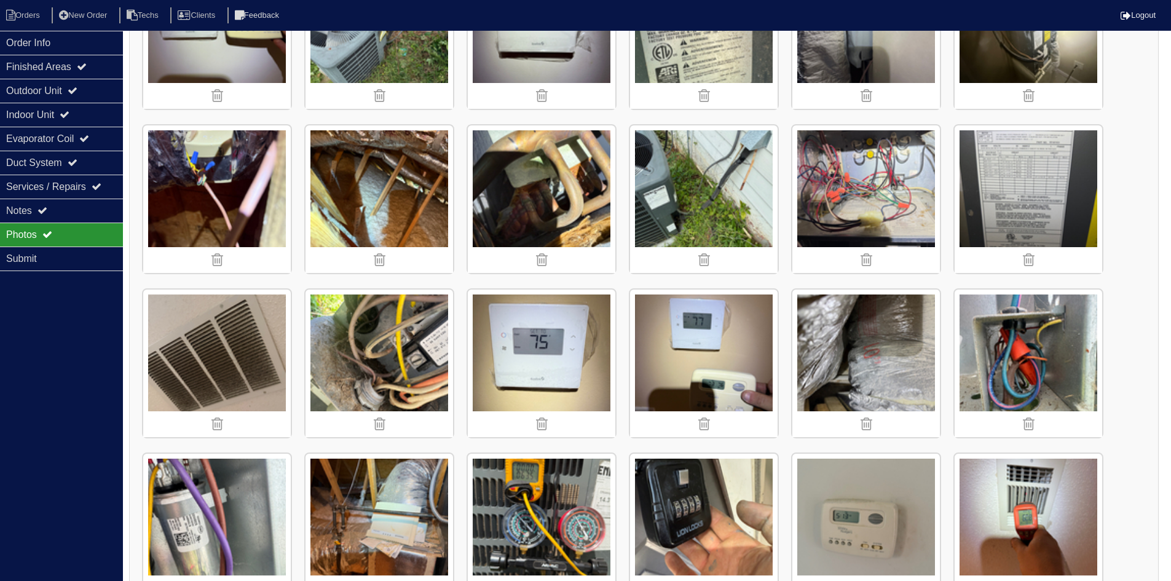
scroll to position [1620, 0]
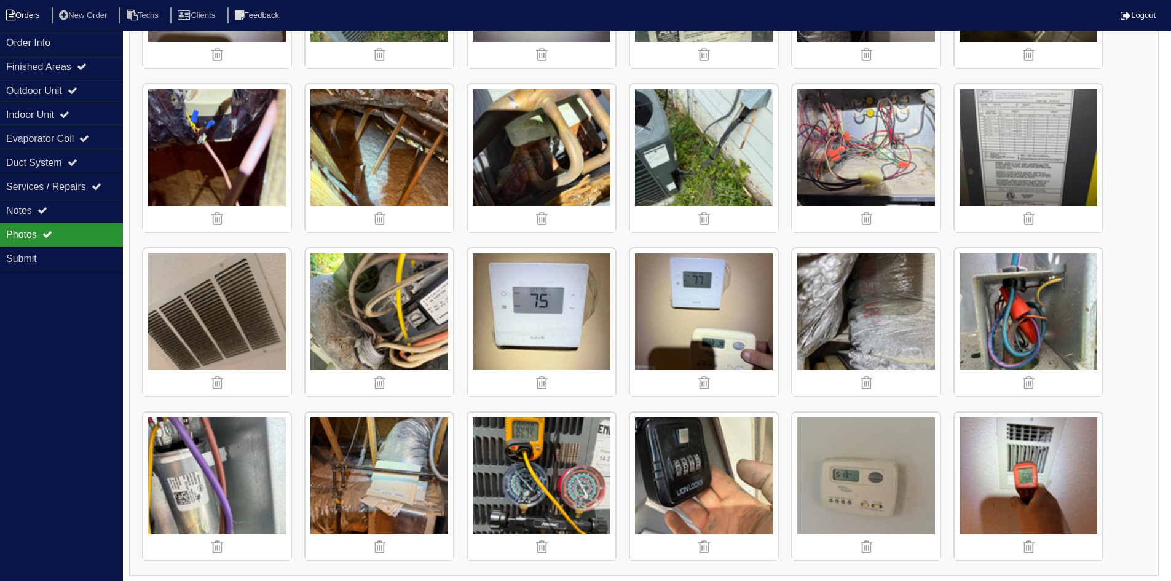
click at [33, 11] on li "Orders" at bounding box center [25, 15] width 50 height 17
select select "15"
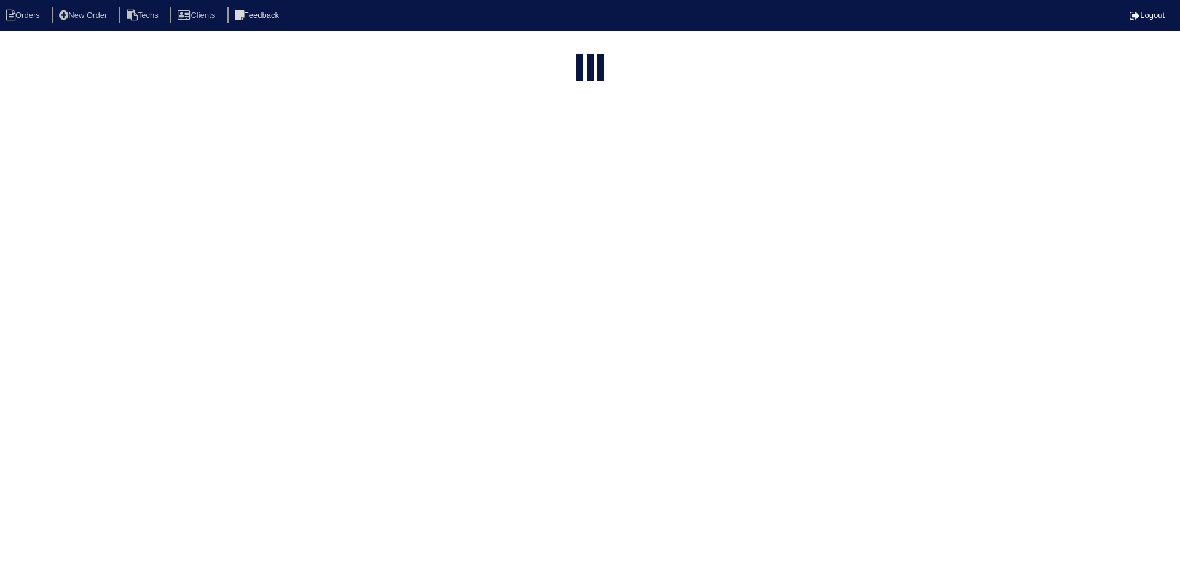
type input "5519"
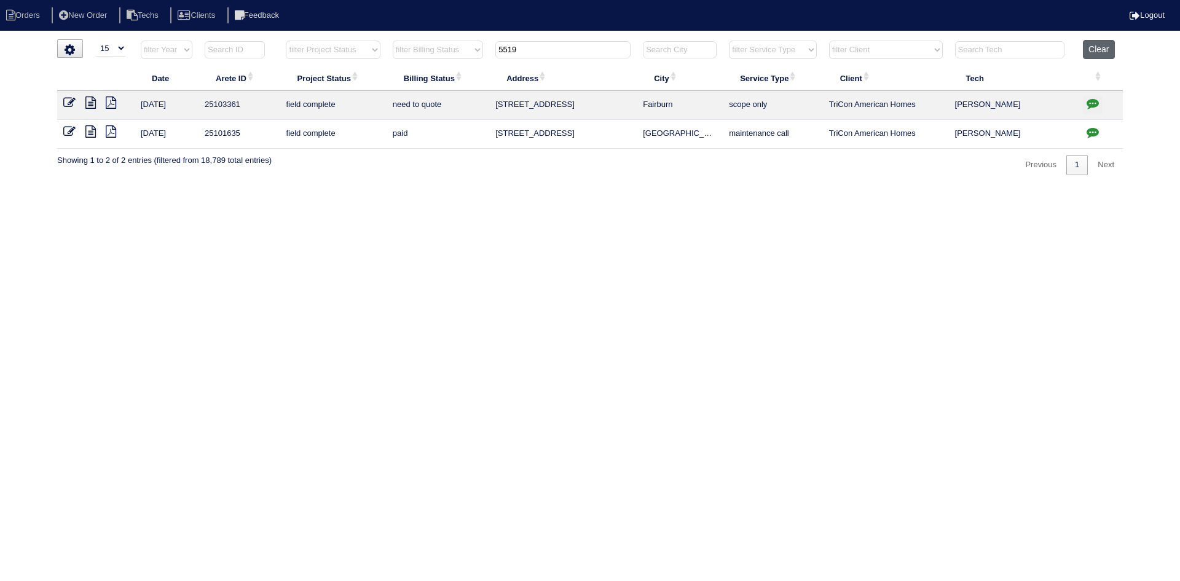
click at [1097, 47] on button "Clear" at bounding box center [1098, 49] width 31 height 19
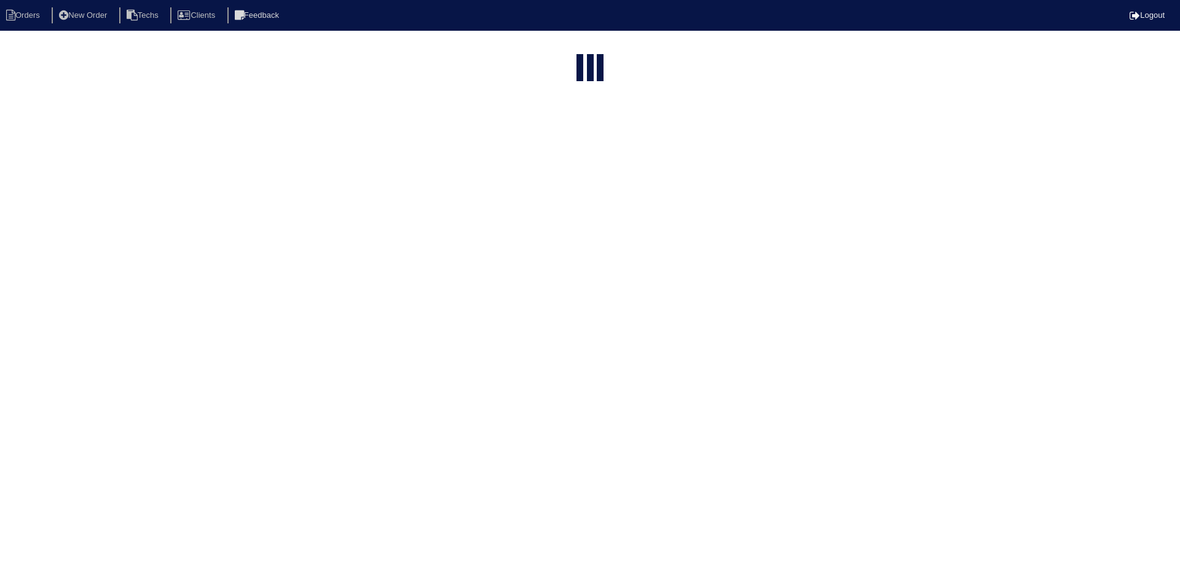
select select "15"
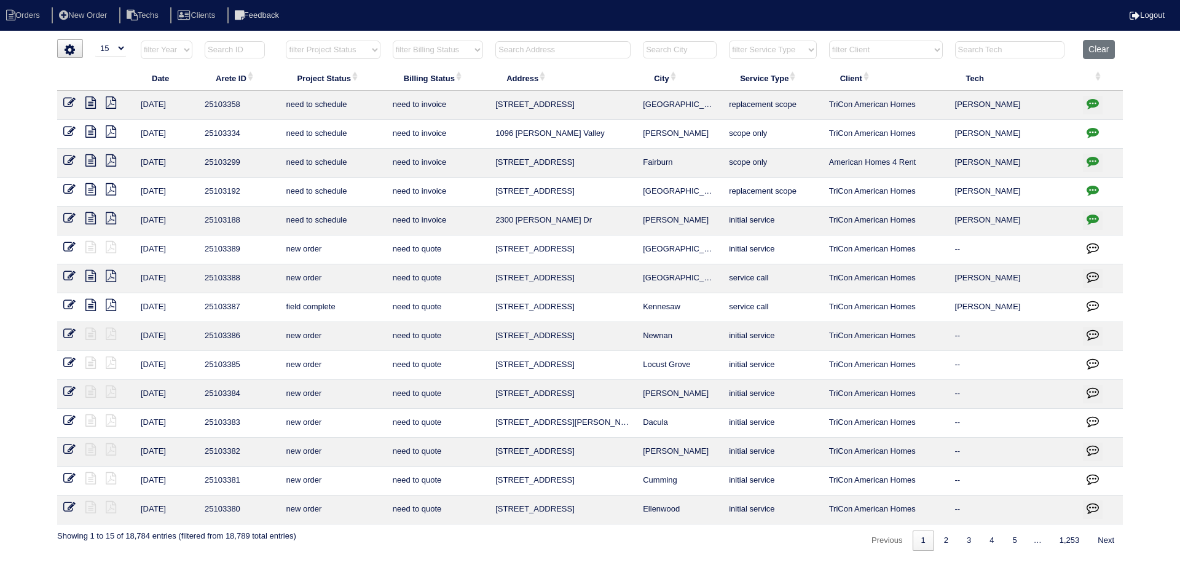
click at [548, 50] on input "text" at bounding box center [562, 49] width 135 height 17
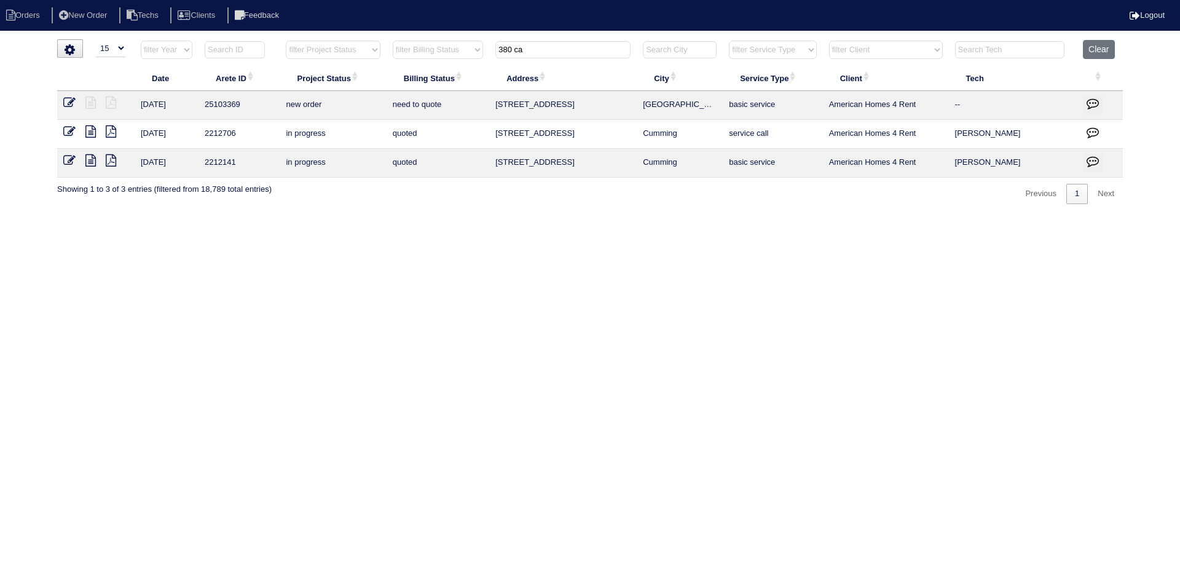
drag, startPoint x: 530, startPoint y: 50, endPoint x: 490, endPoint y: 44, distance: 41.0
click at [490, 44] on tr "filter Year -- Any Year -- 2025 2024 2023 2022 2021 2020 2019 filter Project St…" at bounding box center [590, 52] width 1066 height 25
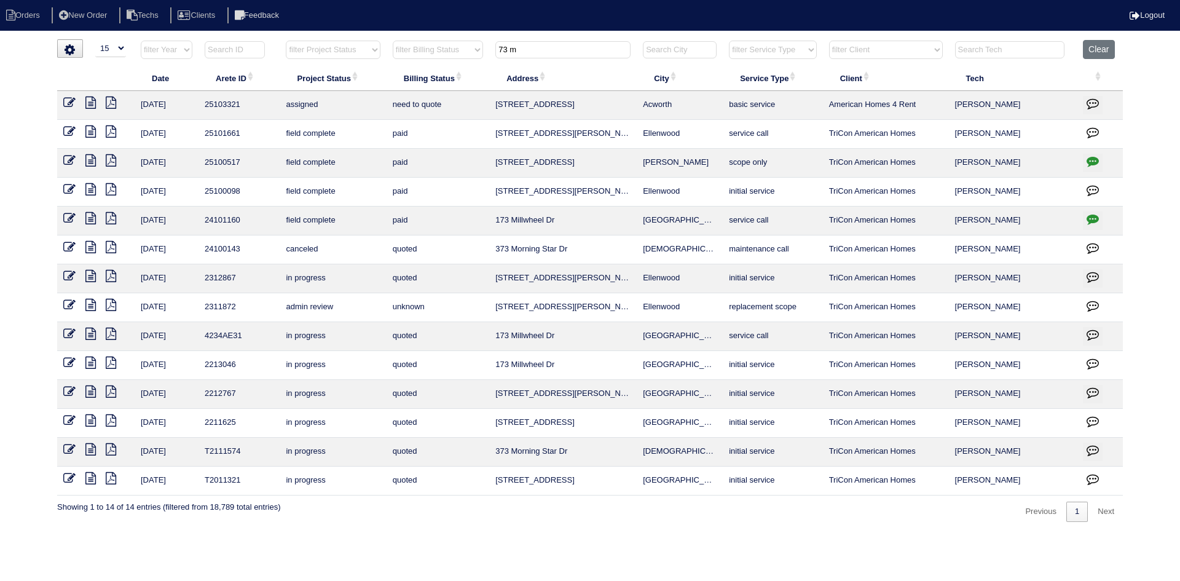
type input "73 m"
click at [93, 106] on icon at bounding box center [90, 102] width 10 height 12
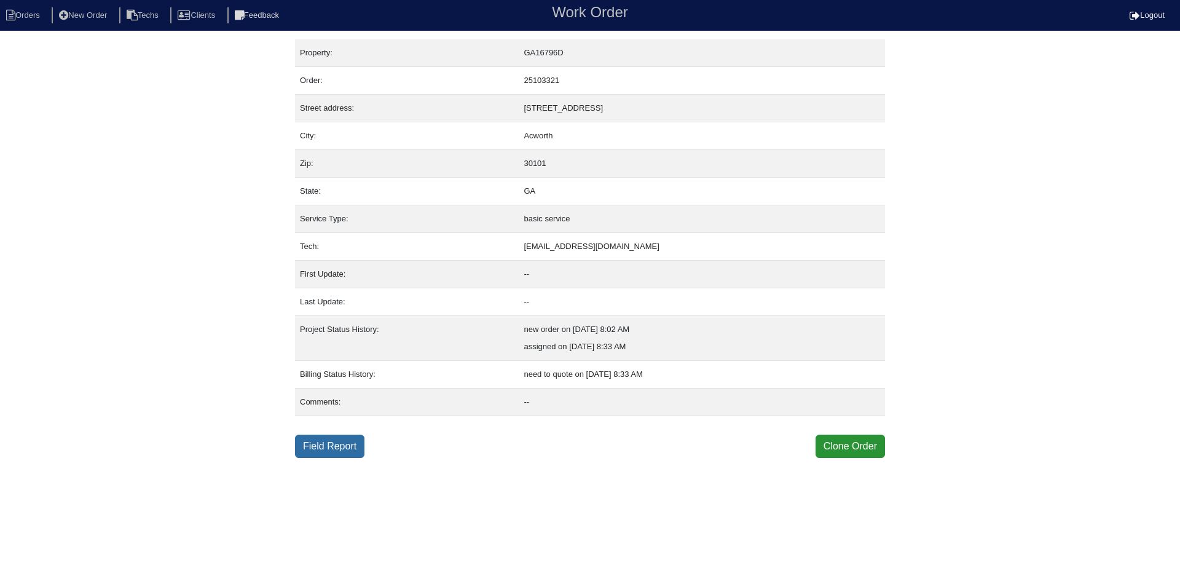
click at [339, 448] on link "Field Report" at bounding box center [329, 446] width 69 height 23
